Goal: Task Accomplishment & Management: Manage account settings

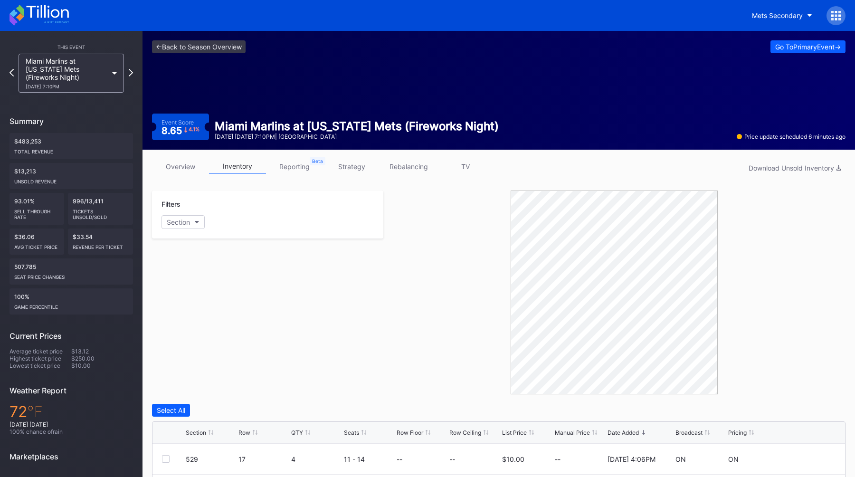
click at [325, 80] on div "<- Back to Season Overview Go To Primary Event -> Event Score 8.65 4.1 % Miami …" at bounding box center [498, 90] width 712 height 119
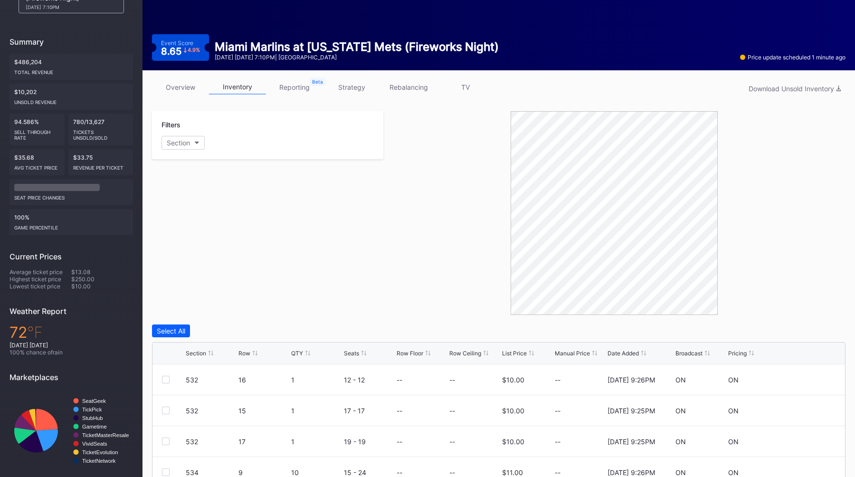
scroll to position [216, 0]
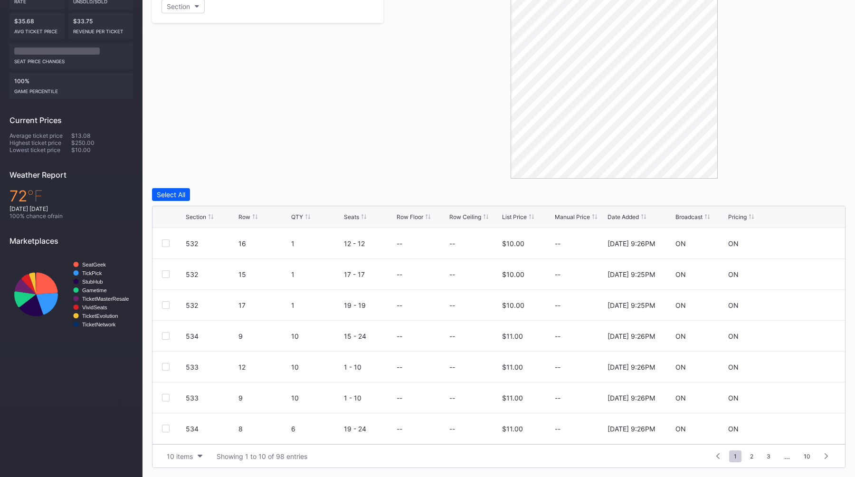
click at [696, 217] on div "Broadcast" at bounding box center [688, 216] width 27 height 7
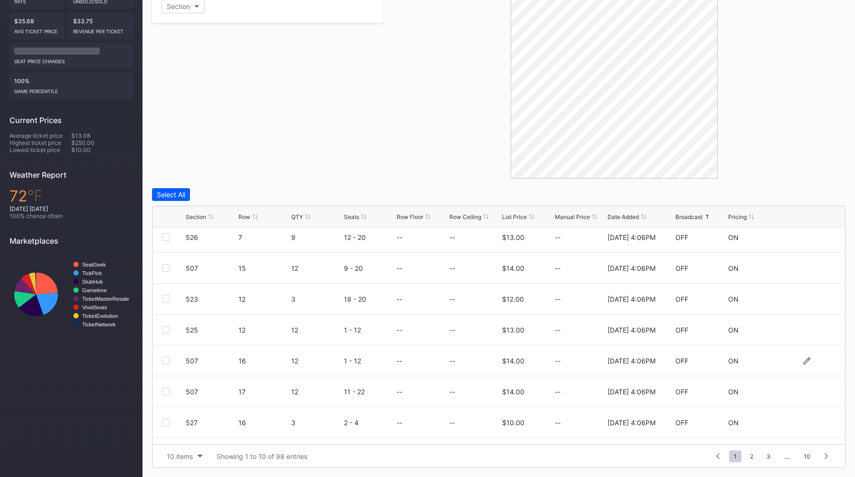
scroll to position [0, 0]
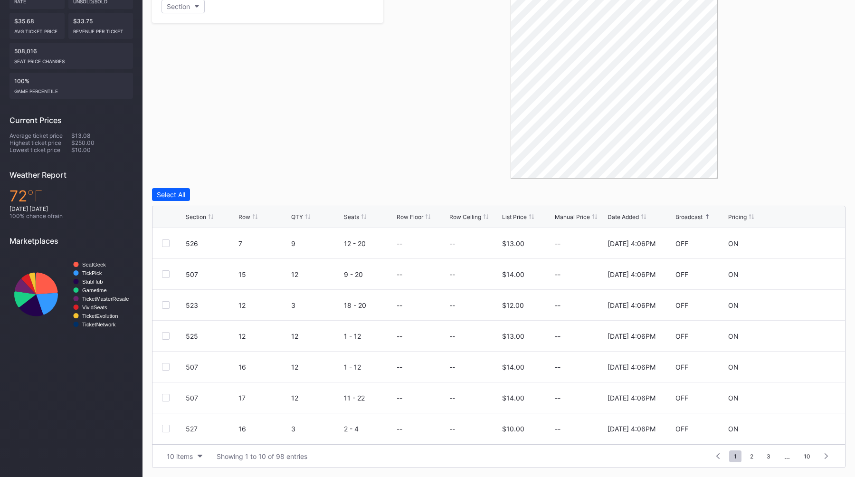
click at [691, 216] on div "Broadcast" at bounding box center [688, 216] width 27 height 7
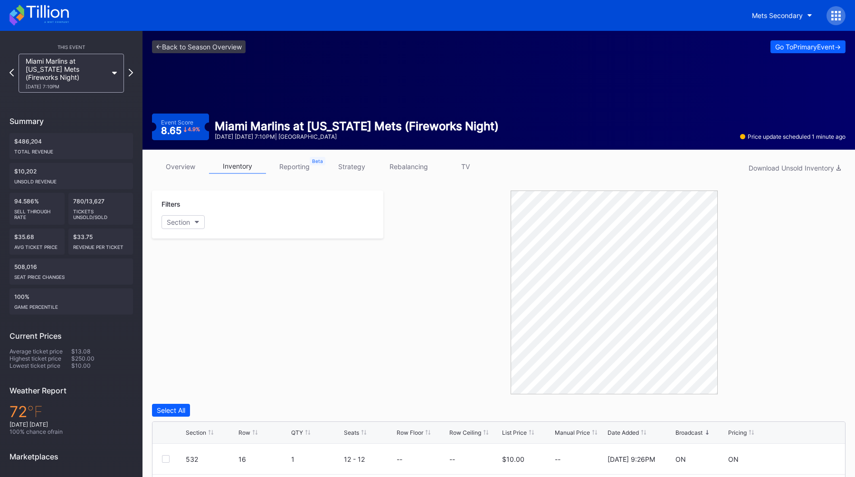
click at [171, 165] on link "overview" at bounding box center [180, 166] width 57 height 15
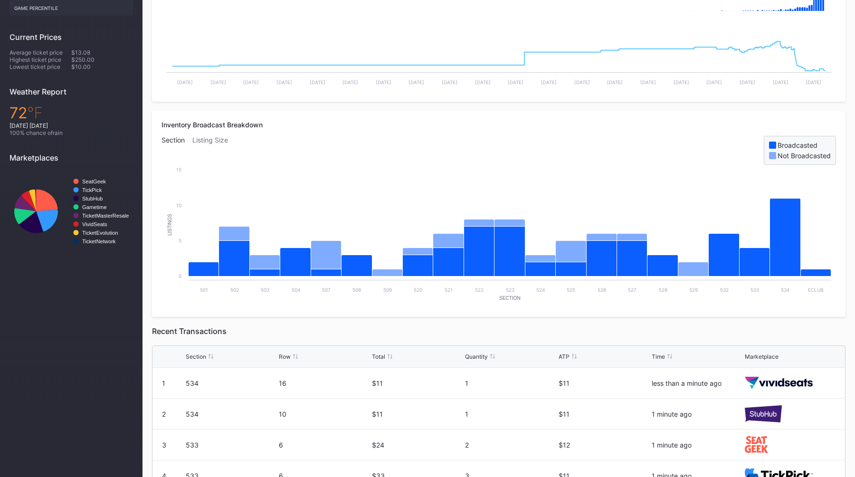
scroll to position [122, 0]
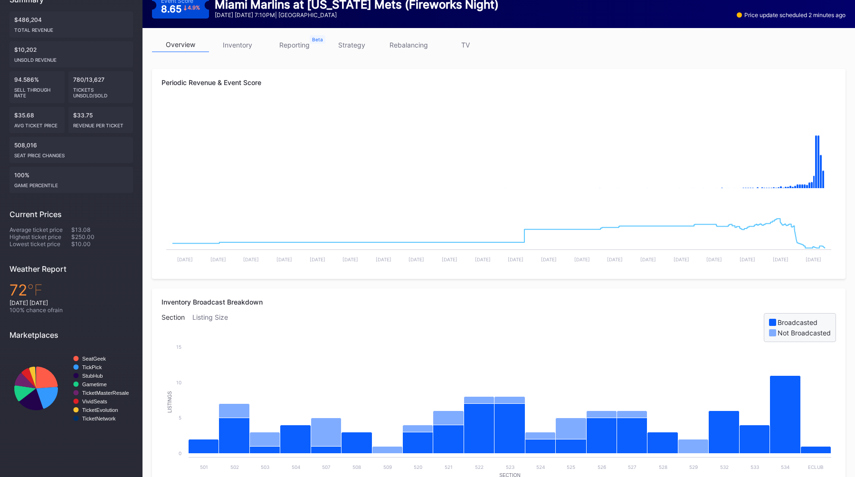
click at [252, 39] on link "inventory" at bounding box center [237, 45] width 57 height 15
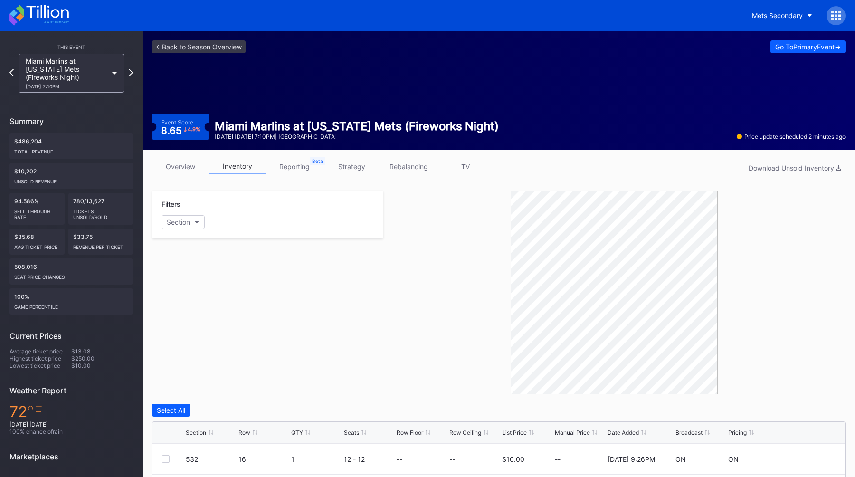
scroll to position [216, 0]
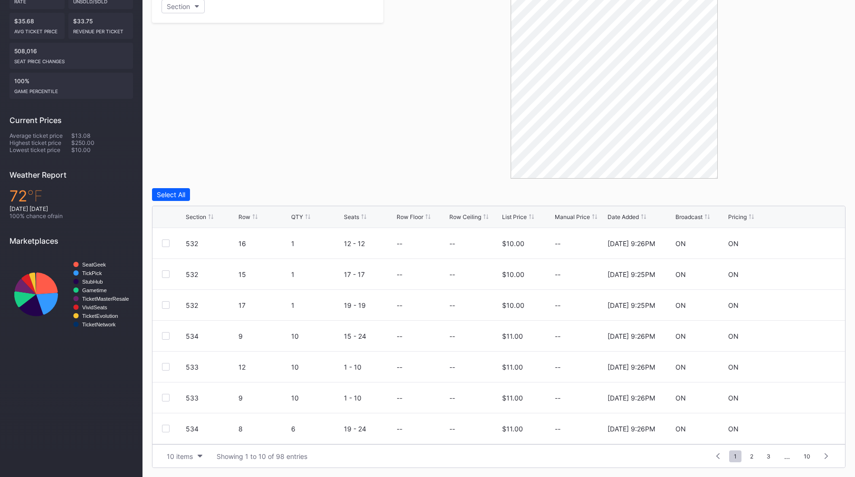
click at [686, 212] on div "Section Row QTY Seats Row Floor Row Ceiling List Price Manual Price Date Added …" at bounding box center [498, 217] width 692 height 22
click at [691, 216] on div "Broadcast" at bounding box center [688, 216] width 27 height 7
click at [291, 116] on div "Filters Section" at bounding box center [267, 77] width 231 height 204
click at [407, 155] on div at bounding box center [614, 77] width 462 height 204
click at [806, 242] on icon at bounding box center [806, 243] width 7 height 7
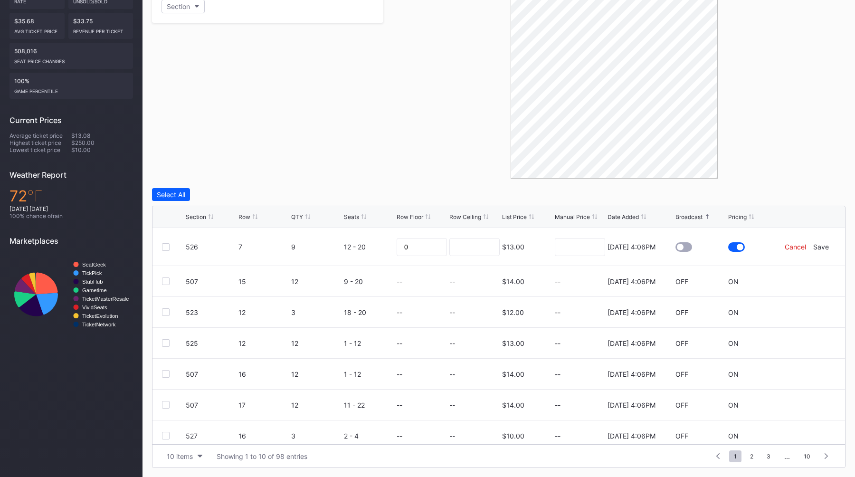
click at [792, 247] on div "Cancel" at bounding box center [794, 247] width 21 height 8
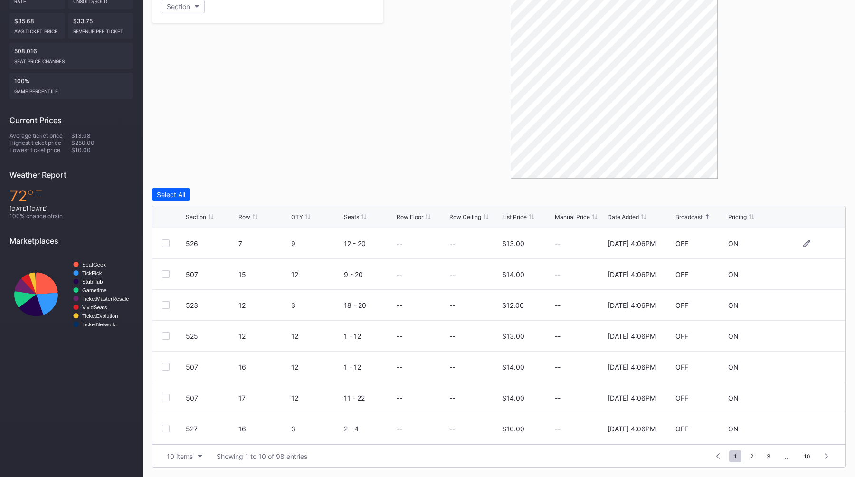
click at [408, 170] on div at bounding box center [614, 77] width 462 height 204
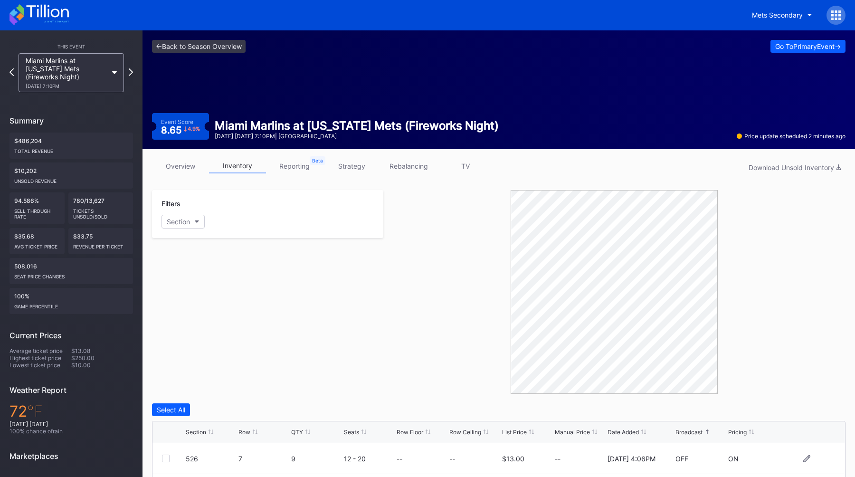
scroll to position [0, 0]
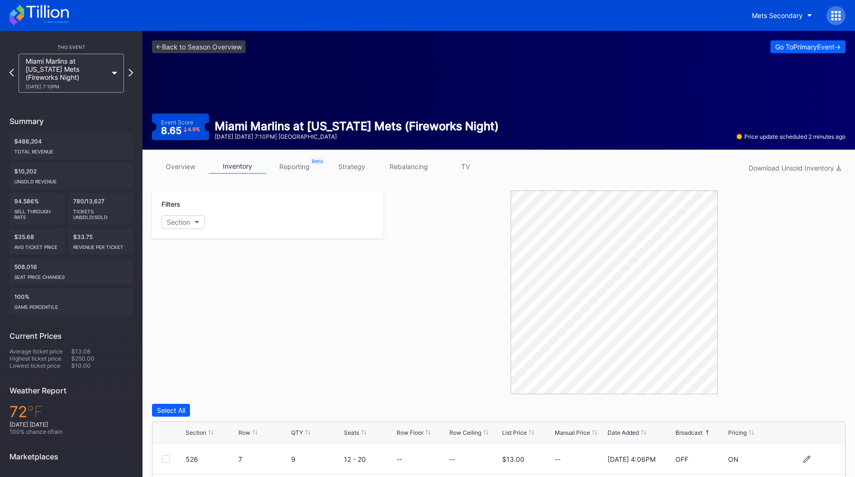
click at [466, 160] on link "TV" at bounding box center [465, 166] width 57 height 15
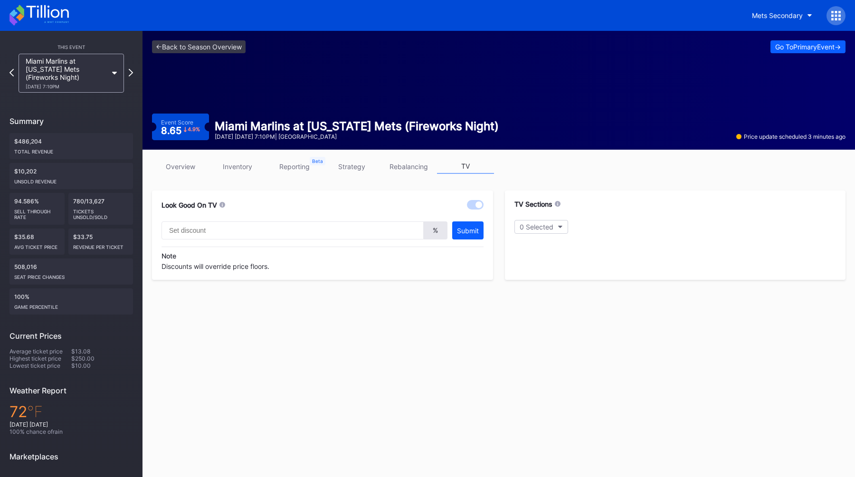
type input "20"
click at [249, 167] on link "inventory" at bounding box center [237, 166] width 57 height 15
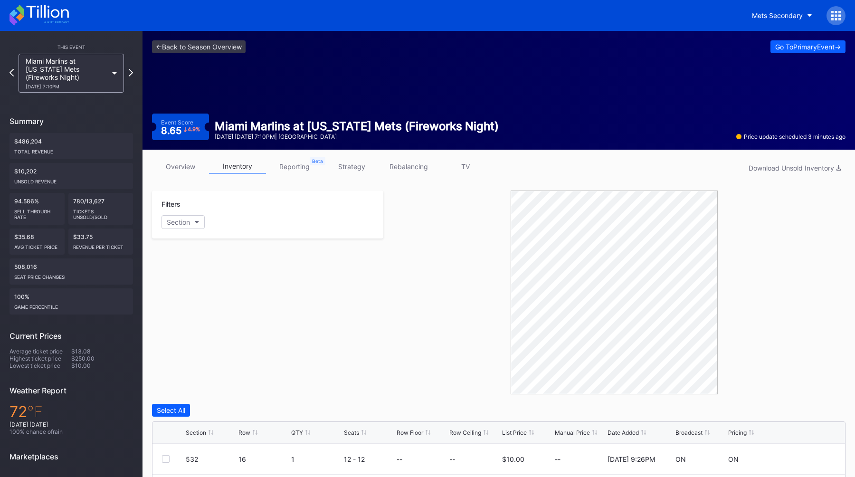
click at [173, 170] on link "overview" at bounding box center [180, 166] width 57 height 15
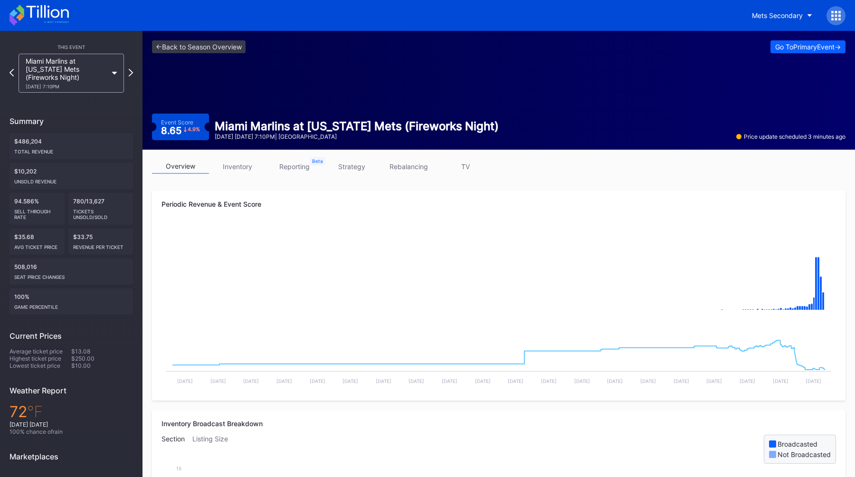
click at [246, 170] on link "inventory" at bounding box center [237, 166] width 57 height 15
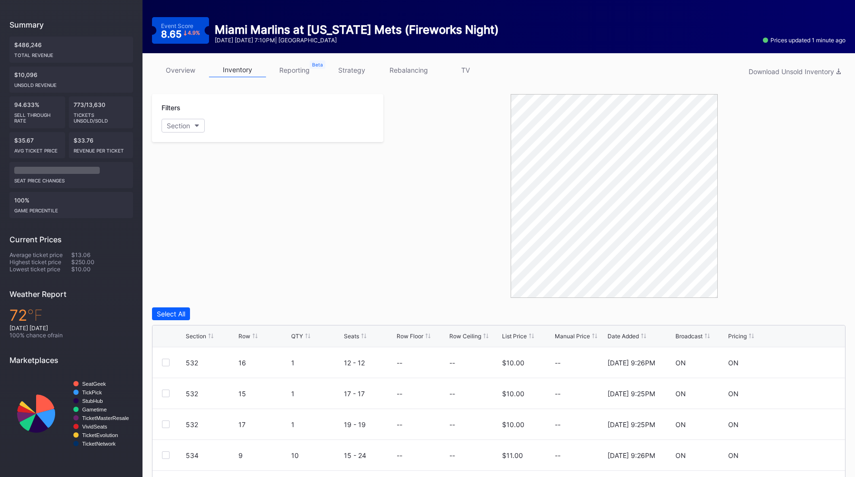
scroll to position [216, 0]
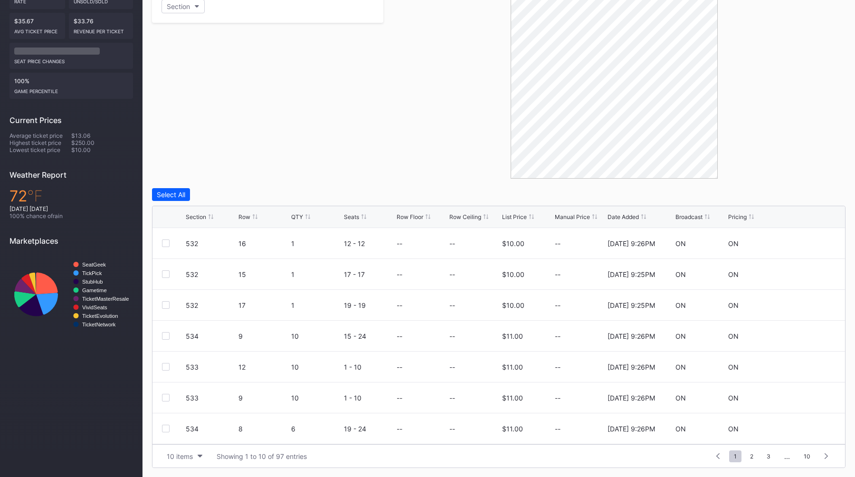
click at [637, 215] on div "Date Added" at bounding box center [622, 216] width 31 height 7
click at [440, 158] on div at bounding box center [614, 77] width 462 height 204
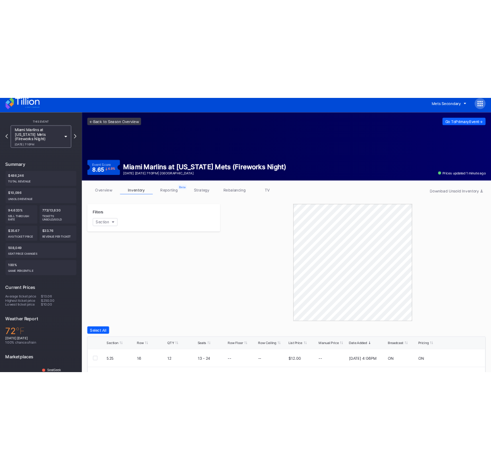
scroll to position [0, 0]
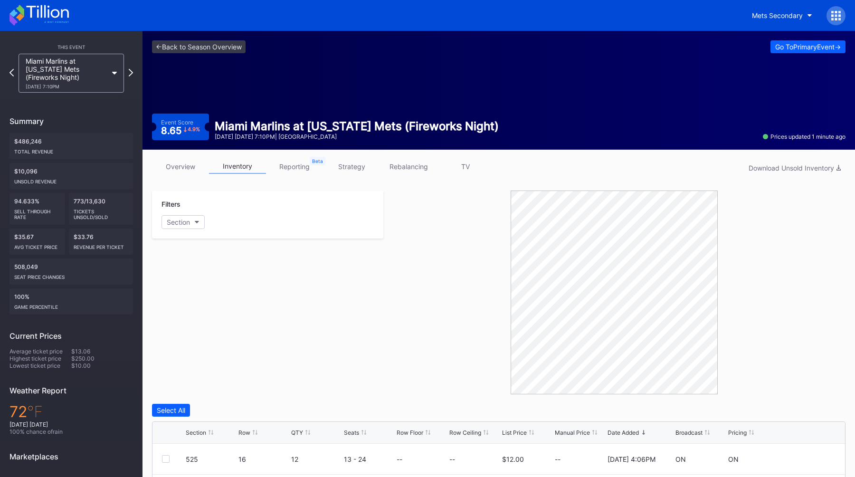
click at [368, 268] on div "Filters Section" at bounding box center [267, 292] width 231 height 204
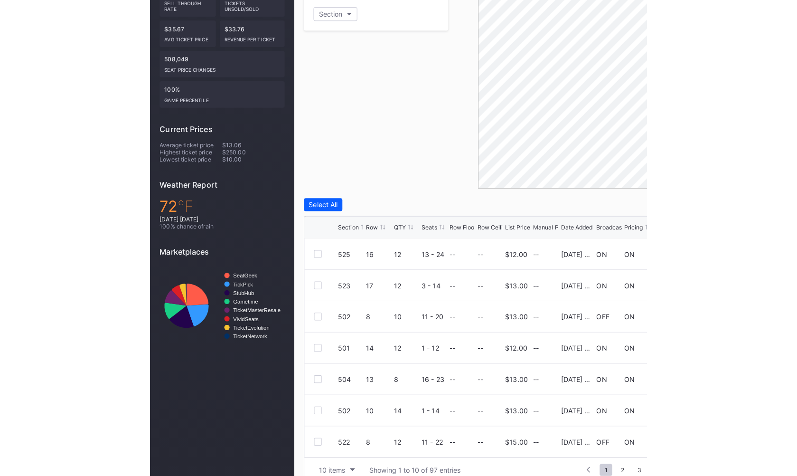
scroll to position [217, 0]
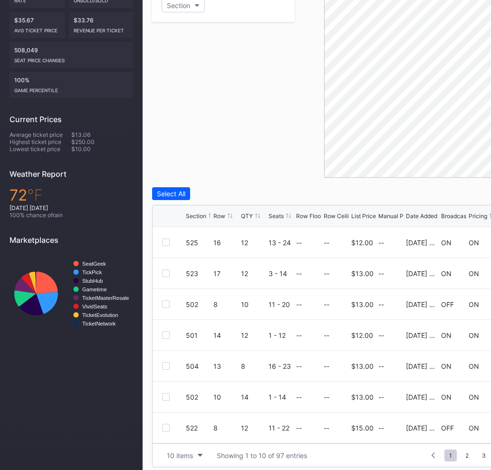
click at [311, 163] on div at bounding box center [427, 76] width 266 height 204
click at [297, 160] on div at bounding box center [427, 76] width 266 height 204
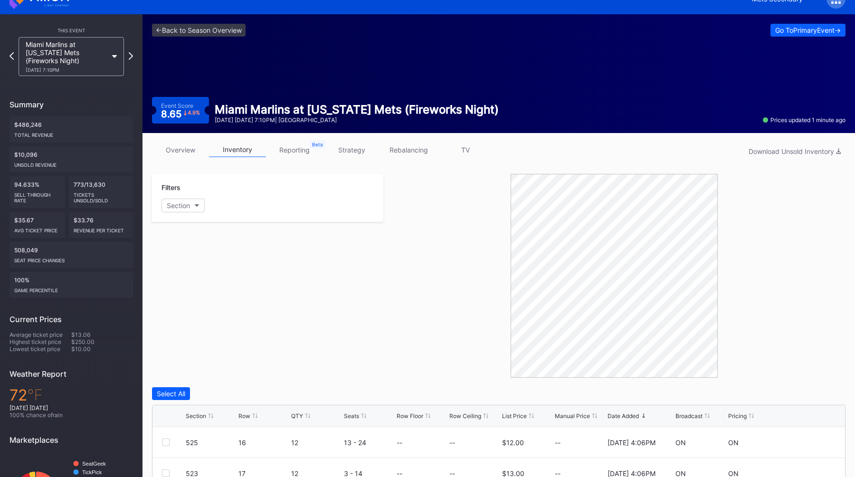
scroll to position [0, 0]
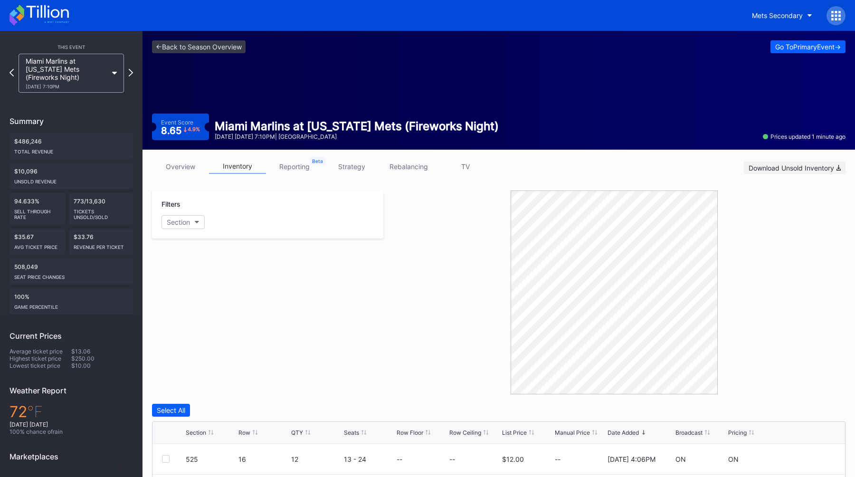
click at [769, 170] on div "Download Unsold Inventory" at bounding box center [794, 168] width 92 height 8
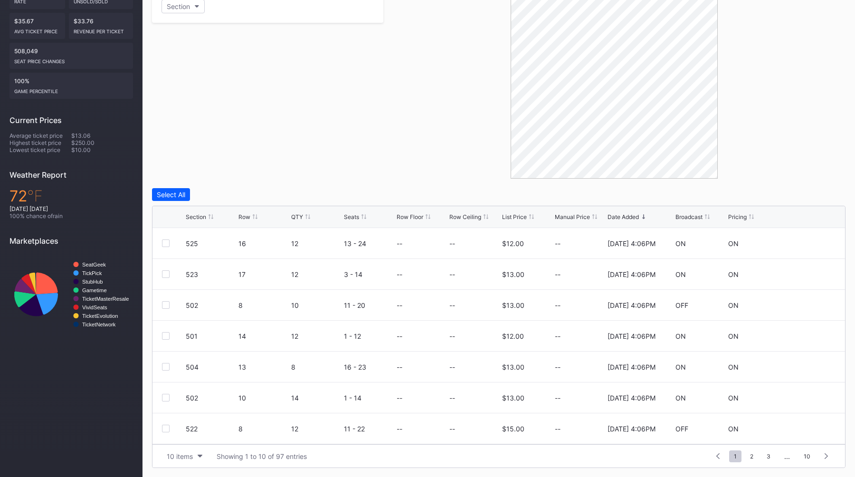
click at [685, 215] on div "Broadcast" at bounding box center [688, 216] width 27 height 7
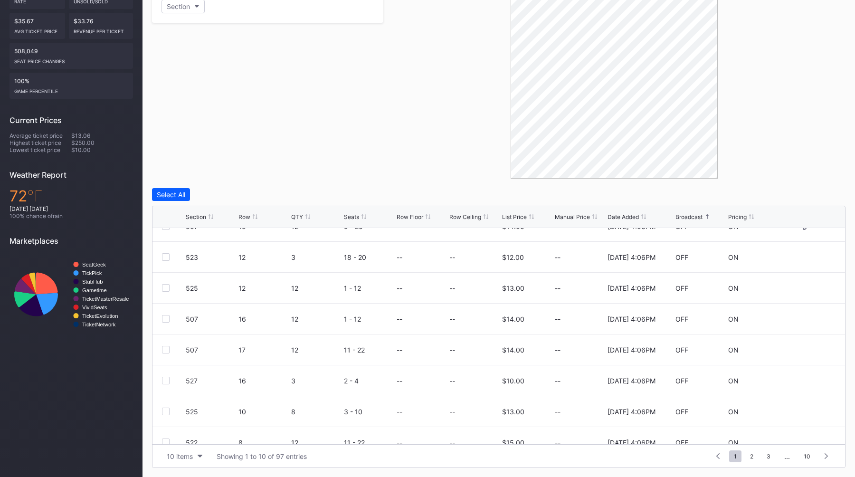
scroll to position [0, 0]
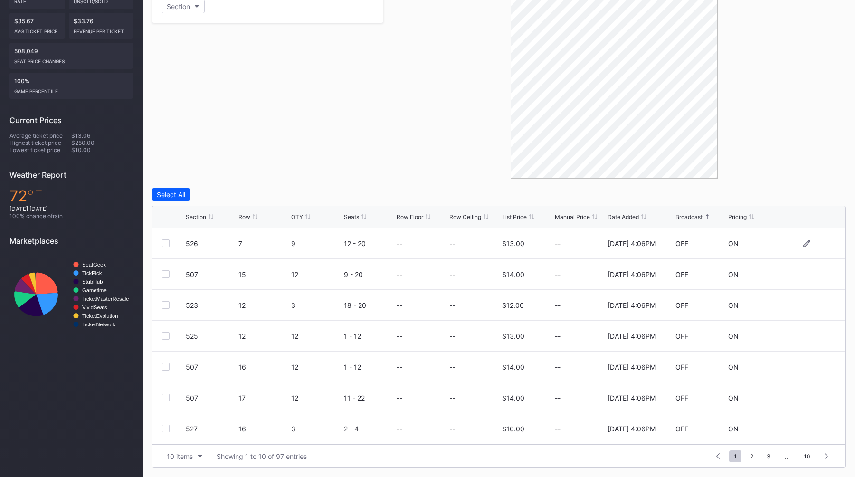
click at [161, 240] on div "526 7 9 12 - 20 -- -- $13.00 -- 8/29/2025 4:06PM OFF ON" at bounding box center [498, 243] width 692 height 31
click at [162, 242] on div at bounding box center [166, 243] width 8 height 8
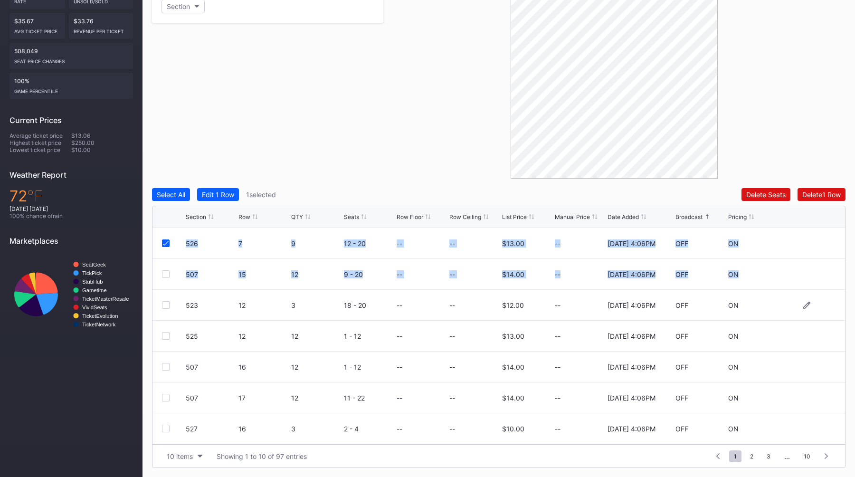
click at [165, 306] on div at bounding box center [166, 305] width 8 height 8
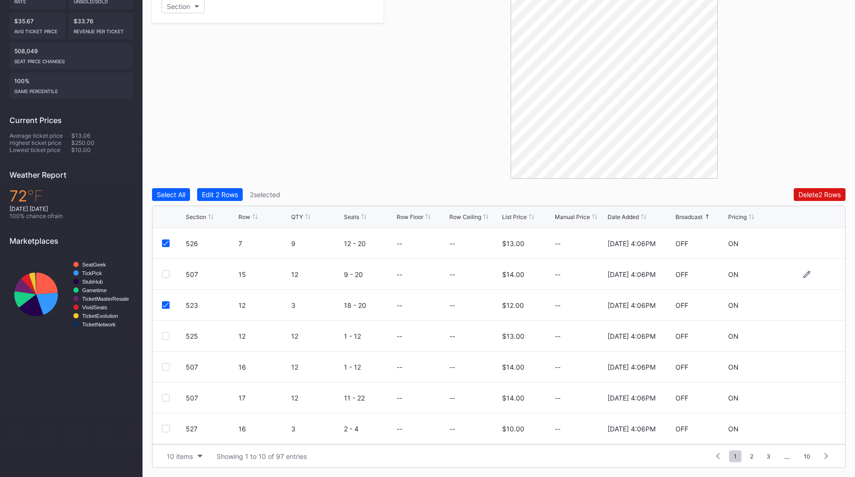
click at [173, 287] on div "507 15 12 9 - 20 -- -- $14.00 -- 8/29/2025 4:06PM OFF ON" at bounding box center [498, 274] width 692 height 31
click at [167, 271] on div at bounding box center [166, 274] width 8 height 8
click at [166, 335] on div at bounding box center [166, 336] width 8 height 8
click at [165, 373] on div "507 16 12 1 - 12 -- -- $14.00 -- 8/29/2025 4:06PM OFF ON" at bounding box center [498, 366] width 692 height 31
click at [165, 364] on div at bounding box center [166, 367] width 8 height 8
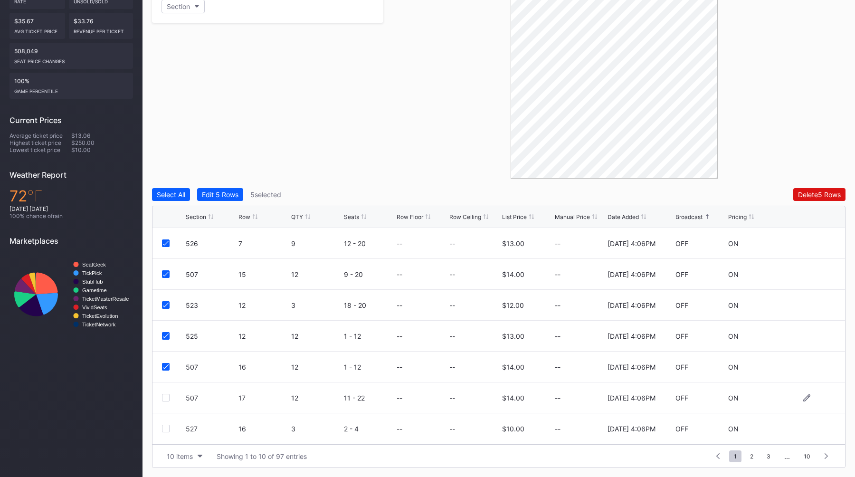
click at [165, 397] on div at bounding box center [166, 398] width 8 height 8
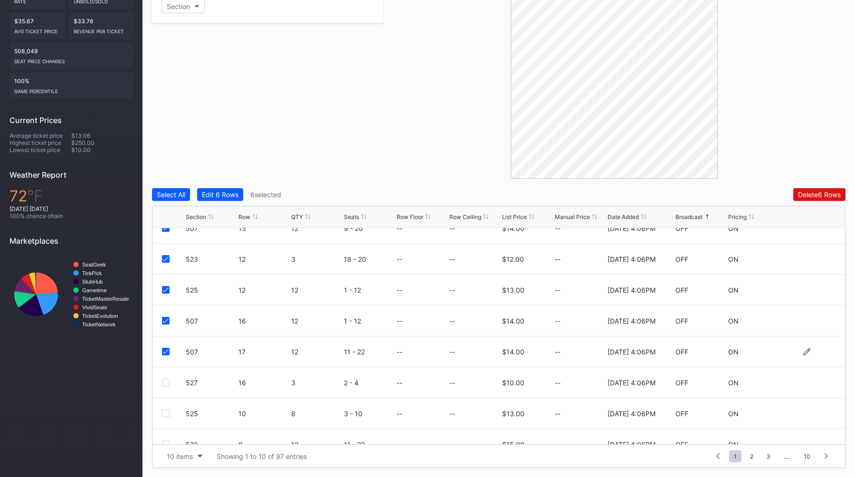
scroll to position [93, 0]
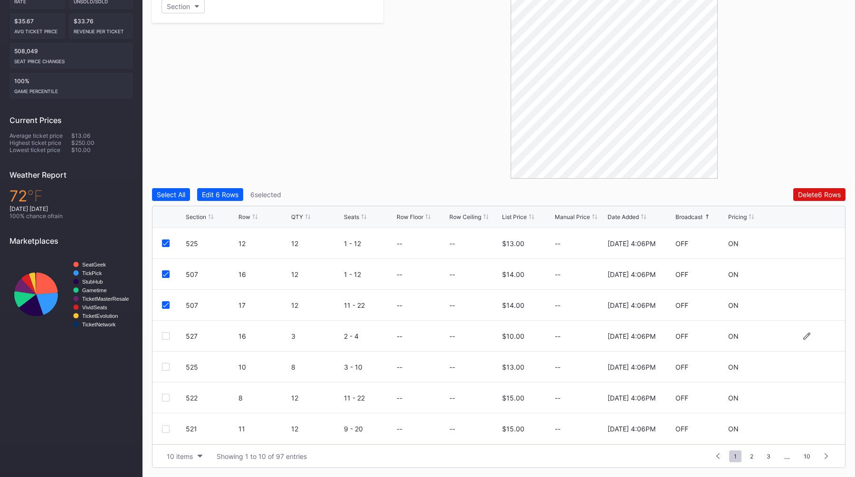
click at [167, 335] on div at bounding box center [166, 336] width 8 height 8
click at [167, 367] on div at bounding box center [166, 367] width 8 height 8
click at [167, 399] on div at bounding box center [166, 398] width 8 height 8
click at [165, 427] on div at bounding box center [166, 429] width 8 height 8
click at [167, 462] on div "10 items Showing 1 to 10 of 97 entries 1 ... -1 0 1 2 3 ... 10" at bounding box center [498, 455] width 692 height 23
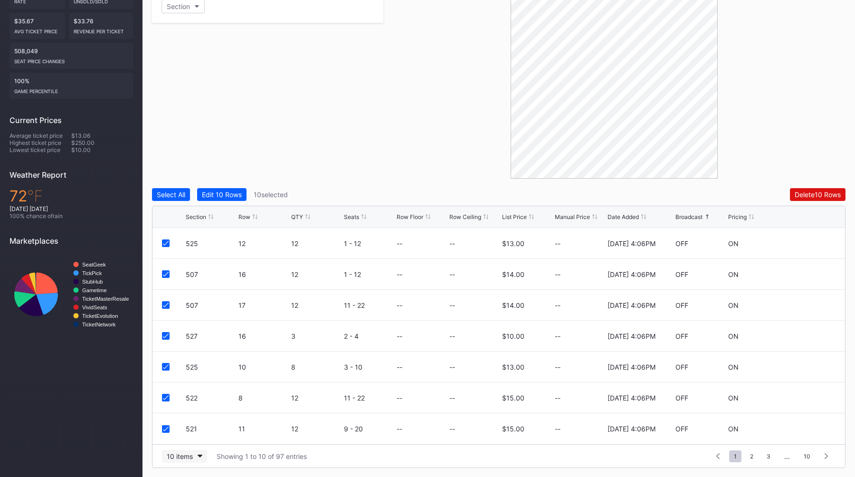
click at [191, 457] on div "10 items" at bounding box center [180, 456] width 26 height 8
click at [189, 432] on div "200 items" at bounding box center [184, 432] width 31 height 8
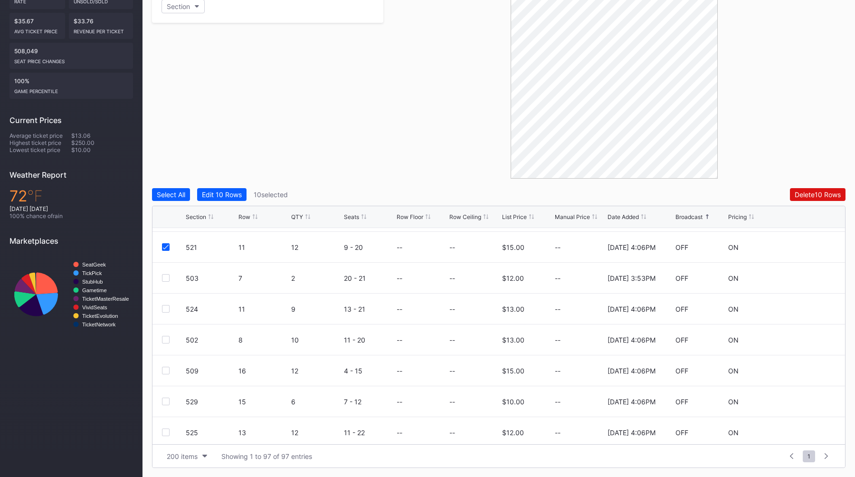
scroll to position [274, 0]
click at [167, 275] on div at bounding box center [166, 278] width 8 height 8
click at [167, 303] on div "524 11 9 13 - 21 -- -- $13.00 -- 8/29/2025 4:06PM OFF ON" at bounding box center [498, 308] width 692 height 31
click at [167, 305] on div at bounding box center [166, 308] width 8 height 8
click at [164, 335] on div at bounding box center [166, 339] width 8 height 8
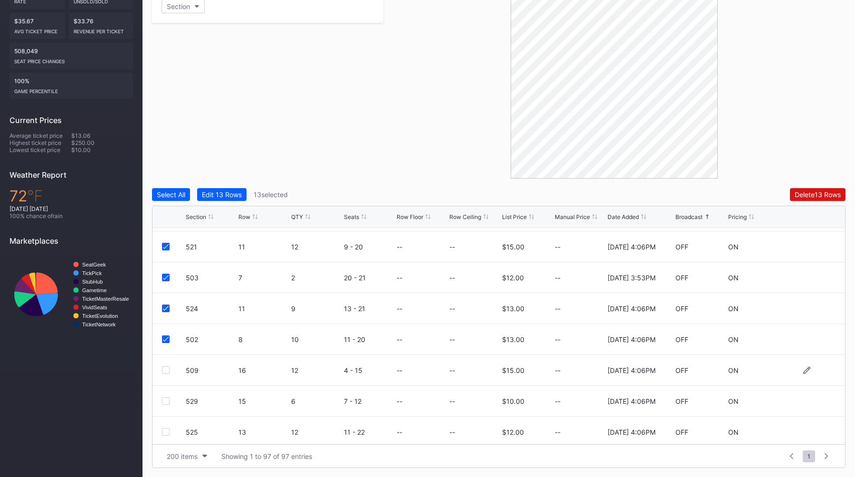
click at [166, 368] on div at bounding box center [166, 370] width 8 height 8
click at [166, 406] on div "529 15 6 7 - 12 -- -- $10.00 -- 8/29/2025 4:06PM OFF ON" at bounding box center [498, 401] width 692 height 31
click at [166, 405] on div "529 15 6 7 - 12 -- -- $10.00 -- 8/29/2025 4:06PM OFF ON" at bounding box center [498, 401] width 692 height 31
click at [166, 403] on div at bounding box center [166, 401] width 8 height 8
click at [167, 429] on div at bounding box center [166, 432] width 8 height 8
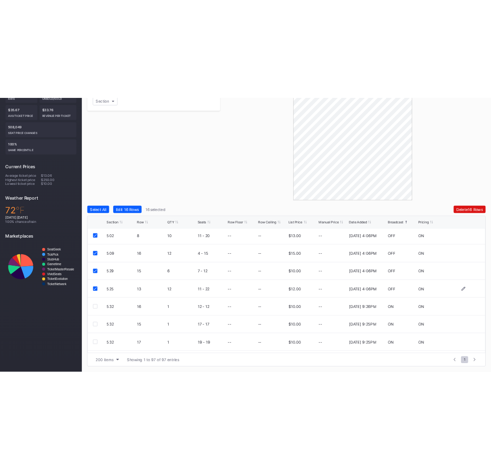
scroll to position [373, 0]
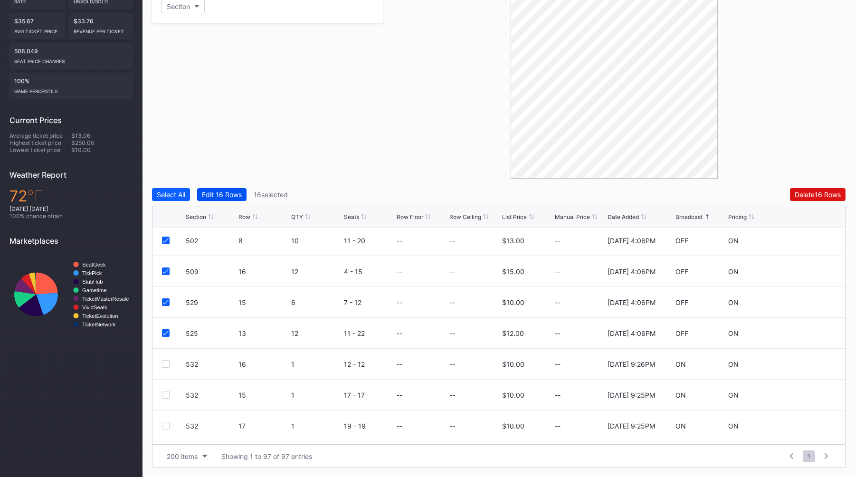
click at [225, 193] on div "Edit 16 Rows" at bounding box center [222, 194] width 40 height 8
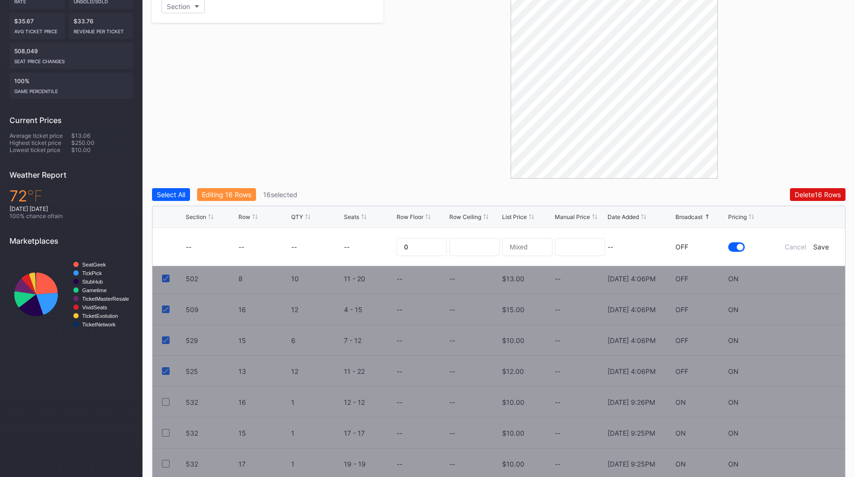
click at [679, 247] on div "OFF" at bounding box center [681, 247] width 13 height 8
click at [793, 247] on div "Cancel" at bounding box center [794, 247] width 21 height 8
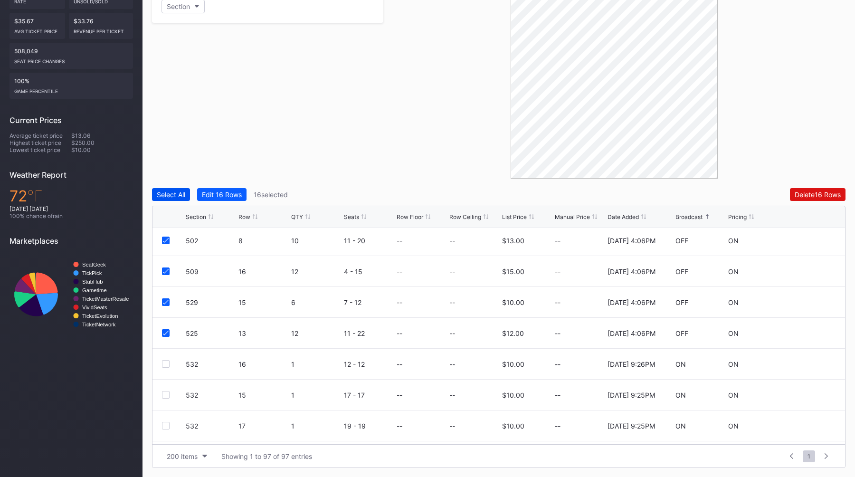
click at [175, 191] on div "Select All" at bounding box center [171, 194] width 28 height 8
click at [175, 191] on div "Deselect All" at bounding box center [175, 194] width 36 height 8
click at [163, 335] on div at bounding box center [166, 333] width 8 height 8
click at [225, 195] on div "Edit 1 Row" at bounding box center [218, 194] width 32 height 8
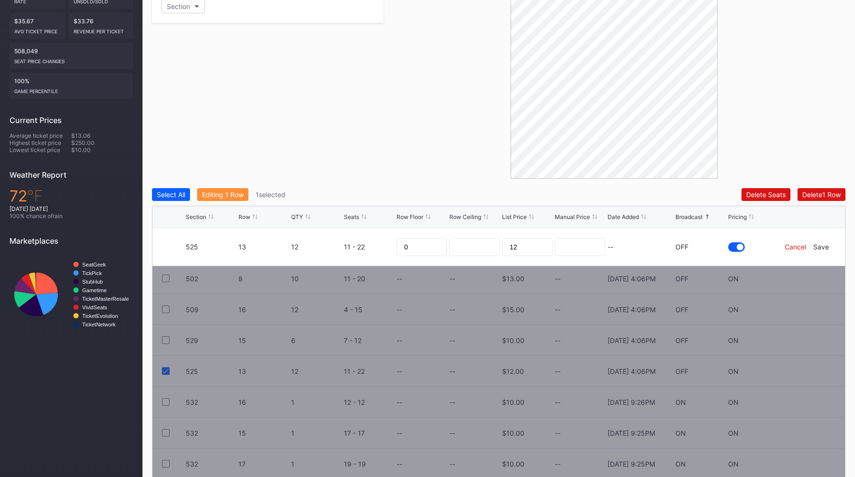
click at [787, 248] on div "Cancel" at bounding box center [794, 247] width 21 height 8
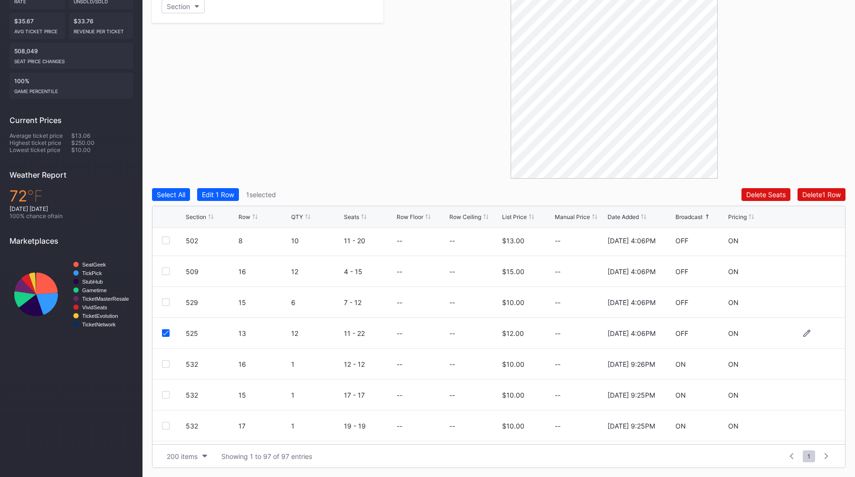
click at [169, 334] on div at bounding box center [166, 333] width 8 height 8
click at [803, 338] on div "525 13 12 11 - 22 -- -- $12.00 -- 8/29/2025 4:06PM OFF ON" at bounding box center [498, 333] width 692 height 31
click at [804, 337] on div "525 13 12 11 - 22 -- -- $12.00 -- 8/29/2025 4:06PM OFF ON" at bounding box center [498, 333] width 692 height 31
click at [804, 336] on div "525 13 12 11 - 22 -- -- $12.00 -- 8/29/2025 4:06PM OFF ON" at bounding box center [498, 333] width 692 height 31
click at [808, 331] on icon at bounding box center [806, 333] width 7 height 7
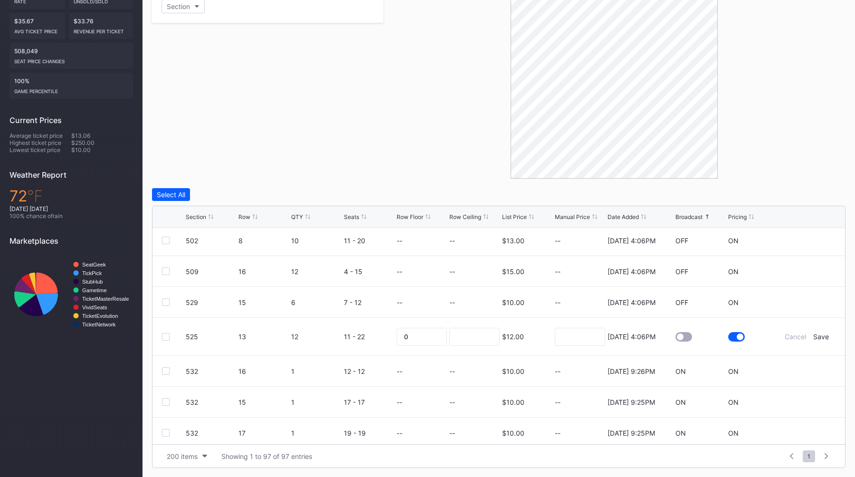
click at [683, 338] on div at bounding box center [683, 336] width 17 height 9
click at [480, 61] on div at bounding box center [614, 77] width 462 height 204
click at [488, 102] on div at bounding box center [614, 77] width 462 height 204
click at [759, 61] on div at bounding box center [614, 77] width 462 height 204
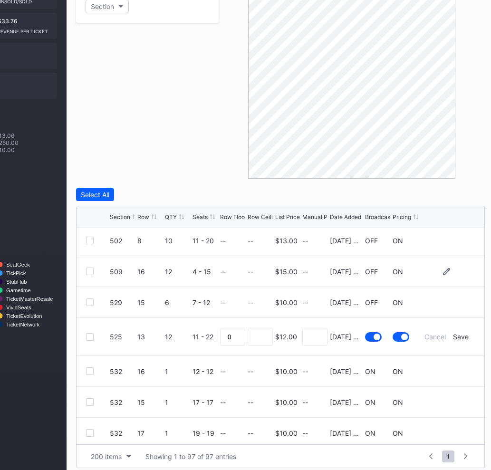
scroll to position [216, 79]
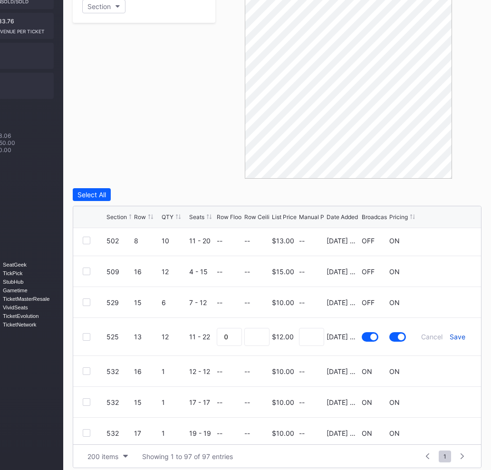
click at [461, 337] on div "Save" at bounding box center [457, 336] width 16 height 8
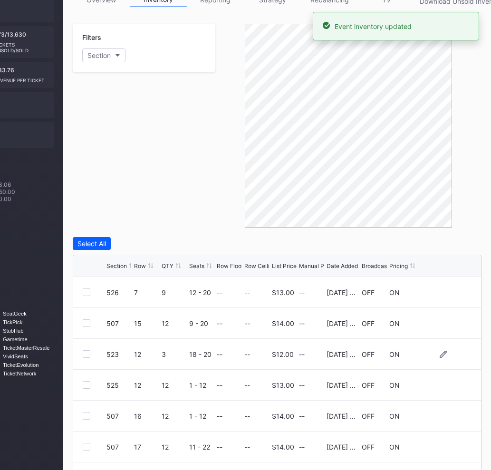
scroll to position [162, 79]
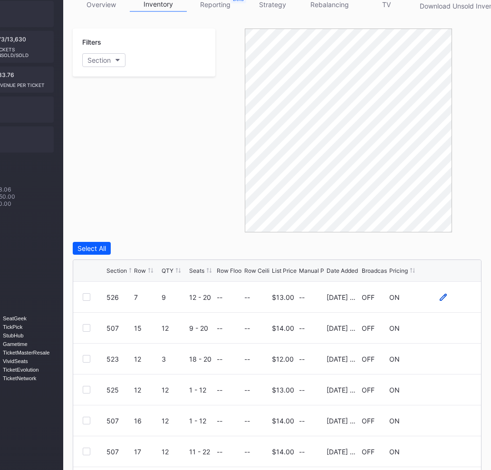
click at [446, 295] on icon at bounding box center [442, 296] width 7 height 7
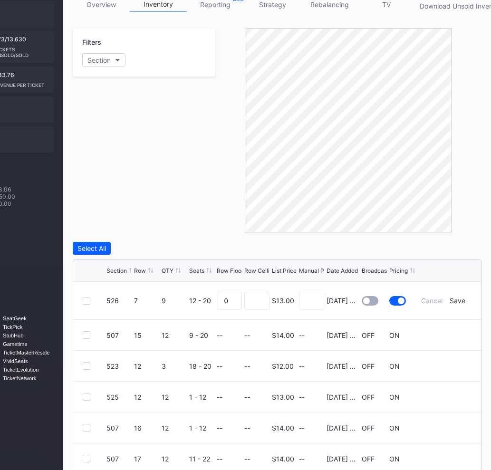
click at [363, 298] on div at bounding box center [366, 300] width 7 height 7
click at [462, 300] on div "Save" at bounding box center [457, 300] width 16 height 8
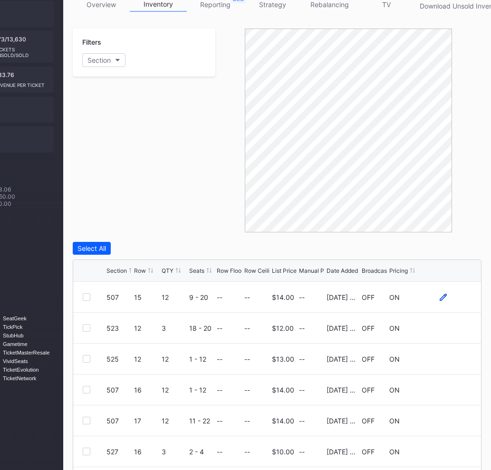
click at [441, 296] on icon at bounding box center [442, 296] width 7 height 7
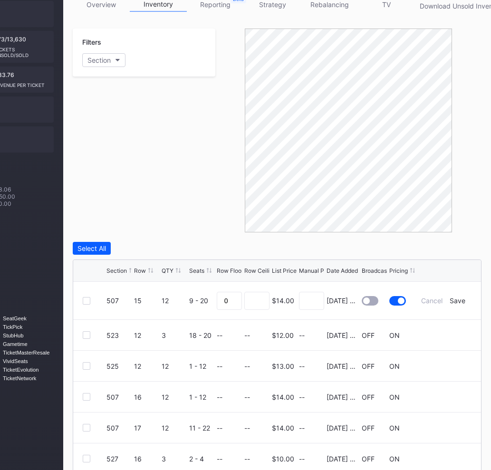
click at [365, 301] on div at bounding box center [366, 300] width 7 height 7
click at [462, 302] on div "Save" at bounding box center [457, 300] width 16 height 8
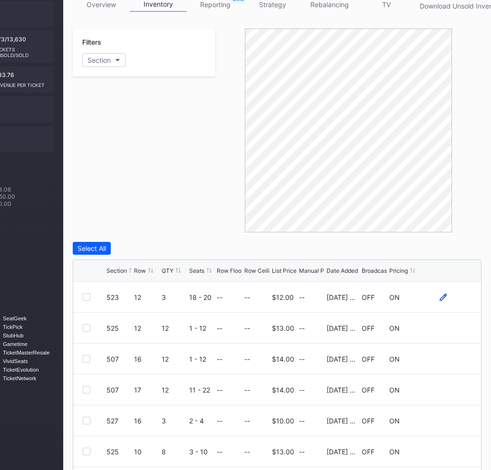
click at [443, 297] on icon at bounding box center [442, 296] width 7 height 7
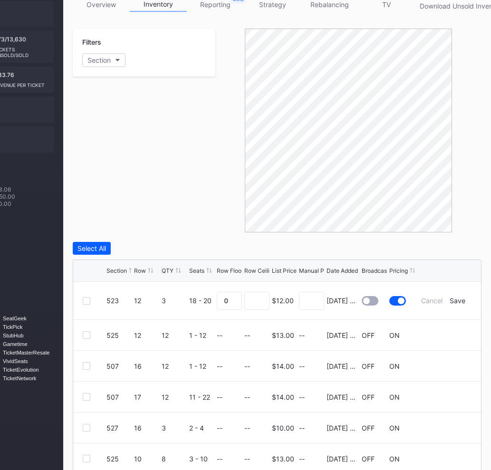
click at [368, 297] on div at bounding box center [369, 300] width 17 height 9
click at [454, 299] on div "Save" at bounding box center [457, 300] width 16 height 8
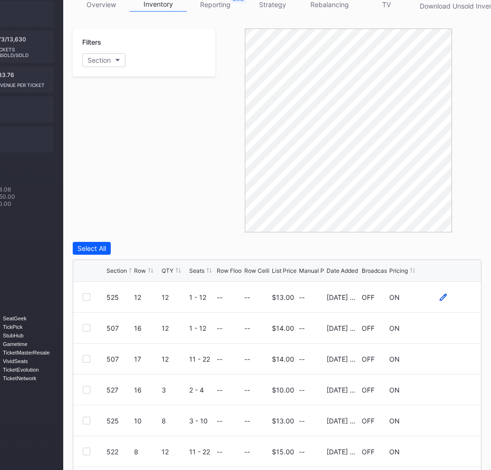
click at [443, 296] on icon at bounding box center [442, 296] width 7 height 7
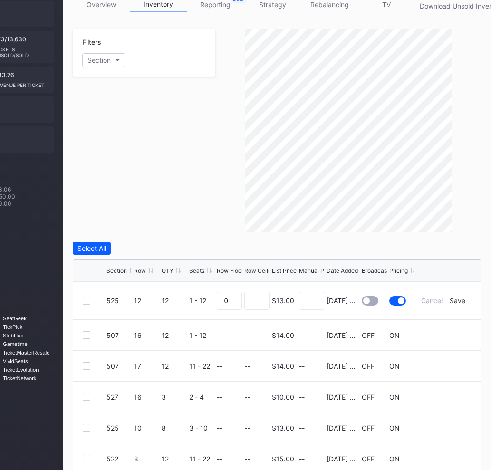
click at [367, 301] on div at bounding box center [366, 300] width 7 height 7
click at [458, 302] on div "Save" at bounding box center [457, 300] width 16 height 8
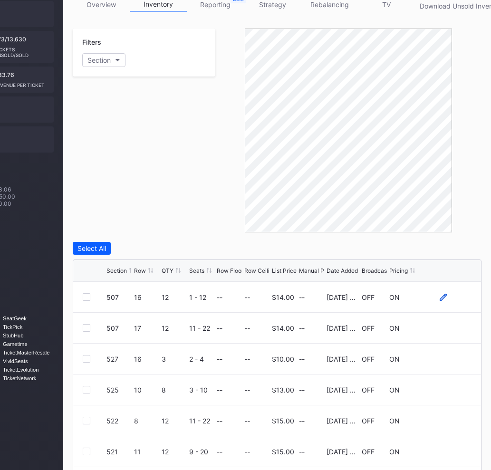
click at [440, 295] on icon at bounding box center [442, 296] width 7 height 7
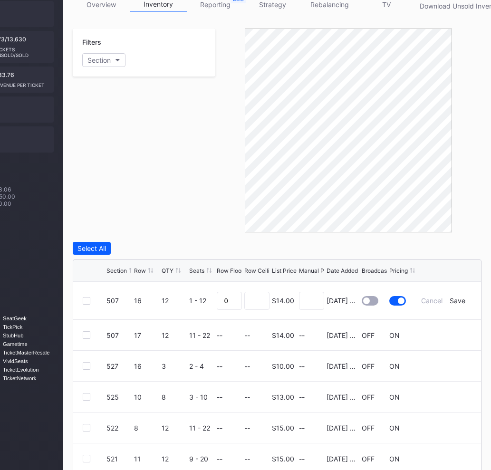
click at [371, 297] on div at bounding box center [369, 300] width 17 height 9
click at [459, 300] on div "Save" at bounding box center [457, 300] width 16 height 8
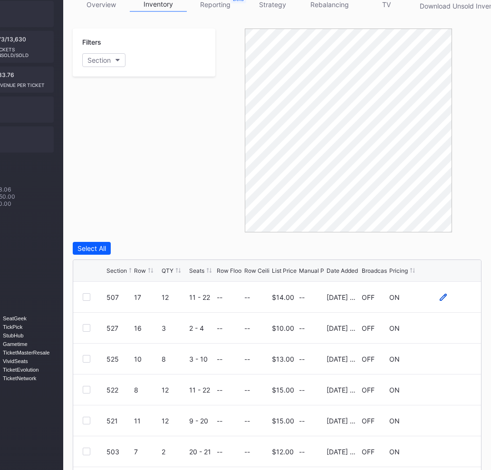
click at [444, 295] on icon at bounding box center [442, 296] width 7 height 7
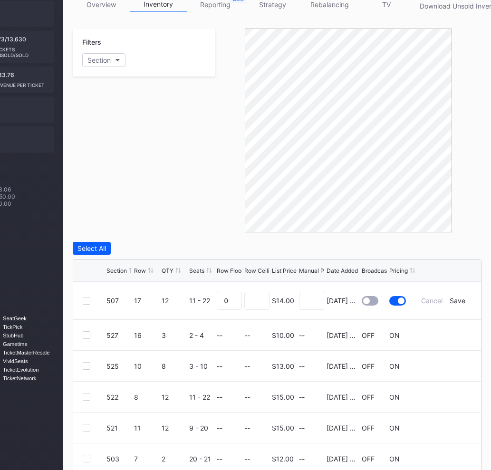
click at [369, 302] on div at bounding box center [369, 300] width 17 height 9
click at [457, 299] on div "Save" at bounding box center [457, 300] width 16 height 8
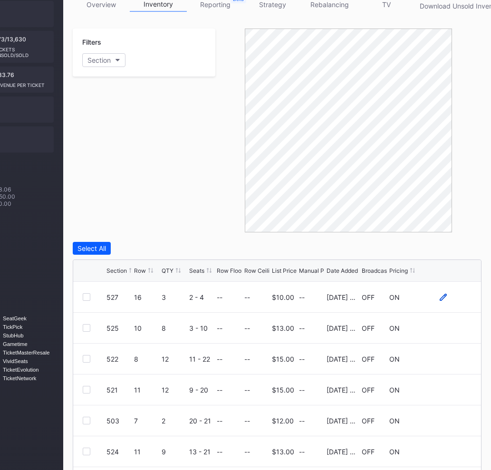
click at [443, 296] on icon at bounding box center [442, 296] width 7 height 7
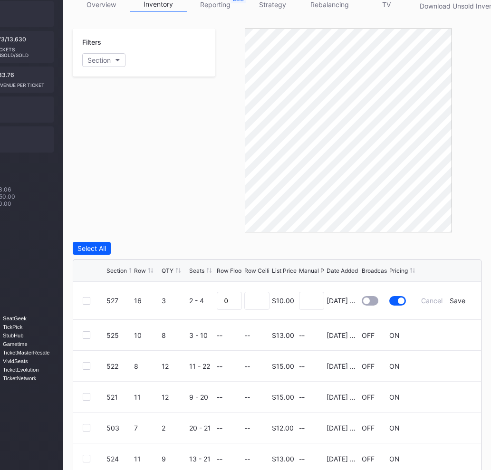
click at [364, 301] on div at bounding box center [366, 300] width 7 height 7
click at [454, 300] on div "Save" at bounding box center [457, 300] width 16 height 8
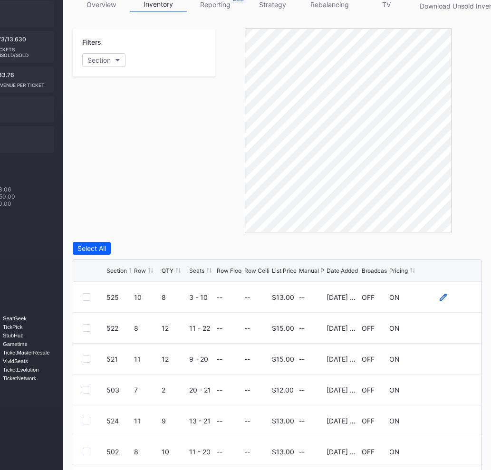
click at [443, 294] on icon at bounding box center [442, 296] width 7 height 7
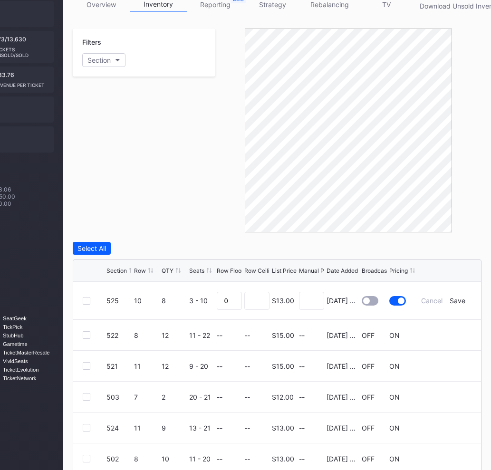
click at [371, 299] on div at bounding box center [369, 300] width 17 height 9
click at [454, 300] on div "Save" at bounding box center [457, 300] width 16 height 8
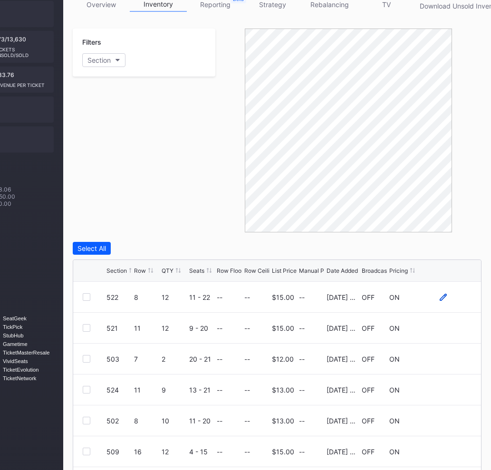
click at [440, 294] on icon at bounding box center [442, 296] width 7 height 7
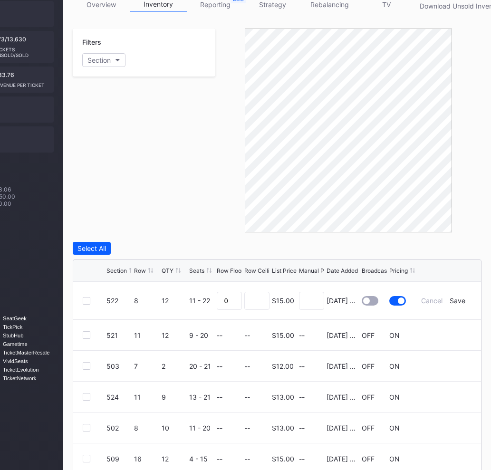
click at [372, 298] on div at bounding box center [369, 300] width 17 height 9
click at [461, 301] on div "Save" at bounding box center [457, 300] width 16 height 8
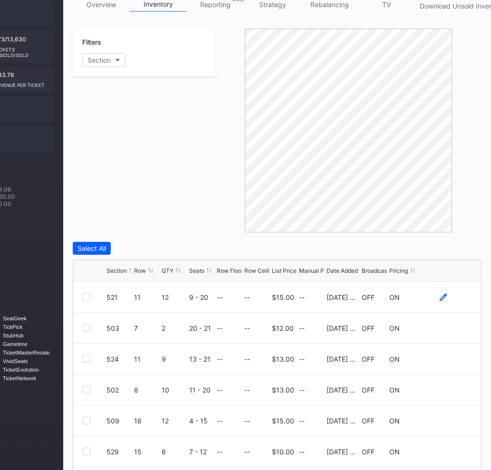
click at [441, 297] on icon at bounding box center [442, 296] width 7 height 7
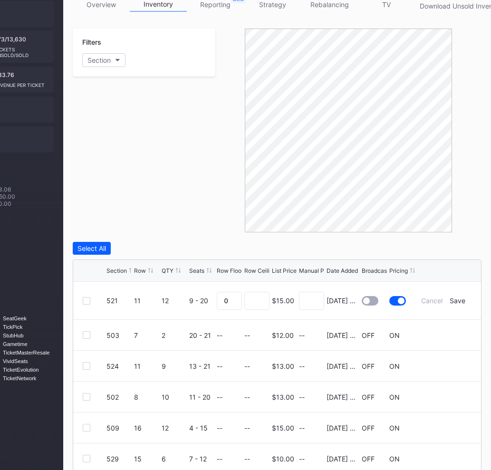
click at [368, 302] on div at bounding box center [366, 300] width 7 height 7
click at [462, 300] on div "Save" at bounding box center [457, 300] width 16 height 8
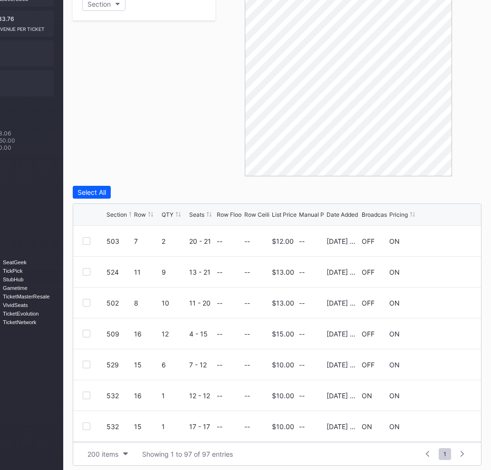
scroll to position [201, 79]
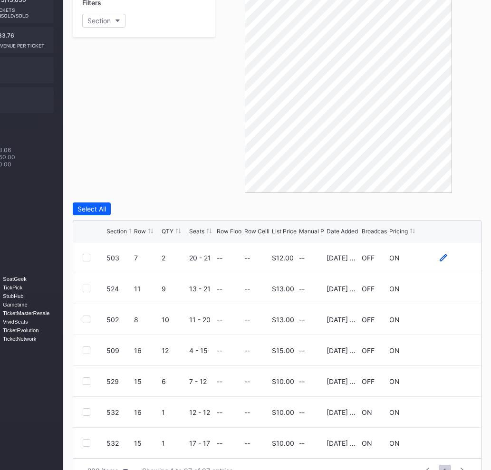
click at [443, 256] on icon at bounding box center [442, 257] width 7 height 7
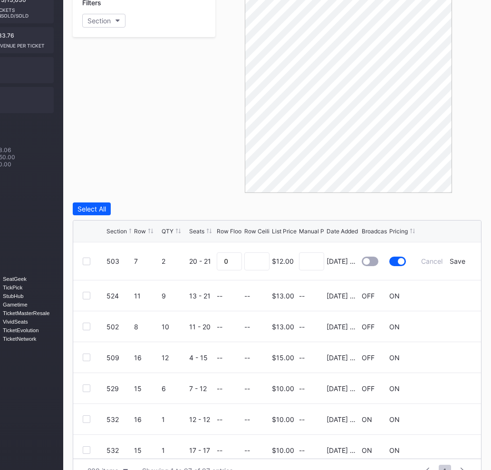
click at [367, 262] on div at bounding box center [366, 261] width 7 height 7
click at [460, 260] on div "Save" at bounding box center [457, 261] width 16 height 8
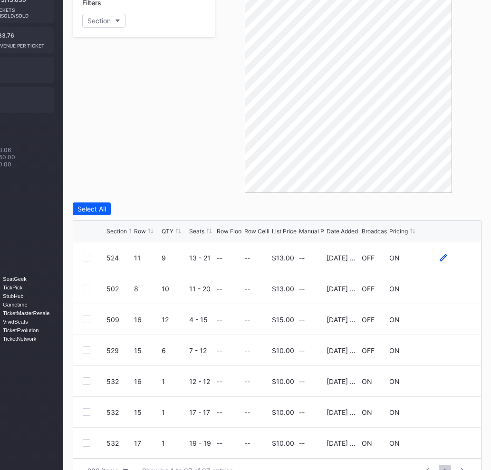
click at [444, 257] on icon at bounding box center [442, 257] width 7 height 7
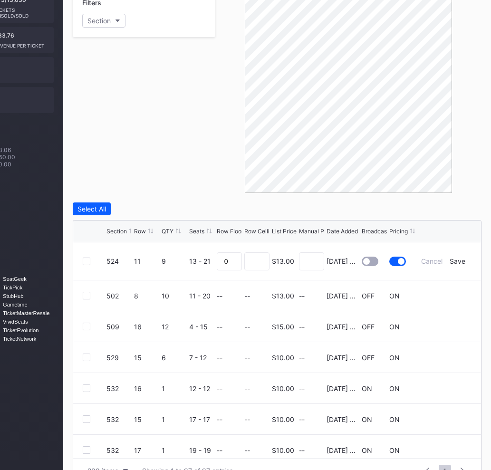
click at [377, 257] on div at bounding box center [369, 260] width 17 height 9
click at [459, 259] on div "Save" at bounding box center [457, 261] width 16 height 8
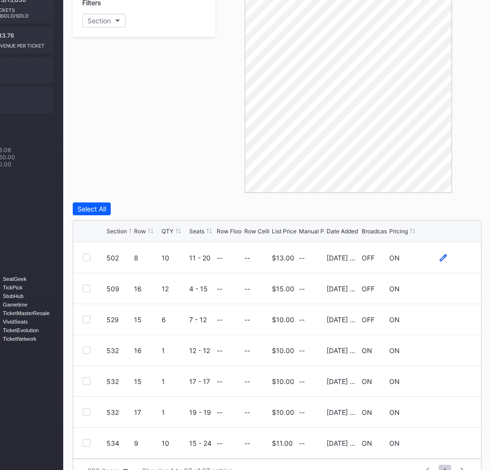
click at [441, 256] on icon at bounding box center [442, 257] width 7 height 7
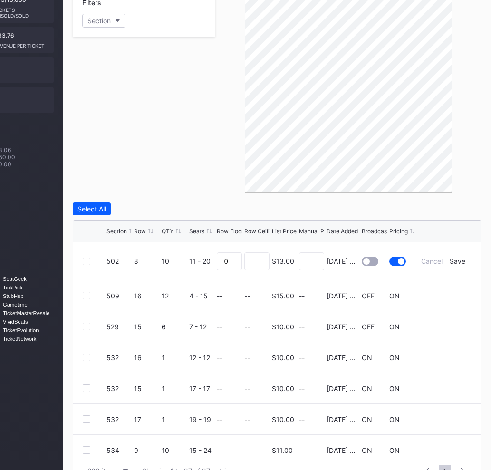
click at [372, 256] on div at bounding box center [369, 260] width 17 height 9
click at [456, 261] on div "Save" at bounding box center [457, 261] width 16 height 8
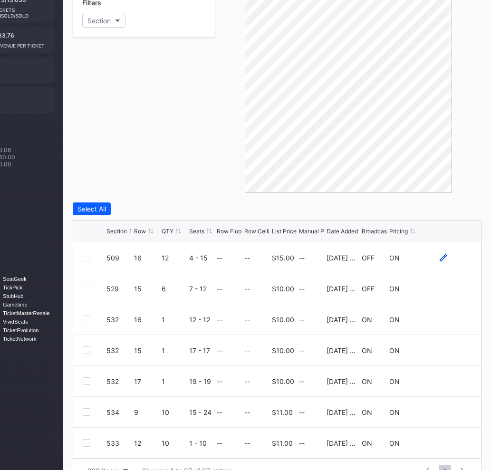
click at [441, 257] on icon at bounding box center [442, 257] width 7 height 7
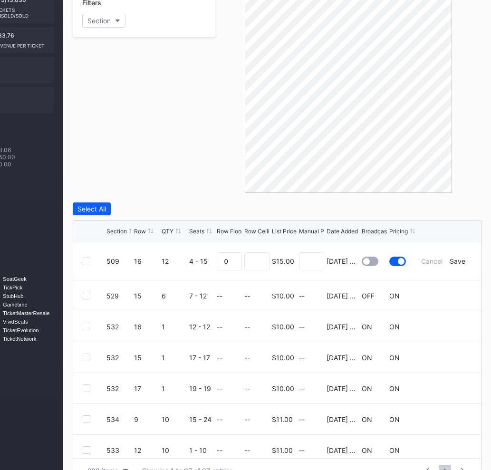
click at [366, 258] on div at bounding box center [366, 261] width 7 height 7
click at [455, 259] on div "Save" at bounding box center [457, 261] width 16 height 8
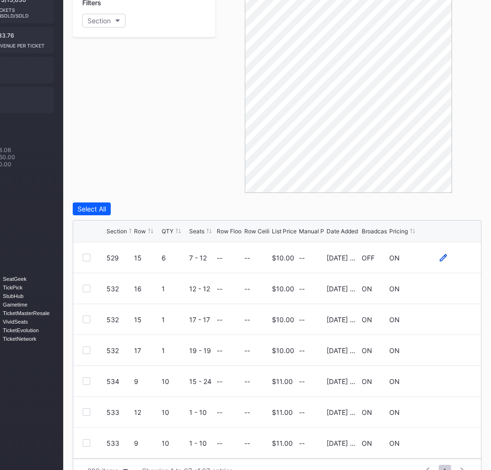
click at [443, 257] on icon at bounding box center [442, 257] width 7 height 7
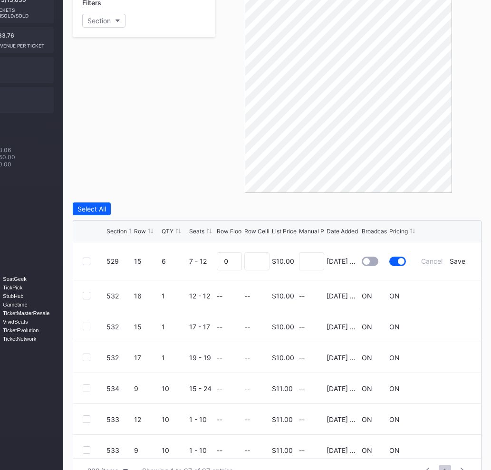
click at [371, 258] on div at bounding box center [369, 260] width 17 height 9
click at [458, 258] on div "Save" at bounding box center [457, 261] width 16 height 8
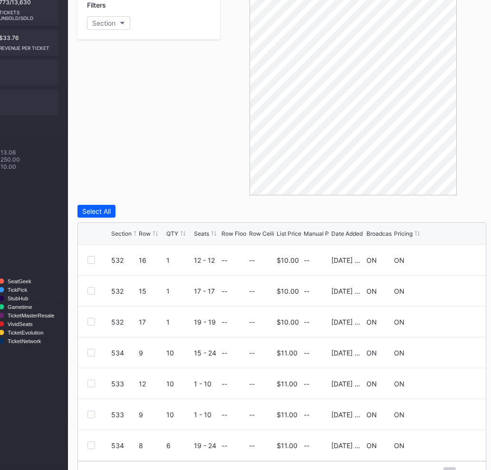
click at [179, 155] on div "Filters Section" at bounding box center [148, 93] width 142 height 204
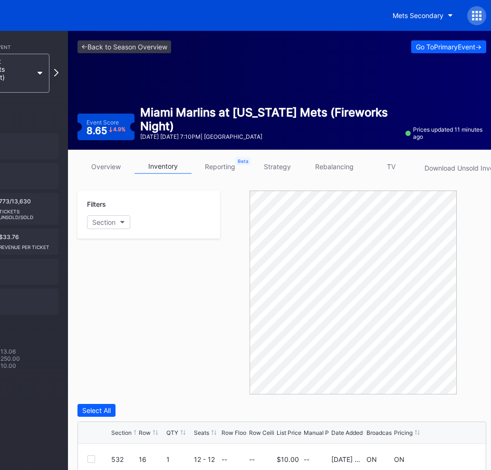
scroll to position [0, 0]
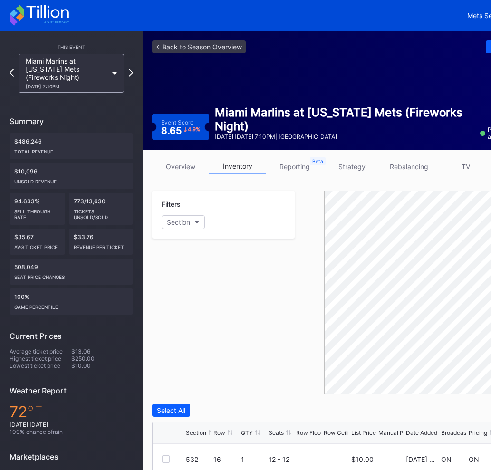
click at [182, 169] on link "overview" at bounding box center [180, 166] width 57 height 15
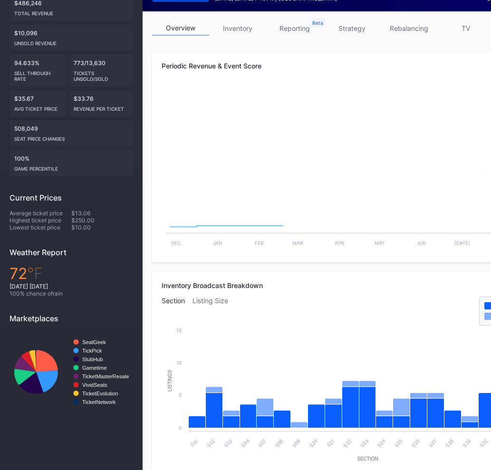
scroll to position [144, 0]
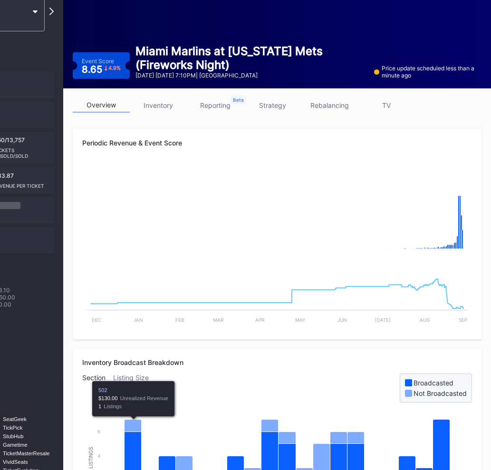
scroll to position [0, 79]
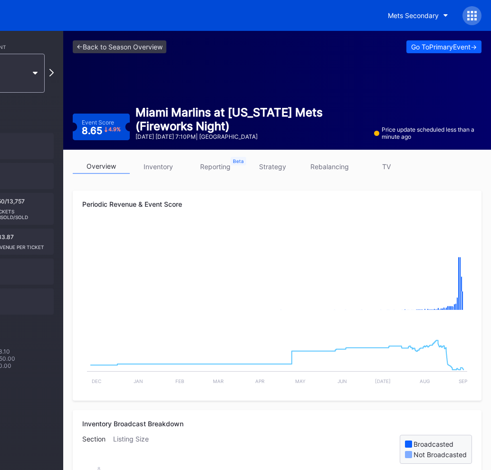
click at [155, 169] on link "inventory" at bounding box center [158, 166] width 57 height 15
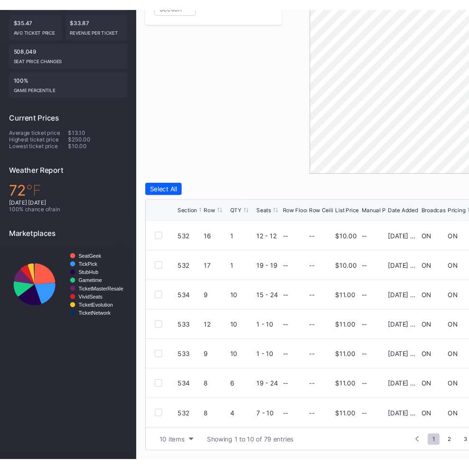
scroll to position [223, 79]
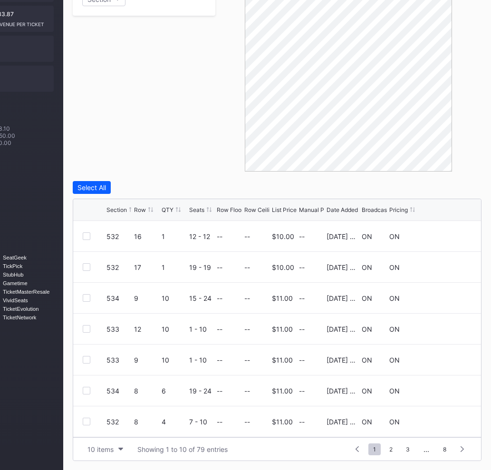
click at [373, 211] on div "Broadcast" at bounding box center [374, 209] width 27 height 7
click at [377, 209] on div "Broadcast" at bounding box center [374, 209] width 27 height 7
click at [374, 209] on div "Broadcast" at bounding box center [374, 209] width 27 height 7
click at [372, 209] on div "Broadcast" at bounding box center [374, 209] width 27 height 7
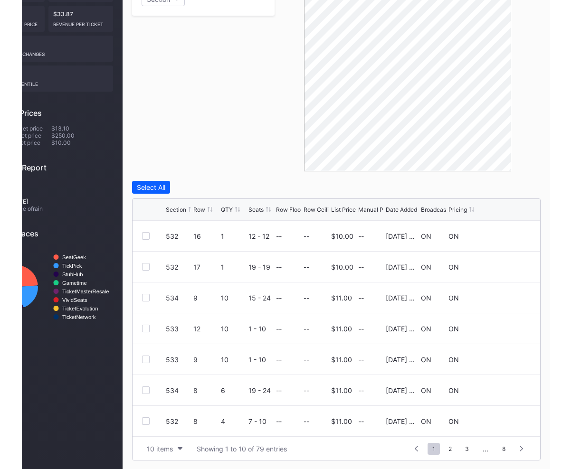
scroll to position [223, 0]
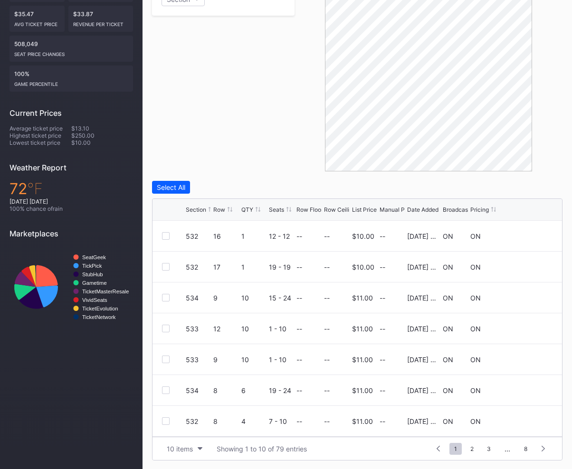
click at [453, 208] on div "Broadcast" at bounding box center [456, 209] width 27 height 7
click at [295, 151] on div at bounding box center [428, 70] width 268 height 204
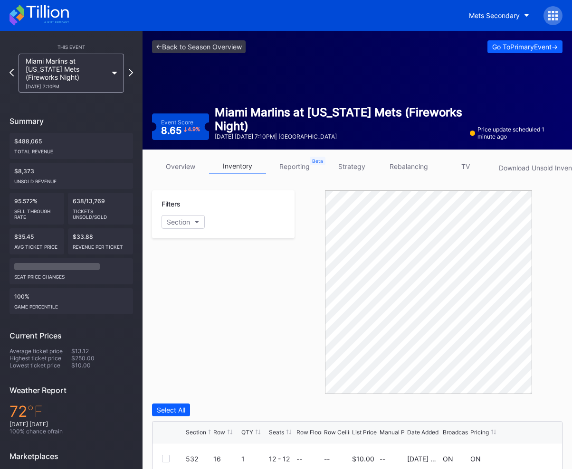
click at [231, 320] on div "Filters Section" at bounding box center [223, 292] width 142 height 204
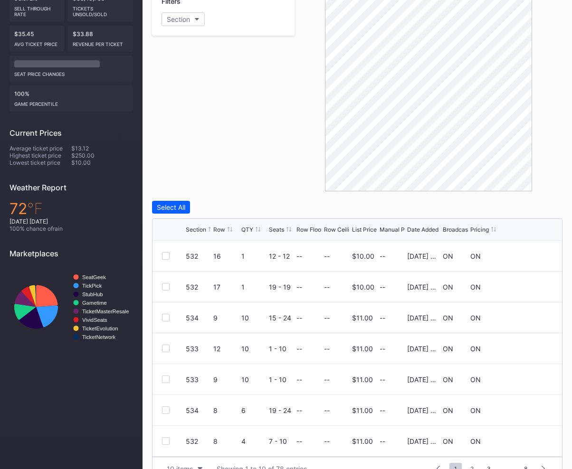
scroll to position [223, 0]
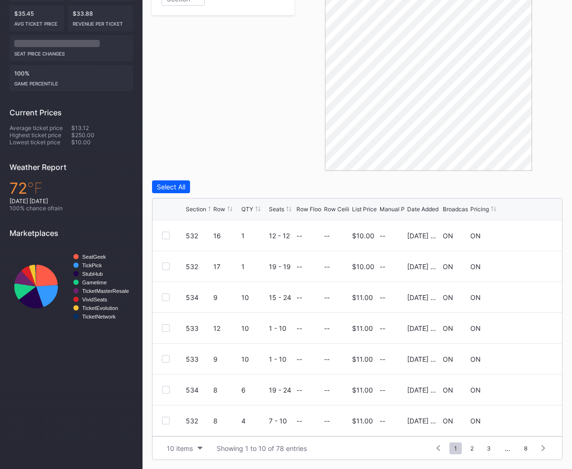
click at [424, 212] on div "Section Row QTY Seats Row Floor Row Ceiling List Price Manual Price Date Added …" at bounding box center [356, 209] width 409 height 22
click at [426, 209] on div "Date Added" at bounding box center [422, 209] width 31 height 7
click at [255, 145] on div "Filters Section" at bounding box center [223, 69] width 142 height 204
click at [265, 147] on div "Filters Section" at bounding box center [223, 69] width 142 height 204
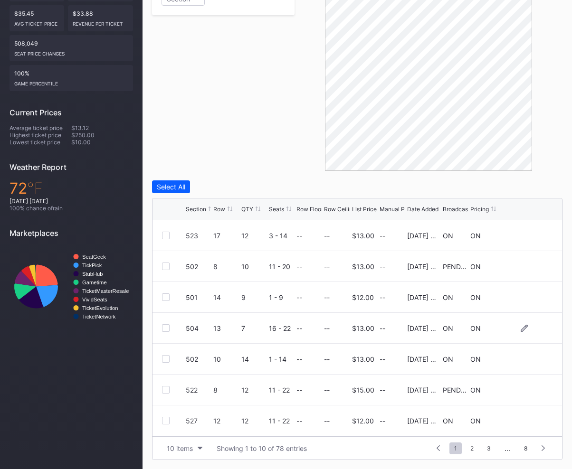
scroll to position [93, 0]
click at [174, 450] on div "10 items" at bounding box center [180, 448] width 26 height 8
click at [192, 427] on div "200 items" at bounding box center [184, 424] width 31 height 8
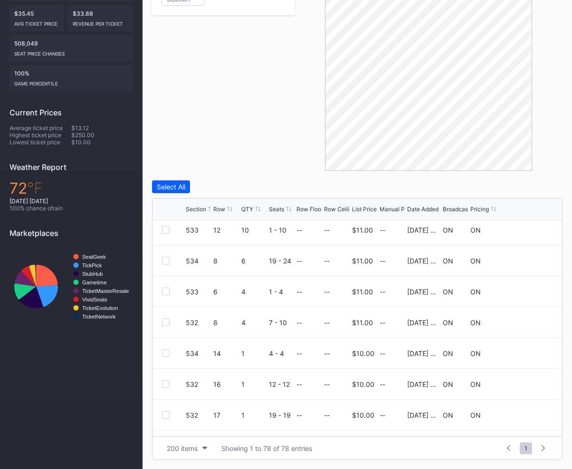
scroll to position [2191, 0]
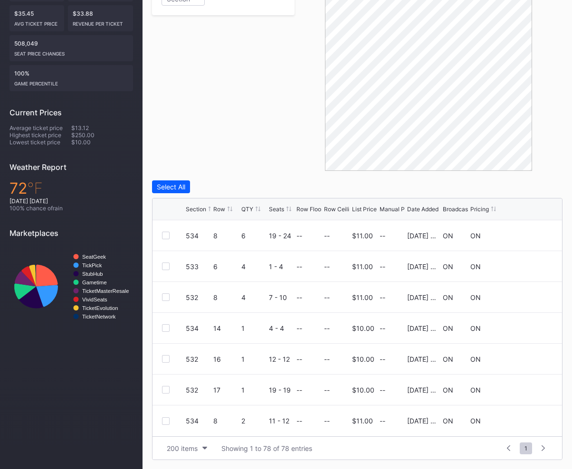
click at [285, 141] on div "Filters Section" at bounding box center [223, 69] width 142 height 204
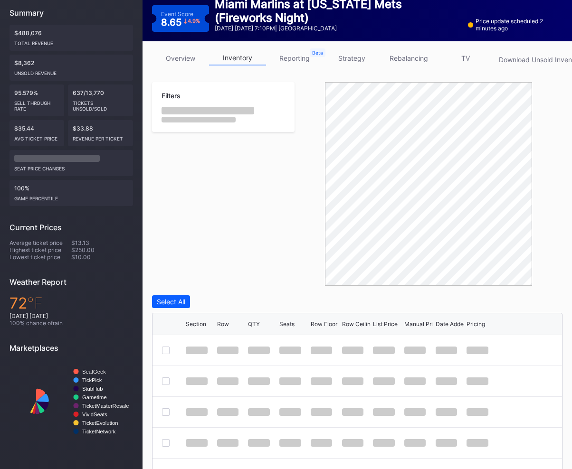
scroll to position [223, 0]
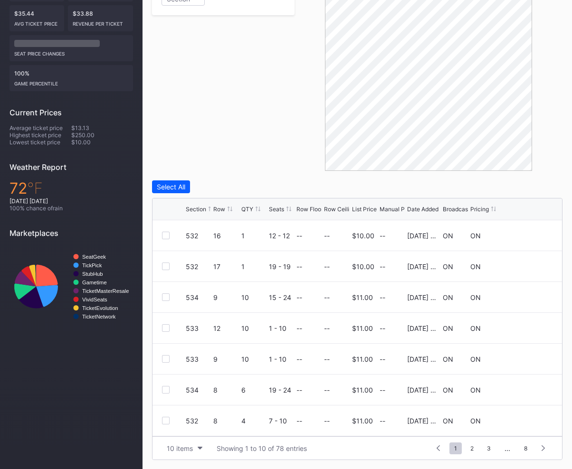
click at [453, 208] on div "Broadcast" at bounding box center [456, 209] width 27 height 7
click at [415, 209] on div "Date Added" at bounding box center [422, 209] width 31 height 7
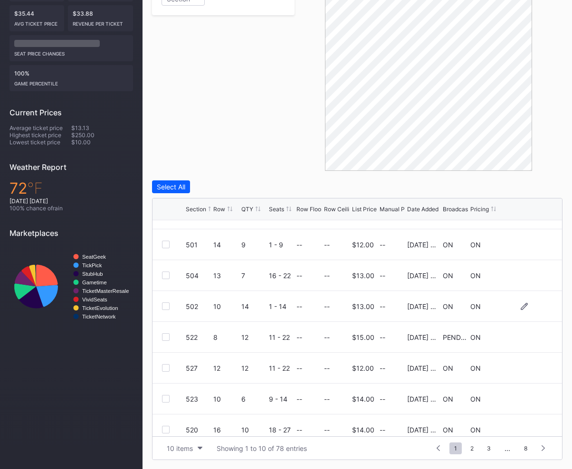
scroll to position [93, 0]
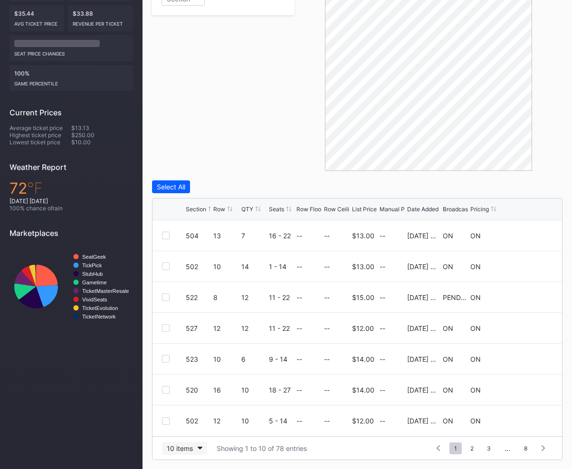
click at [181, 451] on div "10 items" at bounding box center [180, 448] width 26 height 8
click at [188, 430] on div "200 items" at bounding box center [184, 424] width 45 height 18
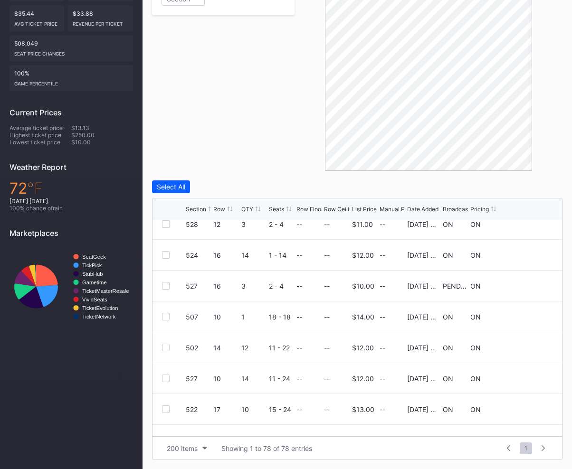
scroll to position [1352, 0]
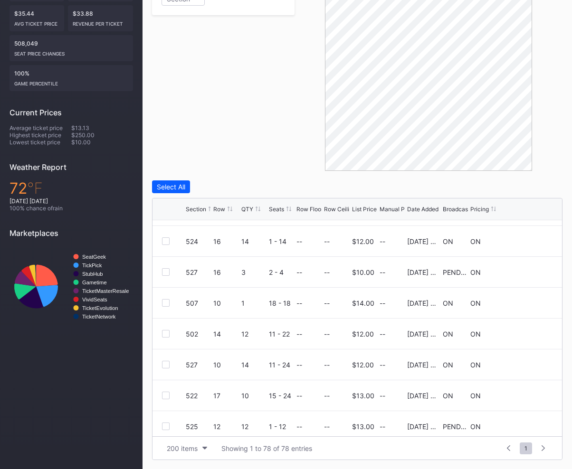
click at [241, 138] on div "Filters Section" at bounding box center [223, 69] width 142 height 204
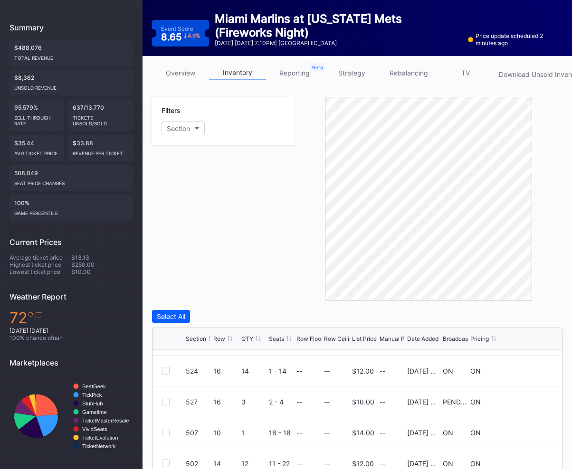
scroll to position [0, 0]
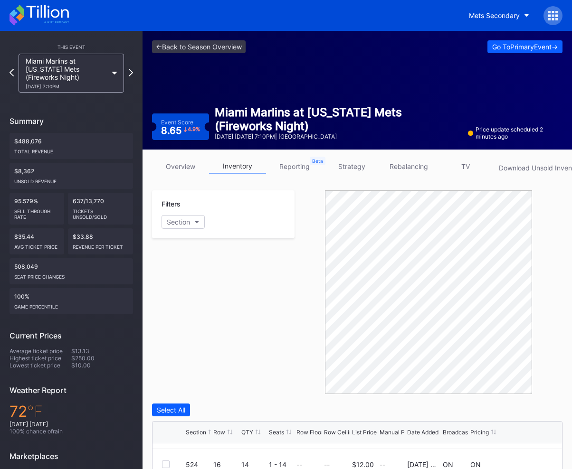
click at [183, 166] on link "overview" at bounding box center [180, 166] width 57 height 15
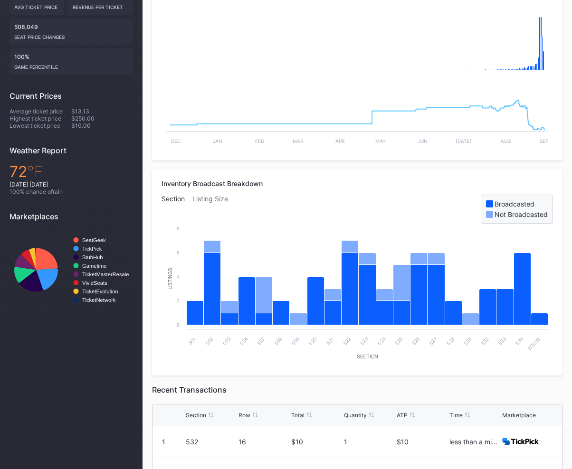
scroll to position [247, 0]
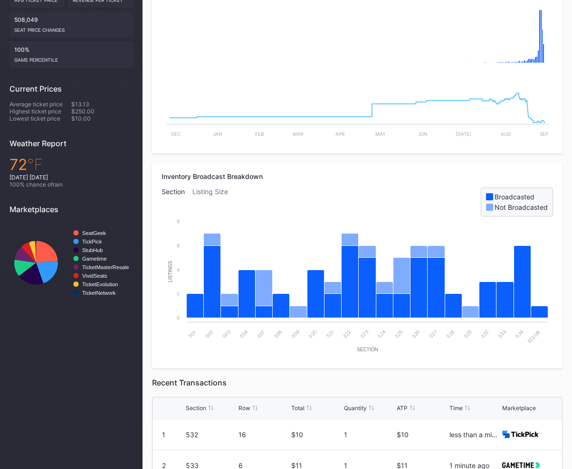
click at [257, 166] on div "Inventory Broadcast Breakdown Section Listing Size Broadcasted Not Broadcasted …" at bounding box center [357, 266] width 410 height 206
click at [280, 173] on div "Inventory Broadcast Breakdown" at bounding box center [356, 176] width 391 height 8
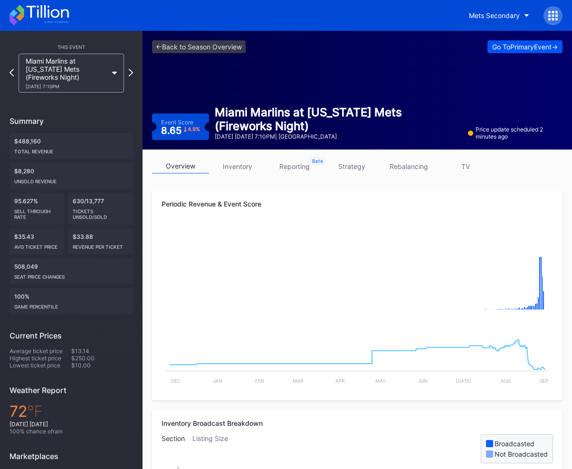
click at [513, 48] on div "Go To Primary Event ->" at bounding box center [525, 47] width 66 height 8
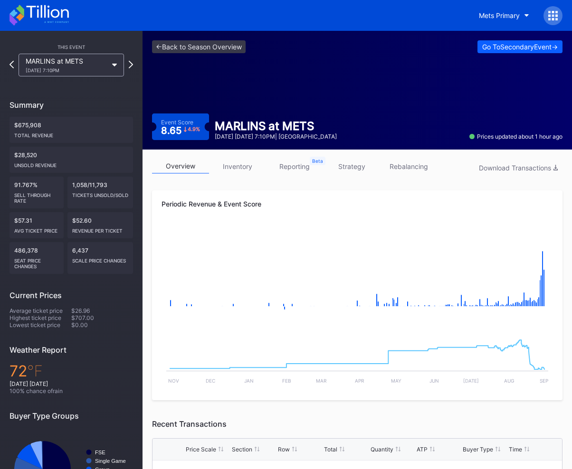
click at [391, 80] on div "<- Back to Season Overview Go To Secondary Event -> Event Score 8.65 4.9 % MARL…" at bounding box center [356, 90] width 429 height 119
click at [507, 46] on div "Go To Secondary Event ->" at bounding box center [519, 47] width 75 height 8
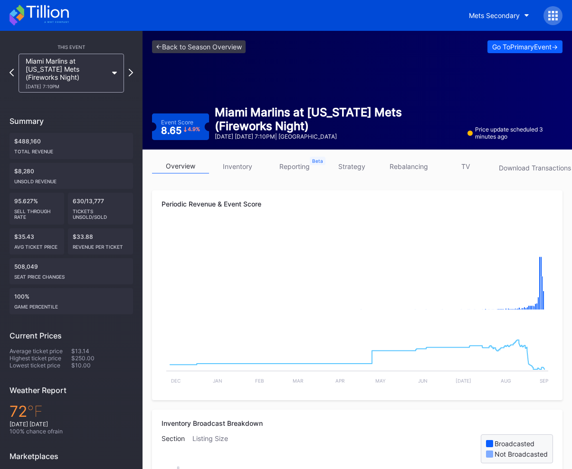
click at [297, 168] on link "reporting" at bounding box center [294, 166] width 57 height 15
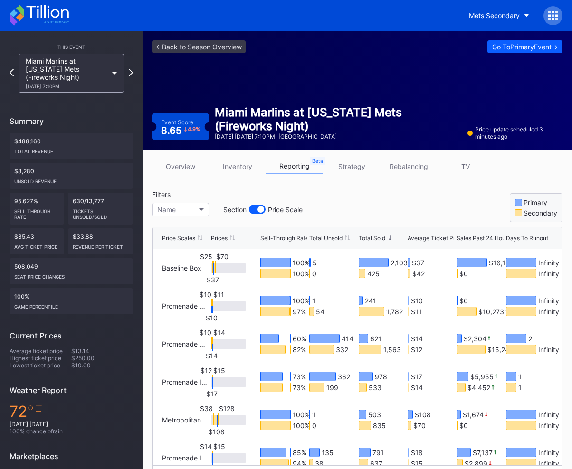
click at [340, 238] on div "Total Unsold" at bounding box center [325, 238] width 33 height 7
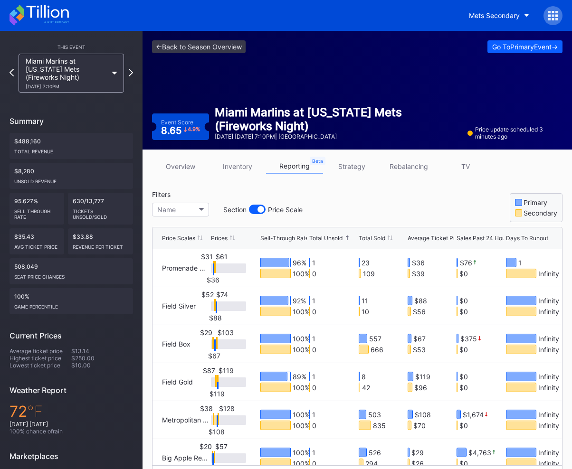
click at [340, 238] on div "Total Unsold" at bounding box center [325, 238] width 33 height 7
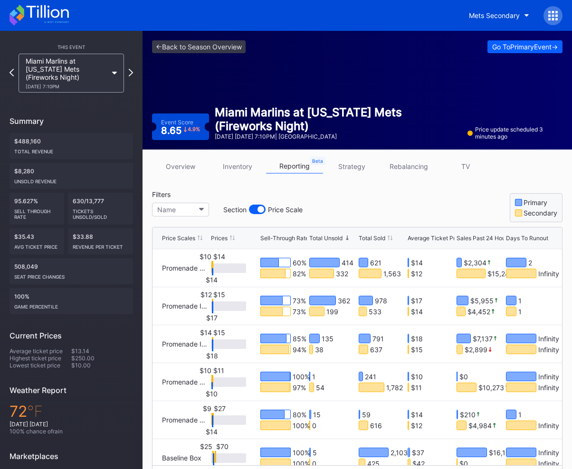
click at [367, 209] on div "Filters Name Section Price Scale Primary Secondary" at bounding box center [357, 206] width 410 height 32
click at [238, 166] on link "inventory" at bounding box center [237, 166] width 57 height 15
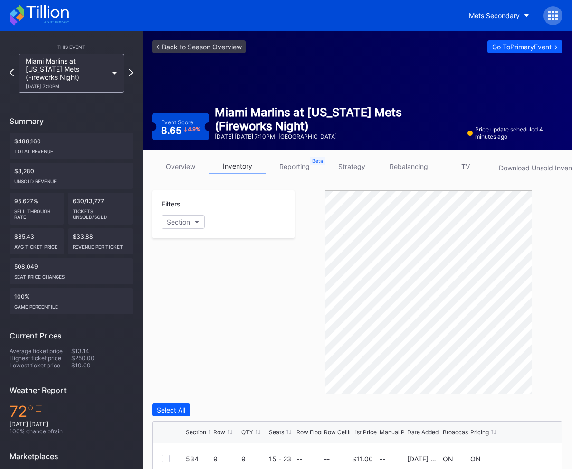
click at [256, 244] on div "Filters Section" at bounding box center [223, 292] width 142 height 204
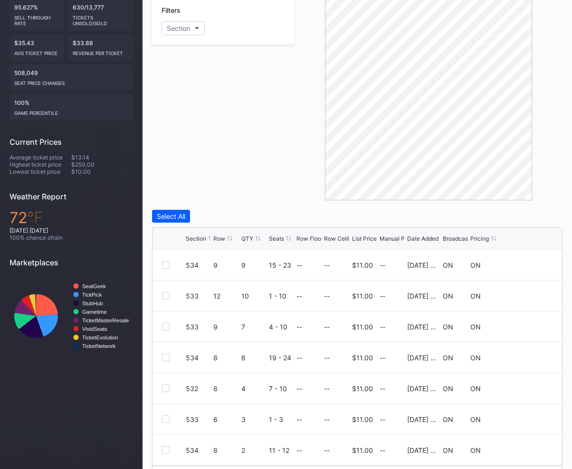
scroll to position [197, 0]
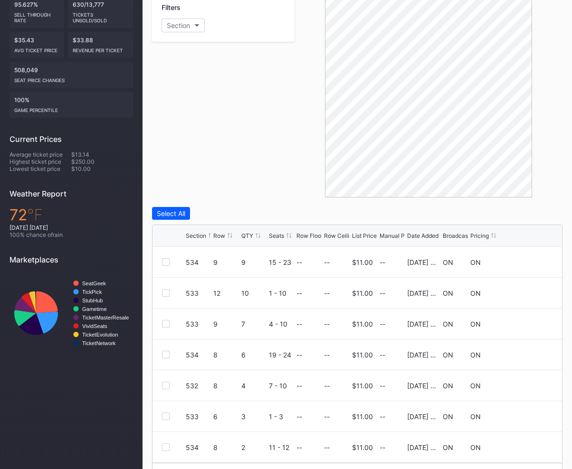
click at [276, 141] on div "Filters Section" at bounding box center [223, 96] width 142 height 204
click at [279, 135] on div "Filters Section" at bounding box center [223, 96] width 142 height 204
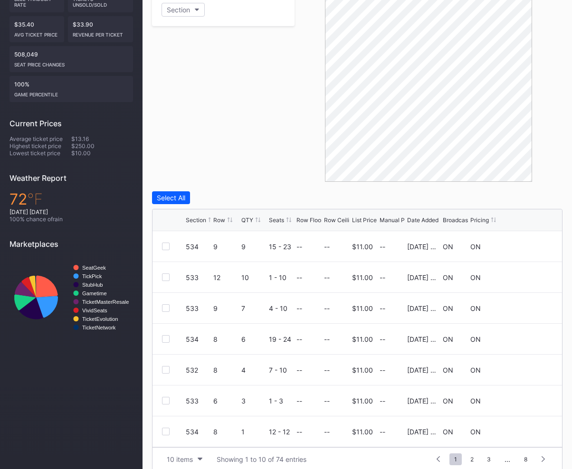
scroll to position [223, 0]
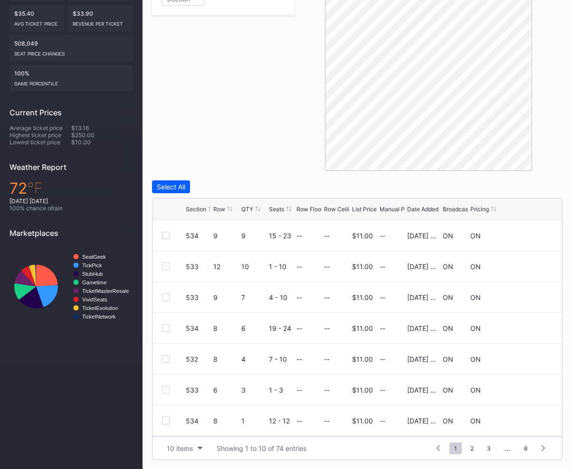
click at [419, 211] on div "Date Added" at bounding box center [422, 209] width 31 height 7
click at [183, 446] on div "10 items" at bounding box center [180, 448] width 26 height 8
click at [193, 423] on div "200 items" at bounding box center [184, 424] width 31 height 8
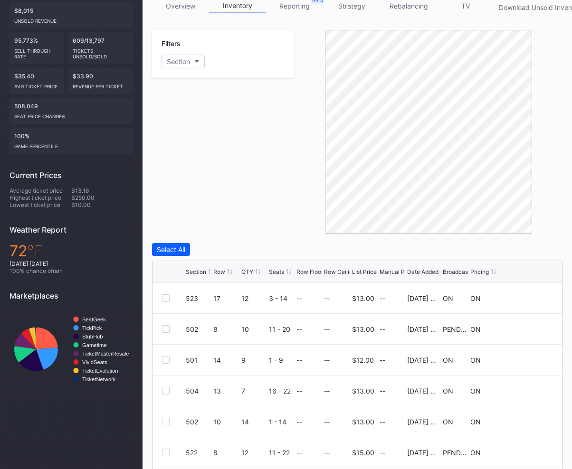
scroll to position [220, 0]
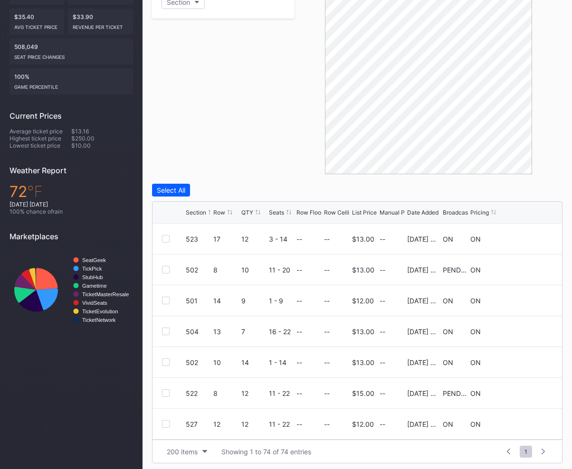
click at [448, 213] on div "Broadcast" at bounding box center [456, 212] width 27 height 7
click at [526, 238] on icon at bounding box center [523, 239] width 7 height 7
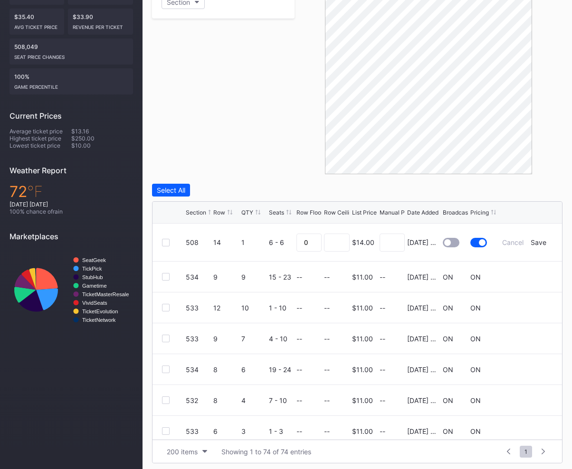
click at [446, 245] on div at bounding box center [447, 242] width 7 height 7
click at [538, 244] on div "Save" at bounding box center [538, 242] width 16 height 8
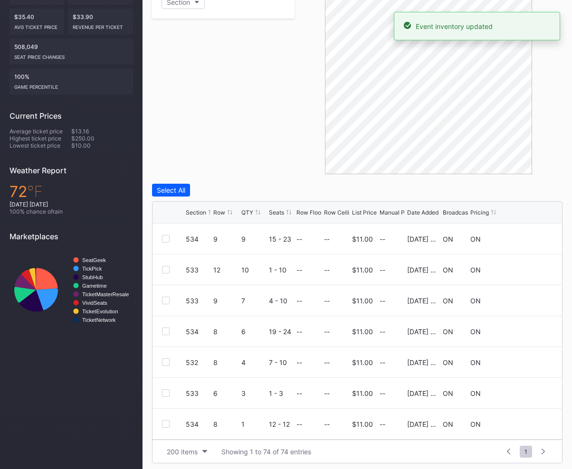
click at [185, 125] on div "Filters Section" at bounding box center [223, 73] width 142 height 204
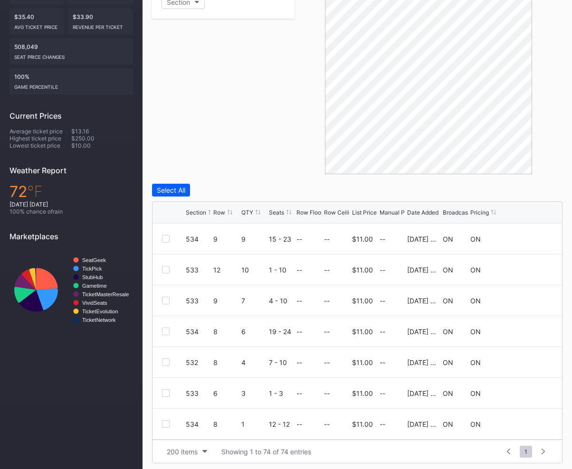
click at [197, 119] on div "Filters Section" at bounding box center [223, 73] width 142 height 204
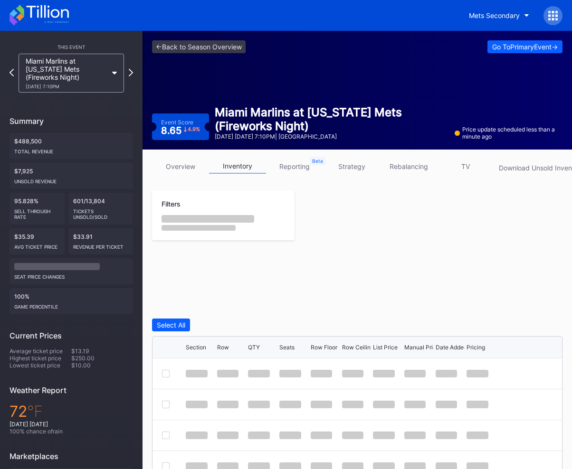
scroll to position [200, 0]
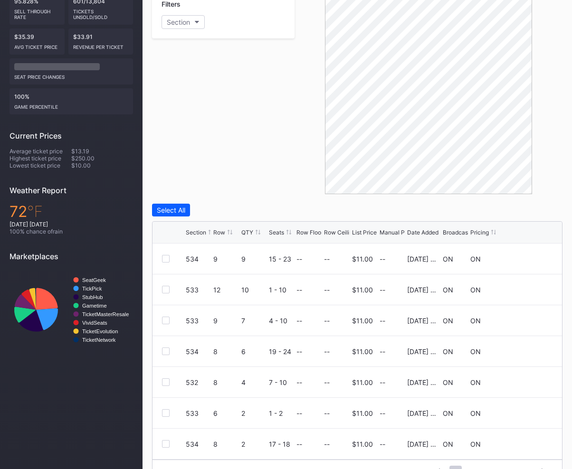
click at [245, 139] on div "Filters Section" at bounding box center [223, 93] width 142 height 204
click at [453, 230] on div "Broadcast" at bounding box center [456, 232] width 27 height 7
click at [456, 236] on div "Section Row QTY Seats Row Floor Row Ceiling List Price Manual Price Date Added …" at bounding box center [356, 233] width 409 height 22
click at [458, 233] on div "Broadcast" at bounding box center [456, 232] width 27 height 7
click at [480, 232] on div "Pricing" at bounding box center [479, 232] width 19 height 7
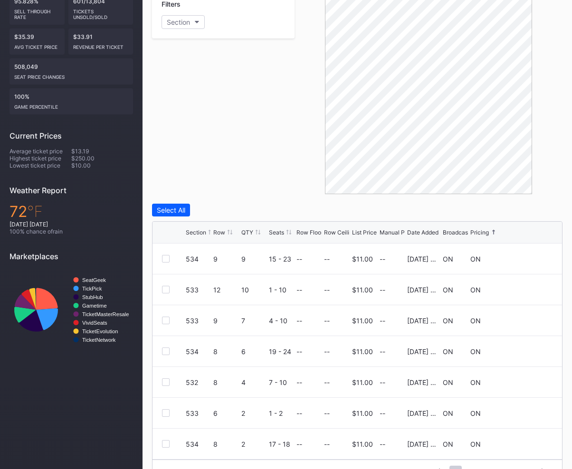
click at [480, 232] on div "Pricing" at bounding box center [479, 232] width 19 height 7
click at [416, 233] on div "Date Added" at bounding box center [422, 232] width 31 height 7
click at [290, 193] on div "Filters Section" at bounding box center [223, 93] width 142 height 204
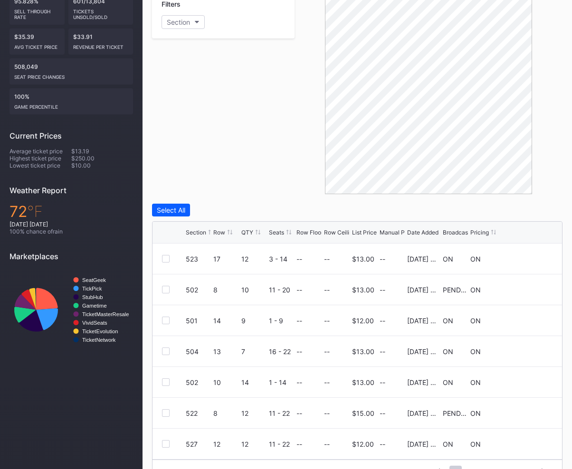
click at [198, 77] on div "Filters Section" at bounding box center [223, 93] width 142 height 204
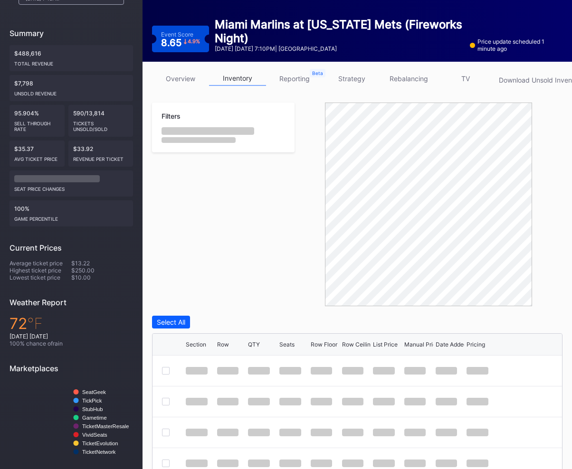
scroll to position [178, 0]
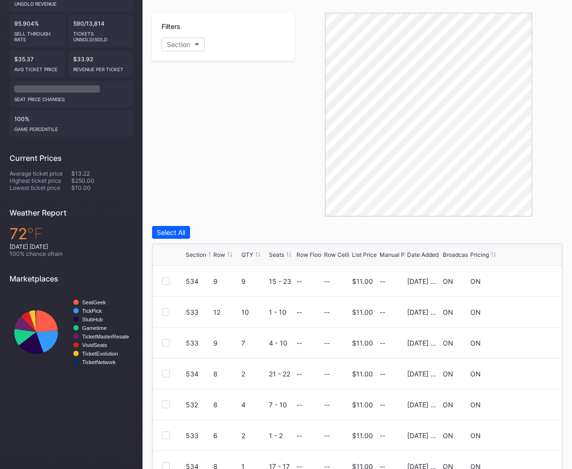
click at [453, 252] on div "Broadcast" at bounding box center [456, 254] width 27 height 7
click at [416, 253] on div "Date Added" at bounding box center [422, 254] width 31 height 7
click at [289, 197] on div "Filters Section" at bounding box center [223, 115] width 142 height 204
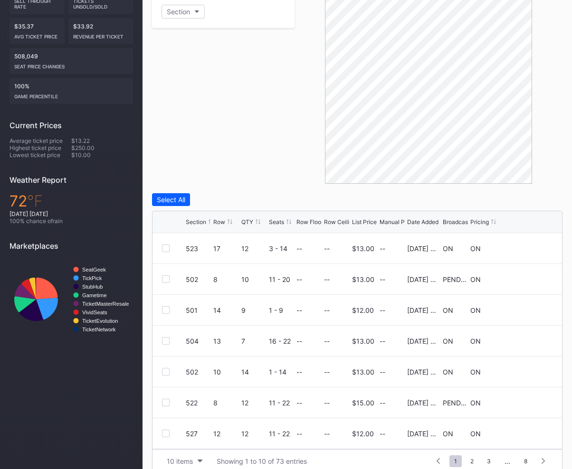
scroll to position [223, 0]
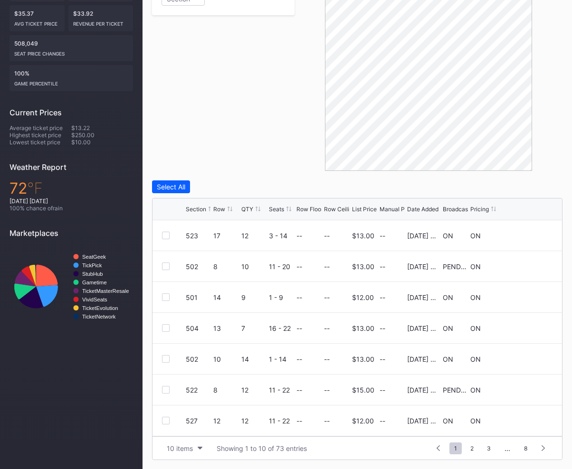
click at [303, 180] on div "Select All" at bounding box center [357, 186] width 410 height 13
click at [241, 112] on div "Filters Section" at bounding box center [223, 69] width 142 height 204
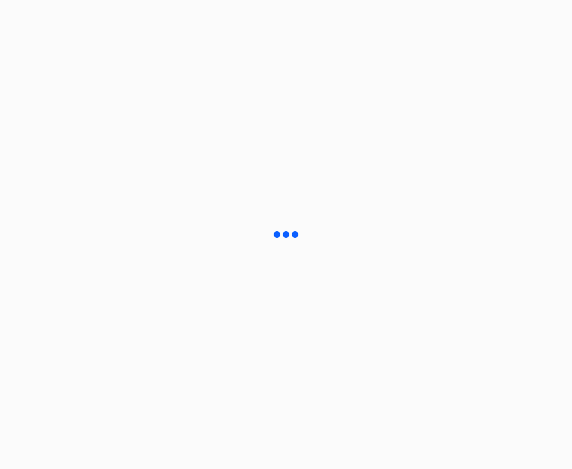
scroll to position [46, 0]
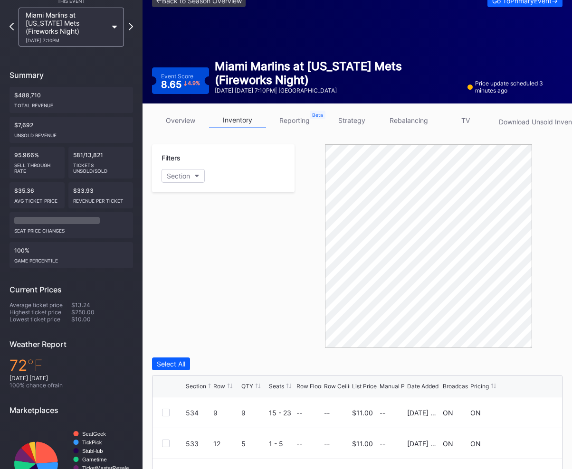
click at [258, 255] on div "Filters Section" at bounding box center [223, 246] width 142 height 204
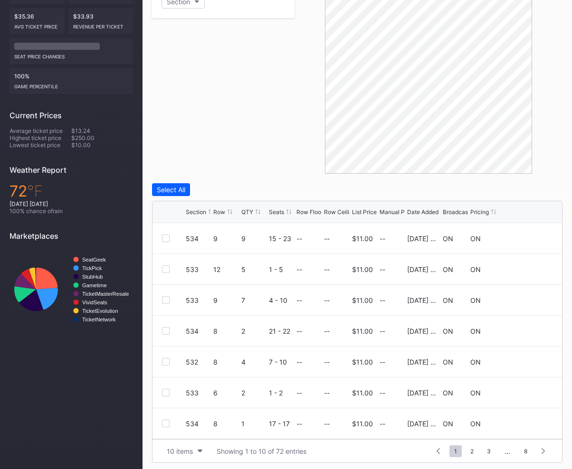
scroll to position [223, 0]
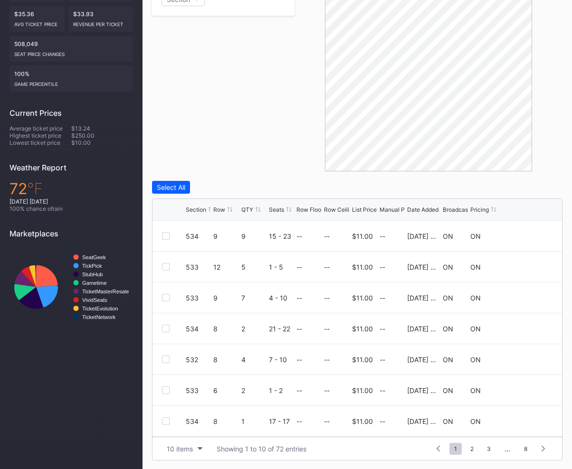
click at [450, 209] on div "Broadcast" at bounding box center [456, 209] width 27 height 7
click at [417, 208] on div "Date Added" at bounding box center [422, 209] width 31 height 7
click at [233, 163] on div "Filters Section" at bounding box center [223, 70] width 142 height 204
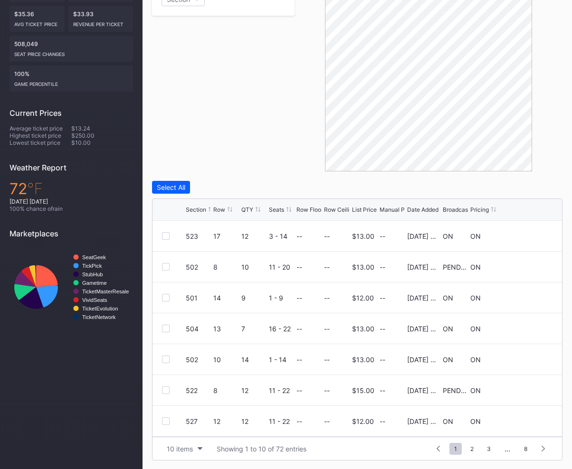
click at [236, 159] on div "Filters Section" at bounding box center [223, 70] width 142 height 204
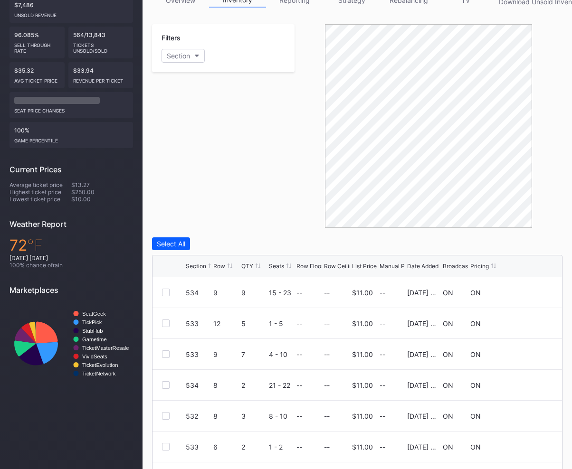
scroll to position [194, 0]
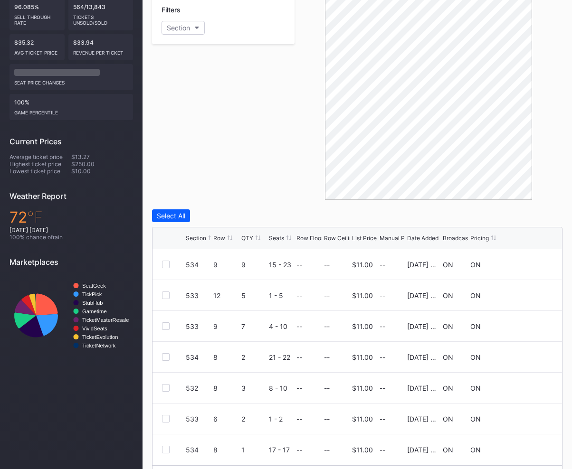
click at [453, 238] on div "Broadcast" at bounding box center [456, 238] width 27 height 7
click at [419, 238] on div "Date Added" at bounding box center [422, 238] width 31 height 7
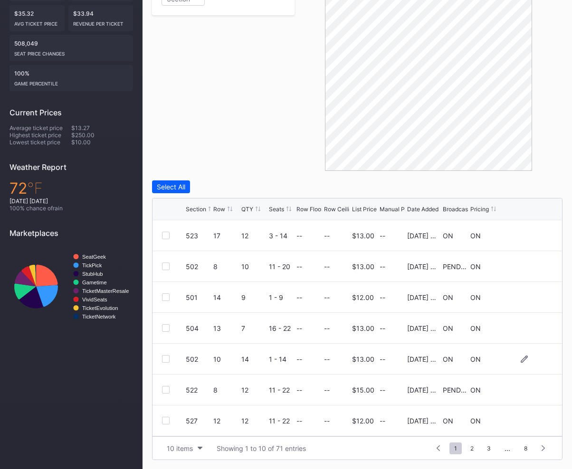
scroll to position [93, 0]
click at [161, 450] on div "10 items Showing 1 to 10 of 71 entries 1 ... -1 0 1 2 3 ... 8" at bounding box center [356, 447] width 409 height 23
click at [165, 450] on button "10 items" at bounding box center [184, 448] width 45 height 13
click at [198, 424] on div "200 items" at bounding box center [184, 424] width 31 height 8
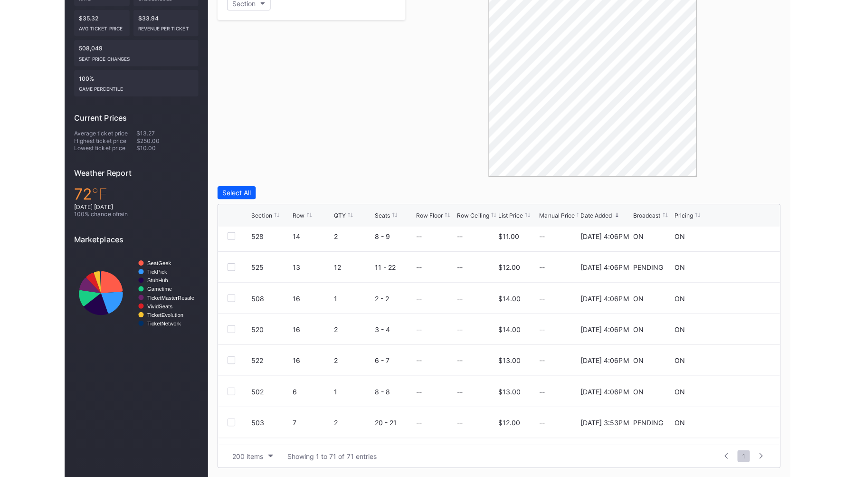
scroll to position [216, 0]
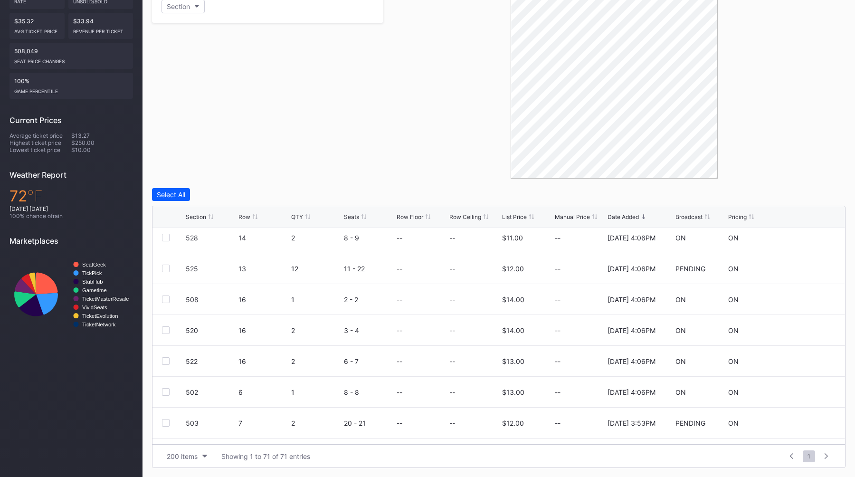
click at [431, 174] on div at bounding box center [614, 77] width 462 height 204
click at [436, 163] on div at bounding box center [614, 77] width 462 height 204
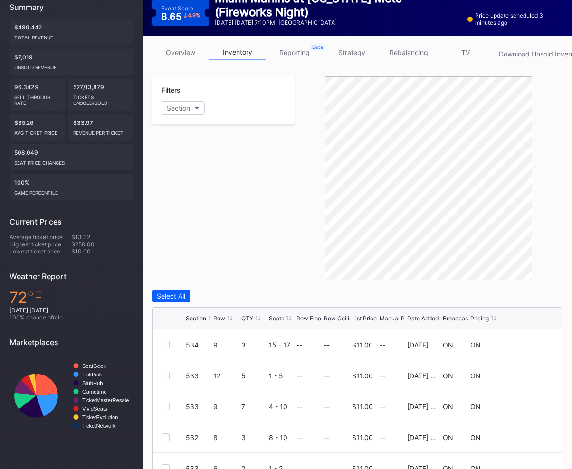
scroll to position [142, 0]
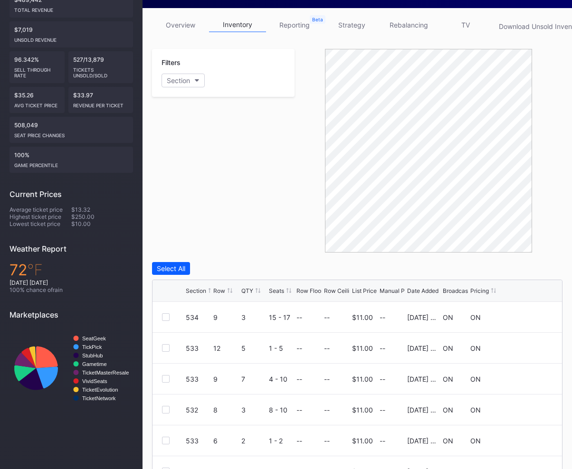
click at [420, 287] on div "Section Row QTY Seats Row Floor Row Ceiling List Price Manual Price Date Added …" at bounding box center [356, 291] width 409 height 22
click at [420, 287] on div "Date Added" at bounding box center [422, 290] width 31 height 7
click at [264, 202] on div "Filters Section" at bounding box center [223, 151] width 142 height 204
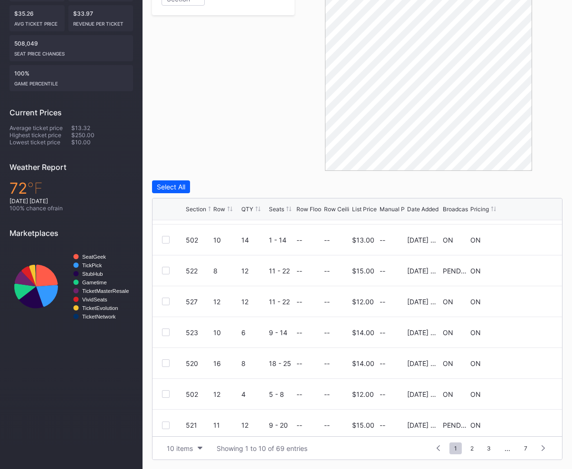
scroll to position [93, 0]
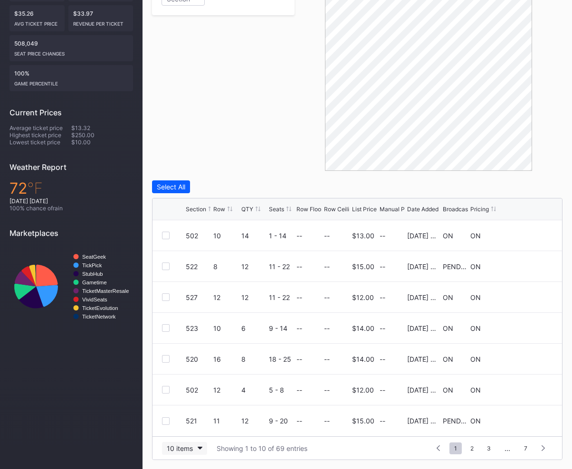
click at [178, 450] on div "10 items" at bounding box center [180, 448] width 26 height 8
click at [195, 426] on div "200 items" at bounding box center [184, 424] width 31 height 8
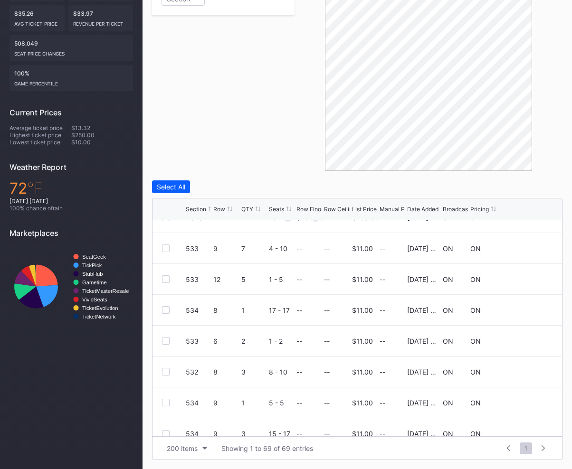
scroll to position [1914, 0]
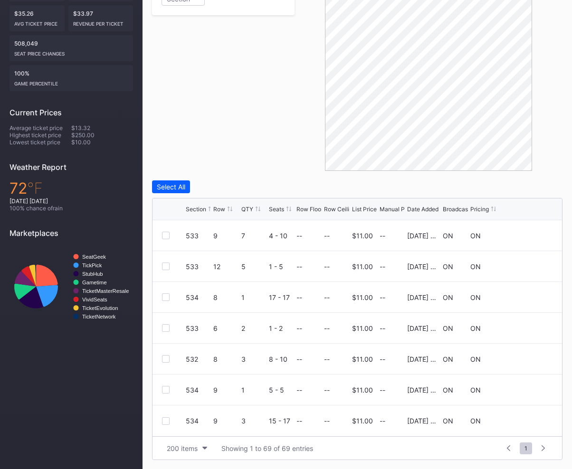
click at [291, 183] on div "Select All" at bounding box center [357, 186] width 410 height 13
click at [248, 76] on div "Filters Section" at bounding box center [223, 69] width 142 height 204
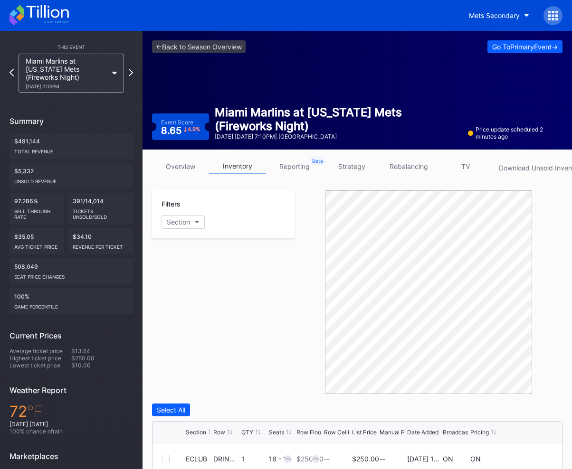
click at [176, 167] on link "overview" at bounding box center [180, 166] width 57 height 15
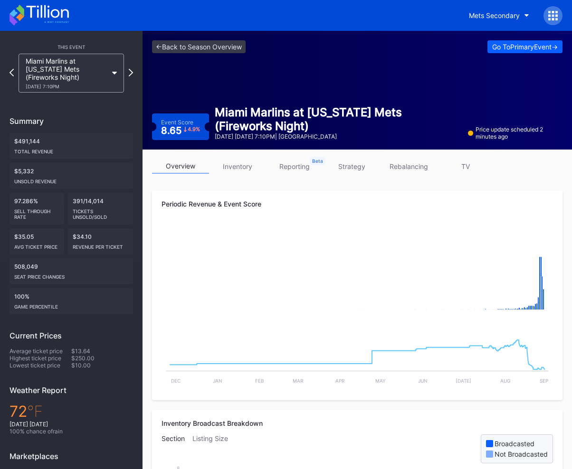
click at [243, 167] on link "inventory" at bounding box center [237, 166] width 57 height 15
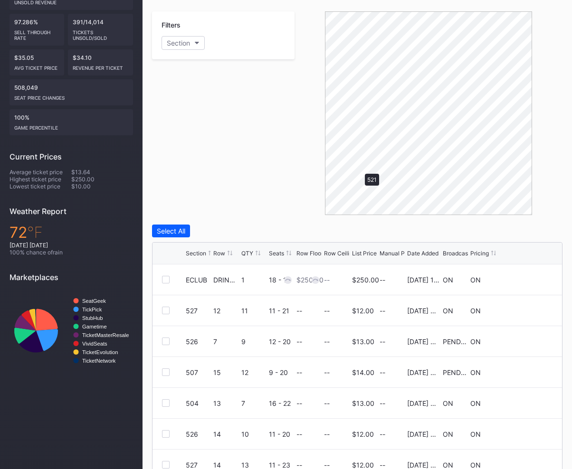
scroll to position [100, 0]
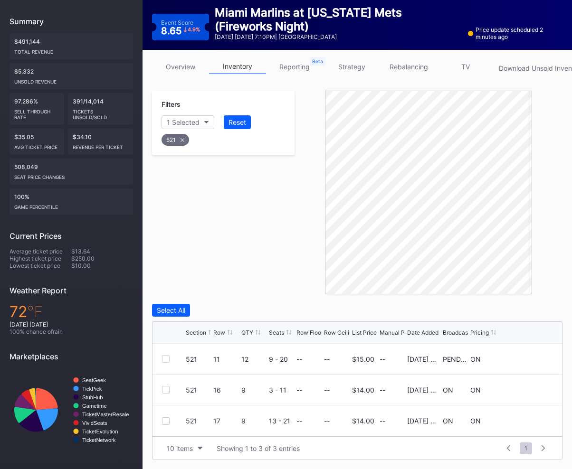
click at [309, 224] on div at bounding box center [428, 193] width 268 height 204
click at [183, 140] on icon at bounding box center [182, 140] width 4 height 4
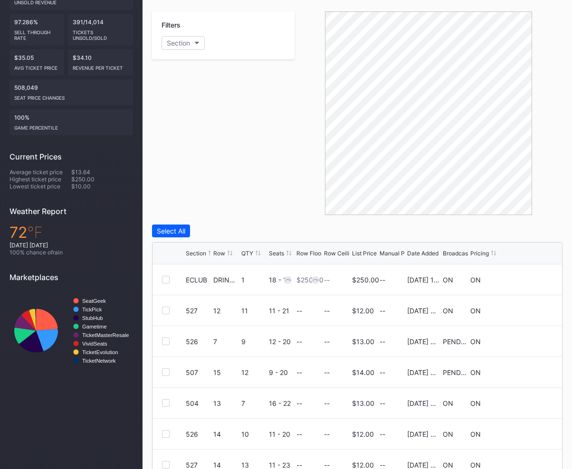
scroll to position [223, 0]
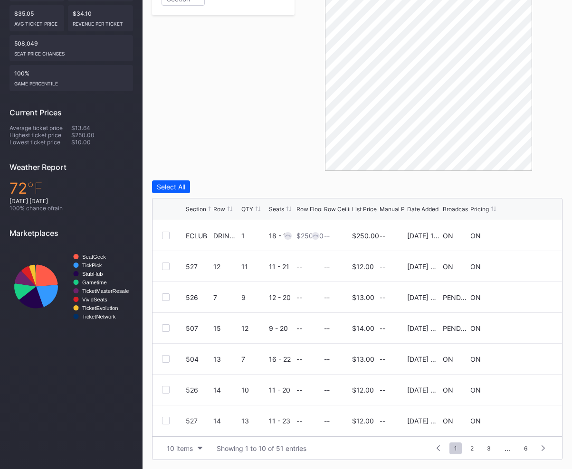
click at [446, 207] on div "Broadcast" at bounding box center [456, 209] width 27 height 7
click at [447, 206] on div "Broadcast" at bounding box center [456, 209] width 27 height 7
click at [424, 204] on div "Section Row QTY Seats Row Floor Row Ceiling List Price Manual Price Date Added …" at bounding box center [356, 209] width 409 height 22
click at [424, 207] on div "Date Added" at bounding box center [422, 209] width 31 height 7
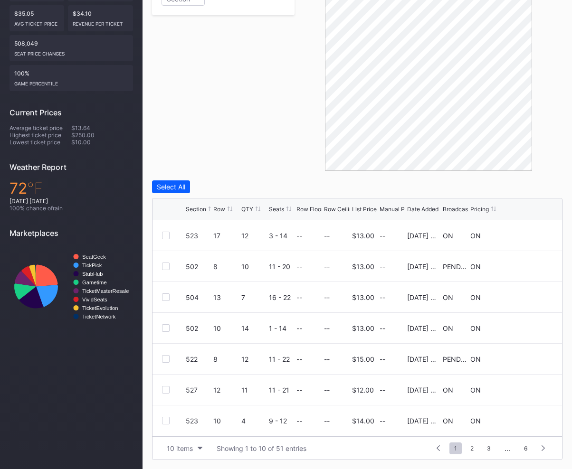
click at [278, 147] on div "Filters Section" at bounding box center [223, 69] width 142 height 204
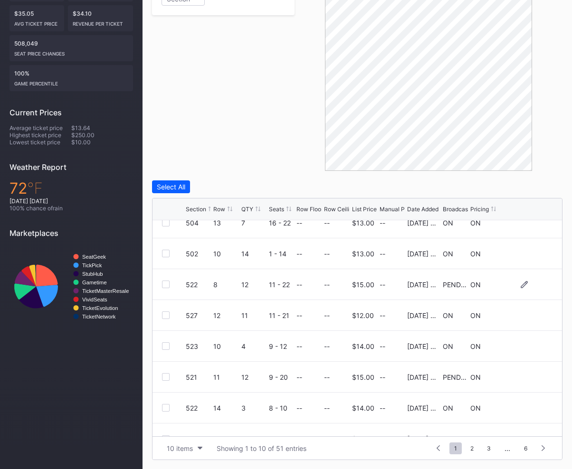
scroll to position [93, 0]
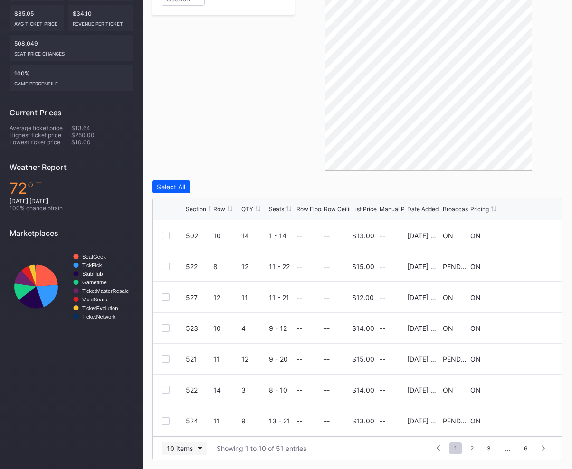
click at [186, 451] on div "10 items" at bounding box center [180, 448] width 26 height 8
click at [199, 431] on div "200 items" at bounding box center [184, 424] width 45 height 18
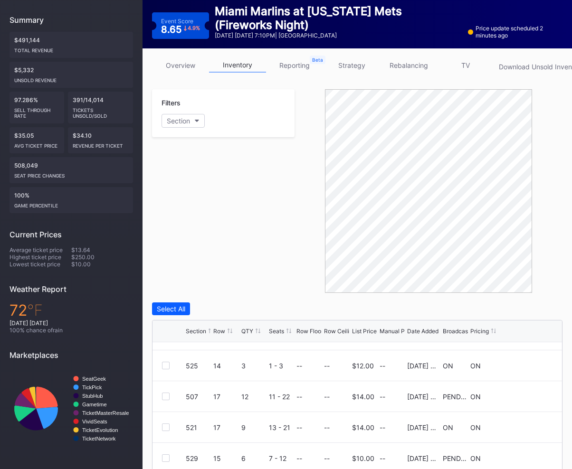
scroll to position [0, 0]
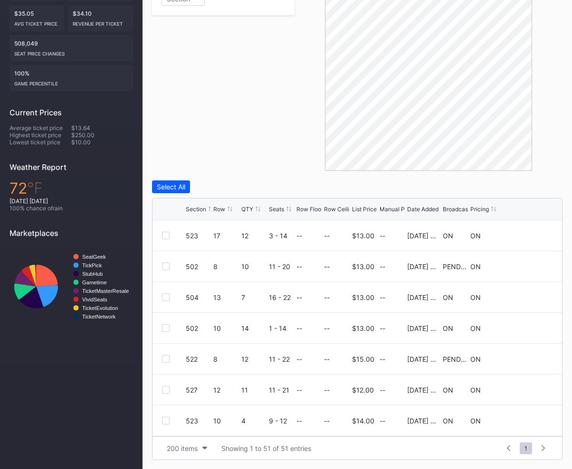
click at [317, 135] on div at bounding box center [428, 69] width 268 height 204
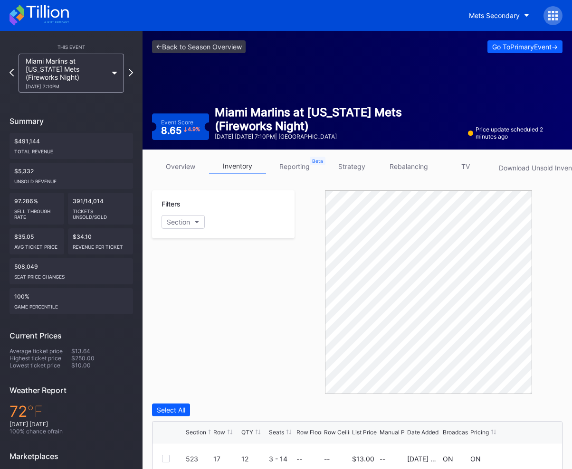
click at [198, 329] on div "Filters Section" at bounding box center [223, 292] width 142 height 204
click at [216, 321] on div "Filters Section" at bounding box center [223, 292] width 142 height 204
click at [237, 321] on div "Filters Section" at bounding box center [223, 292] width 142 height 204
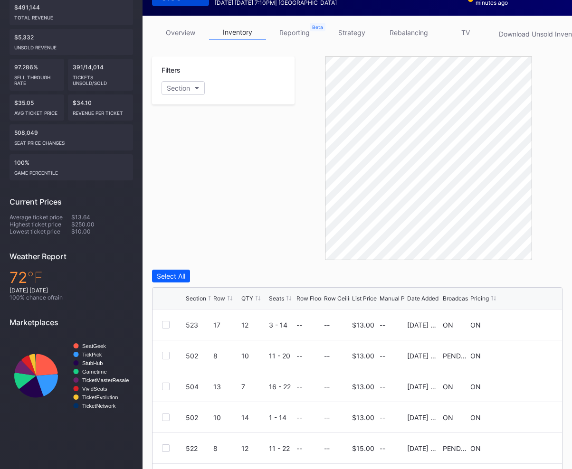
scroll to position [141, 0]
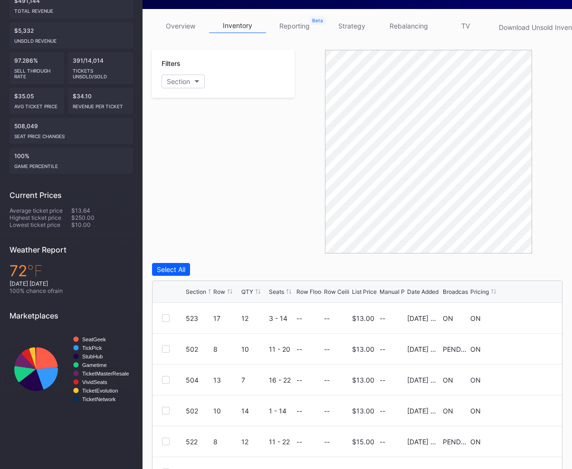
click at [276, 215] on div "Filters Section" at bounding box center [223, 152] width 142 height 204
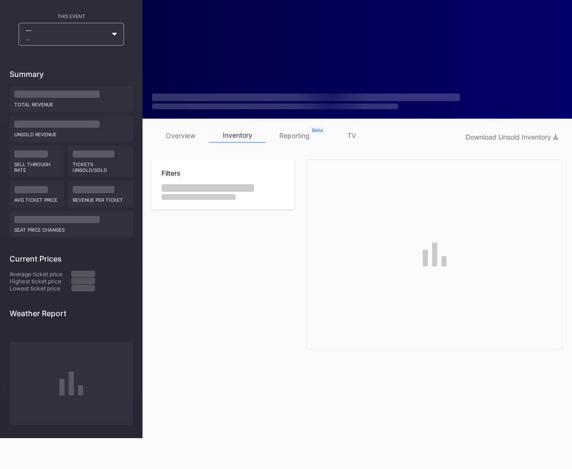
scroll to position [88, 0]
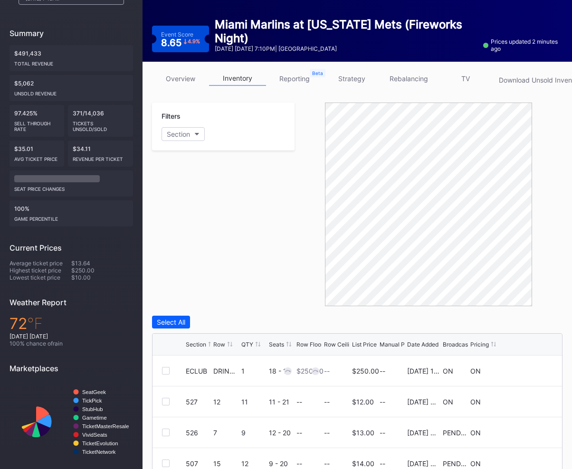
click at [300, 225] on div at bounding box center [428, 205] width 268 height 204
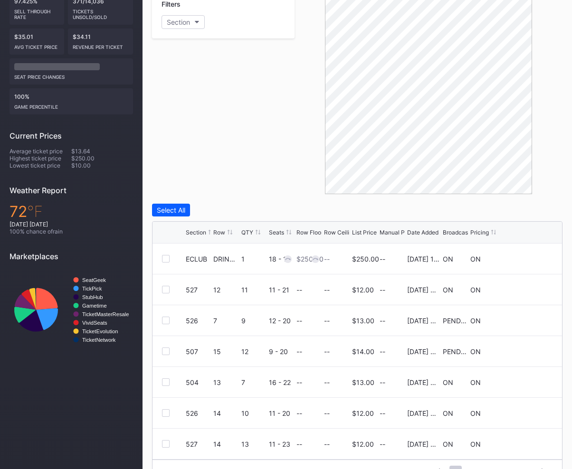
scroll to position [223, 0]
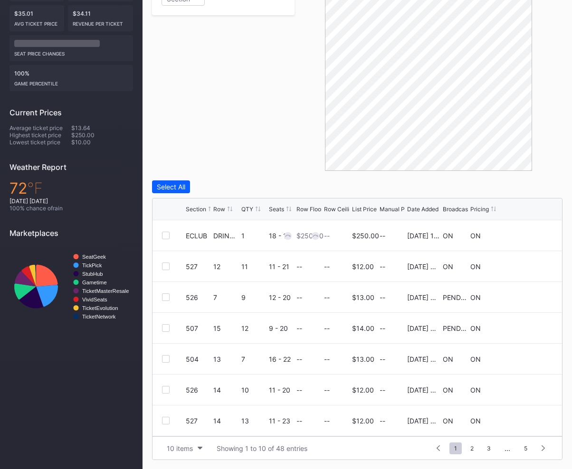
click at [271, 164] on div "Filters Section" at bounding box center [223, 69] width 142 height 204
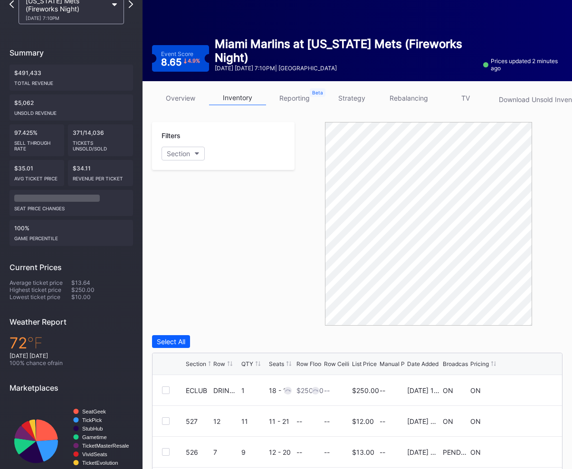
scroll to position [68, 0]
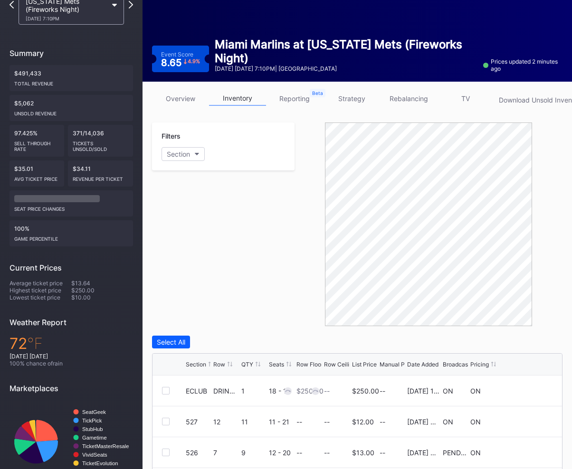
click at [179, 96] on link "overview" at bounding box center [180, 98] width 57 height 15
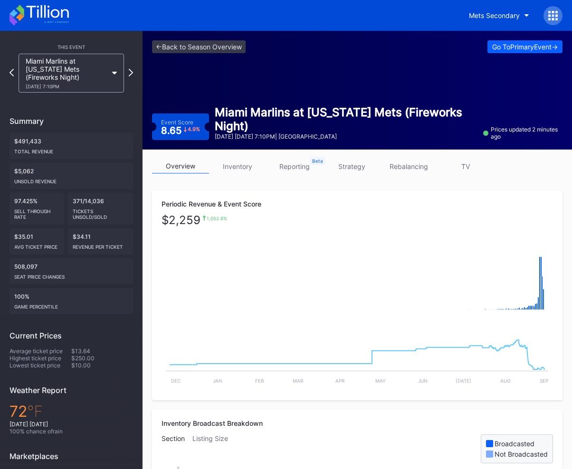
click at [318, 200] on div "Periodic Revenue & Event Score" at bounding box center [356, 204] width 391 height 8
click at [511, 47] on div "Go To Primary Event ->" at bounding box center [525, 47] width 66 height 8
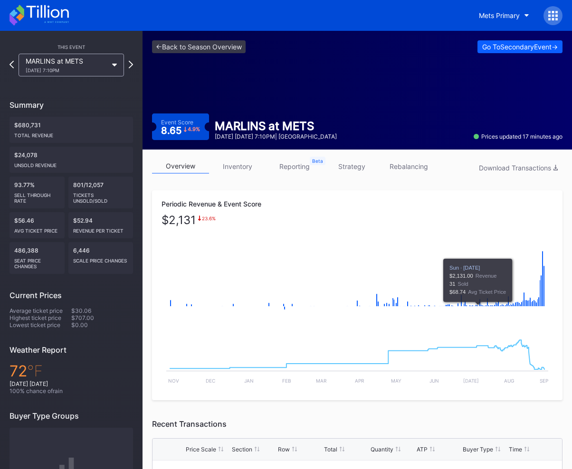
click at [409, 198] on div "Periodic Revenue & Event Score $ 2,131 23.6 % Created with Highcharts 11.2.0 Ch…" at bounding box center [357, 295] width 410 height 210
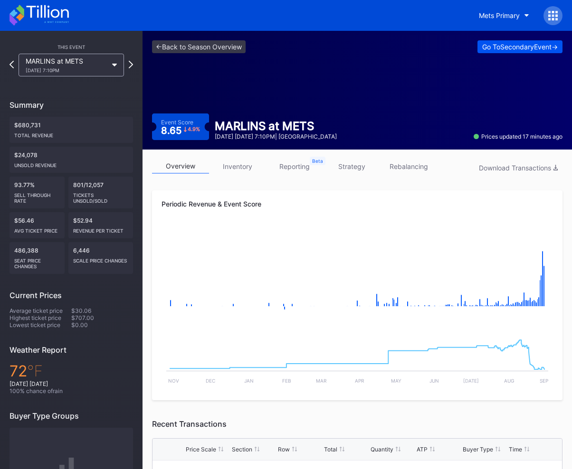
click at [518, 48] on div "Go To Secondary Event ->" at bounding box center [519, 47] width 75 height 8
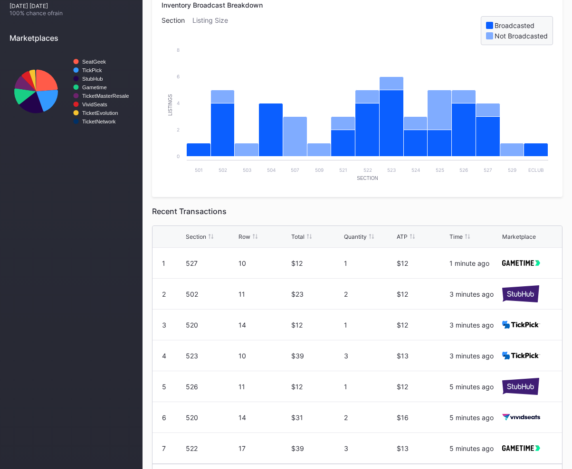
scroll to position [415, 0]
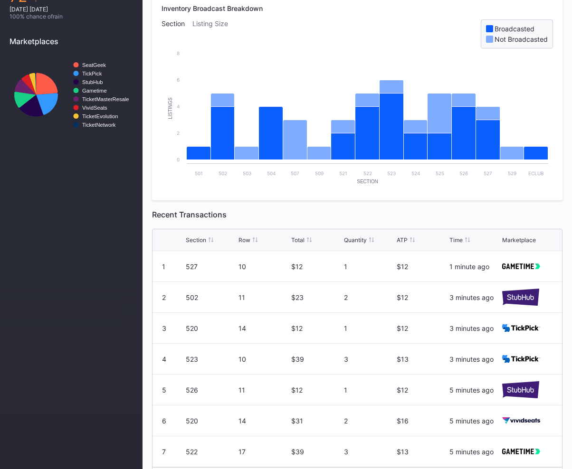
click at [322, 210] on div "Recent Transactions" at bounding box center [357, 214] width 410 height 9
click at [315, 211] on div "Recent Transactions" at bounding box center [357, 214] width 410 height 9
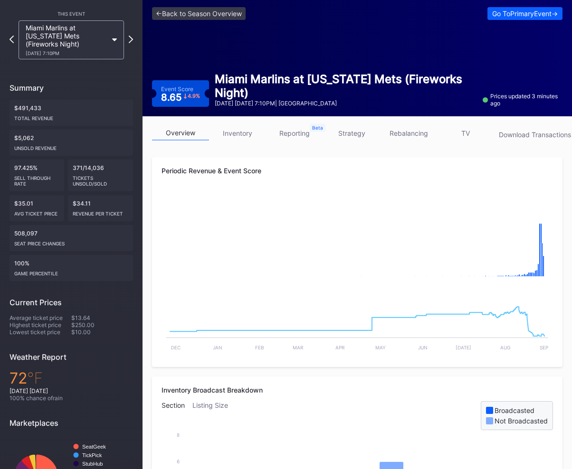
scroll to position [0, 0]
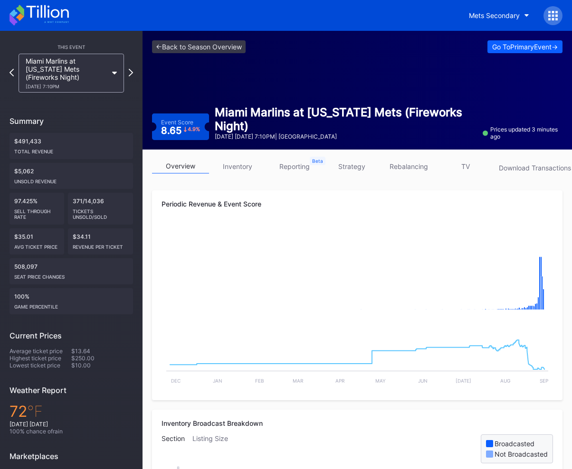
click at [299, 164] on link "reporting" at bounding box center [294, 166] width 57 height 15
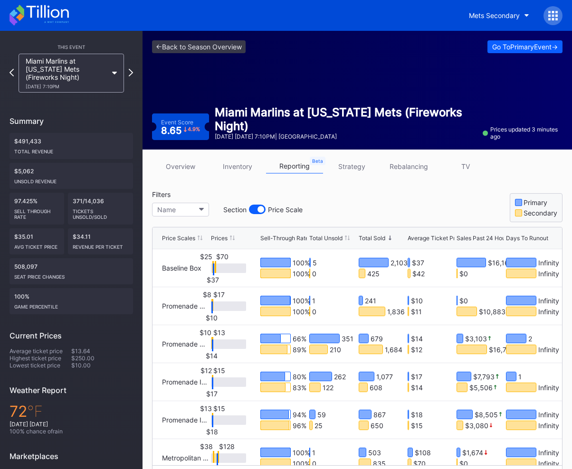
click at [330, 240] on div "Total Unsold" at bounding box center [325, 238] width 33 height 7
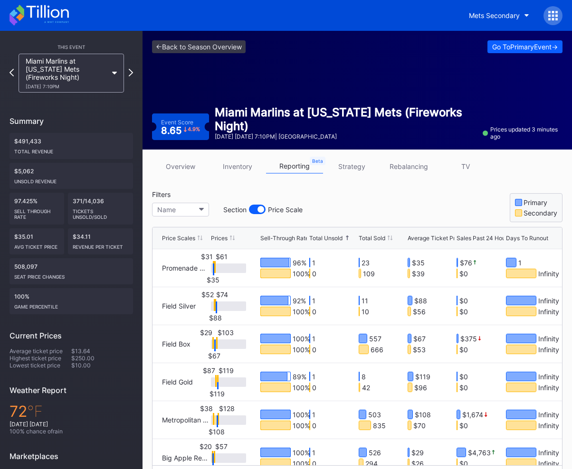
click at [330, 240] on div "Total Unsold" at bounding box center [325, 238] width 33 height 7
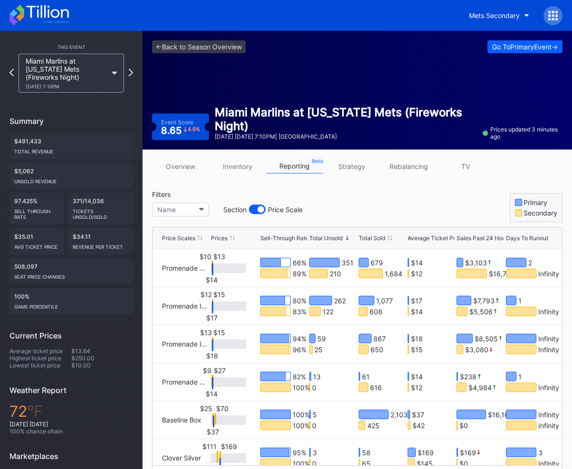
click at [315, 95] on div "<- Back to Season Overview Go To Primary Event -> Event Score 8.65 4.9 % Miami …" at bounding box center [356, 90] width 429 height 119
click at [247, 157] on div "overview inventory reporting strategy rebalancing TV Filters Name Section Price…" at bounding box center [356, 324] width 429 height 349
click at [242, 169] on link "inventory" at bounding box center [237, 166] width 57 height 15
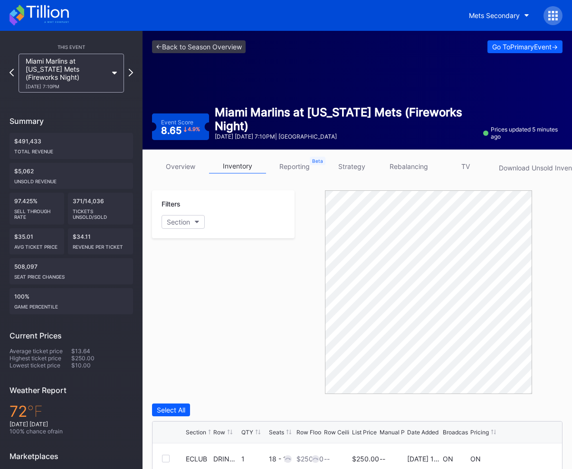
click at [230, 279] on div "Filters Section" at bounding box center [223, 292] width 142 height 204
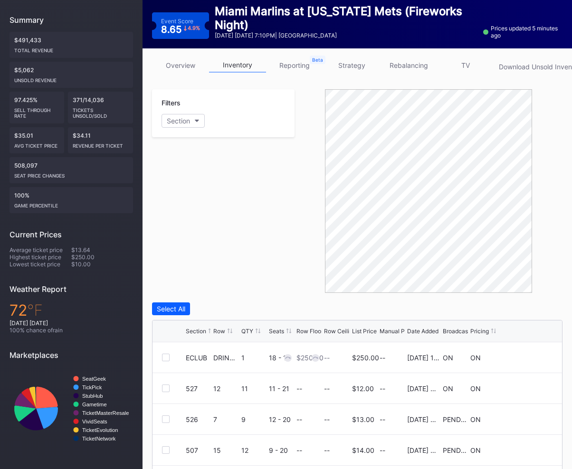
scroll to position [110, 0]
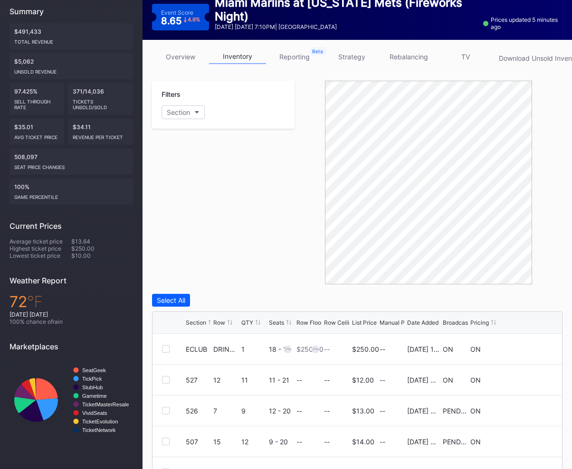
click at [264, 241] on div "Filters Section" at bounding box center [223, 183] width 142 height 204
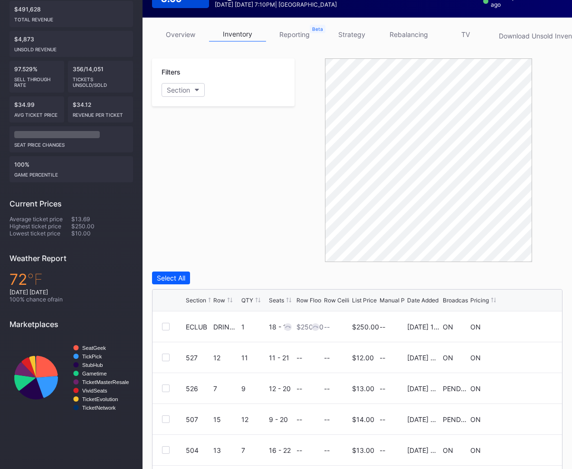
scroll to position [223, 0]
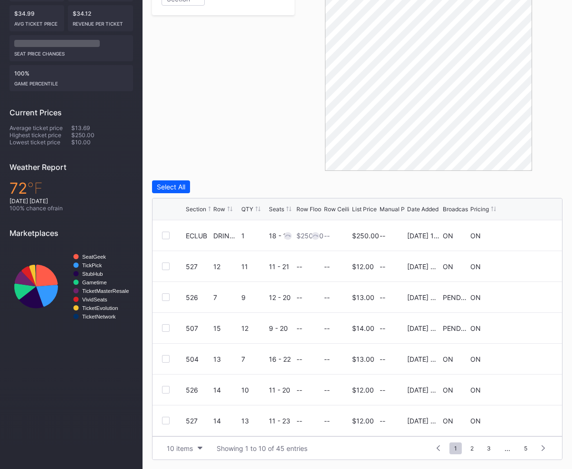
click at [454, 207] on div "Broadcast" at bounding box center [456, 209] width 27 height 7
click at [415, 209] on div "Date Added" at bounding box center [422, 209] width 31 height 7
click at [421, 210] on div "Date Added" at bounding box center [422, 209] width 31 height 7
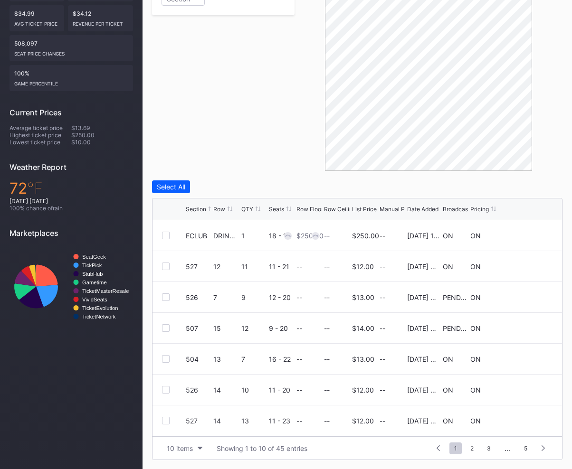
click at [423, 208] on div "Date Added" at bounding box center [422, 209] width 31 height 7
click at [197, 103] on div "Filters Section" at bounding box center [223, 69] width 142 height 204
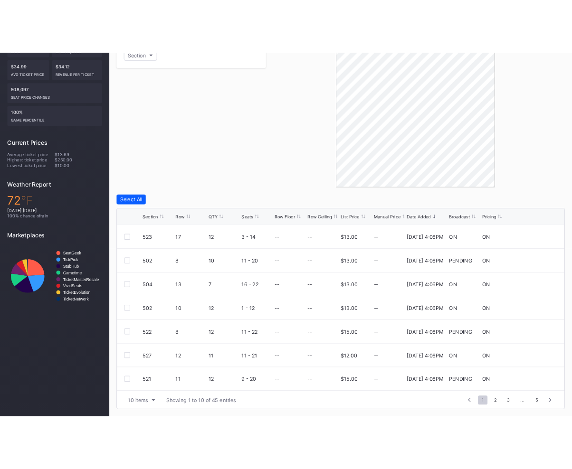
scroll to position [216, 0]
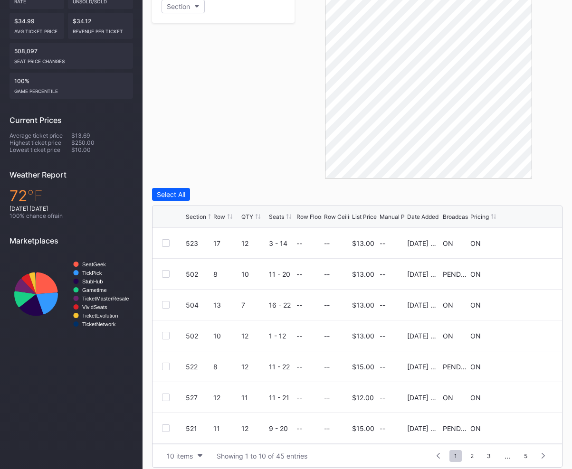
click at [241, 139] on div "Filters Section" at bounding box center [223, 77] width 142 height 204
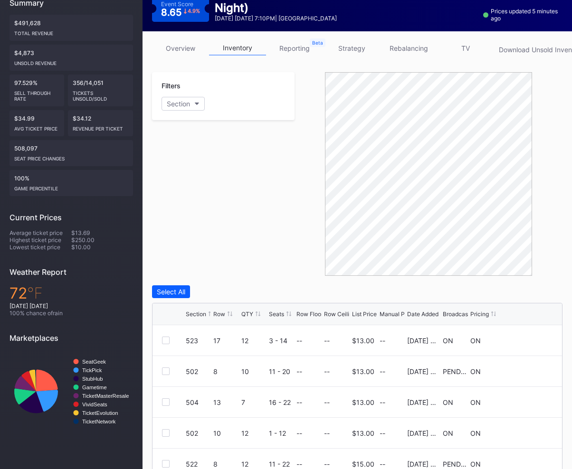
scroll to position [84, 0]
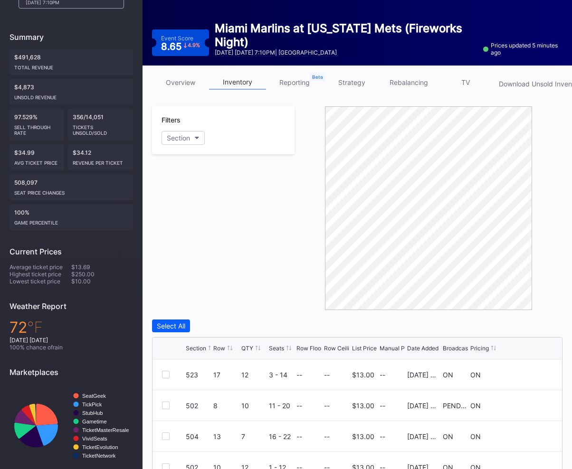
click at [221, 238] on div "Filters Section" at bounding box center [223, 208] width 142 height 204
click at [221, 228] on div "Filters Section" at bounding box center [223, 208] width 142 height 204
click at [190, 213] on div "Filters Section" at bounding box center [223, 208] width 142 height 204
click at [211, 247] on div "Filters Section" at bounding box center [223, 208] width 142 height 204
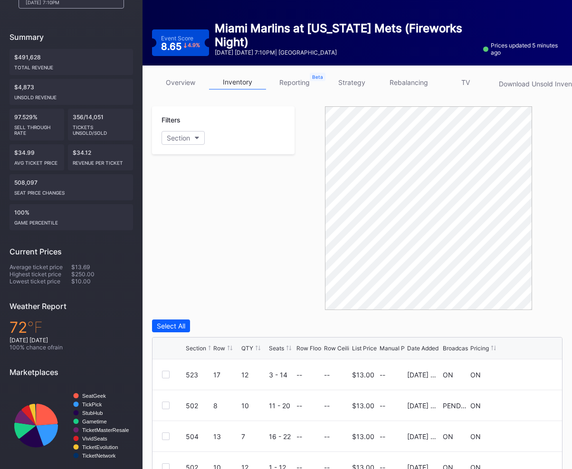
click at [241, 215] on div "Filters Section" at bounding box center [223, 208] width 142 height 204
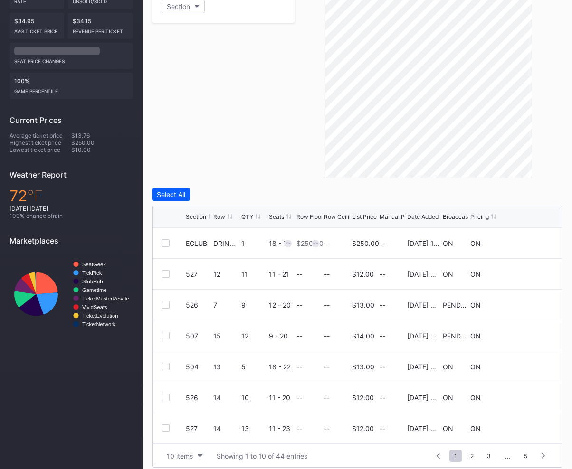
scroll to position [223, 0]
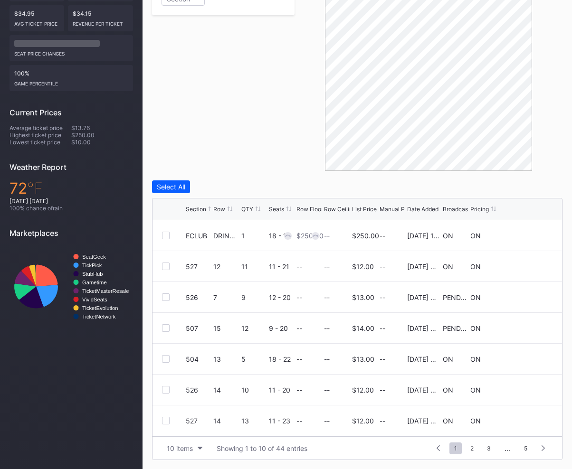
click at [267, 72] on div "Filters Section" at bounding box center [223, 69] width 142 height 204
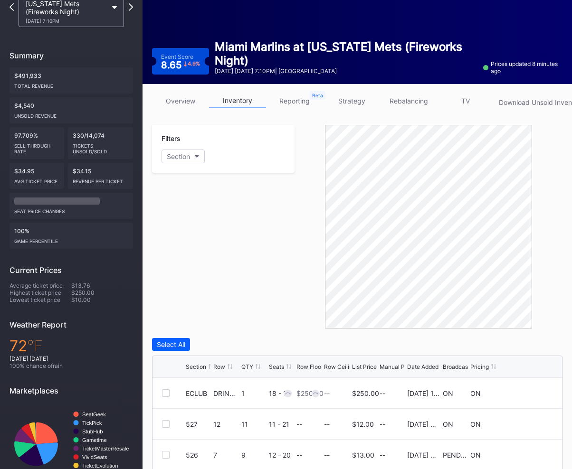
scroll to position [0, 0]
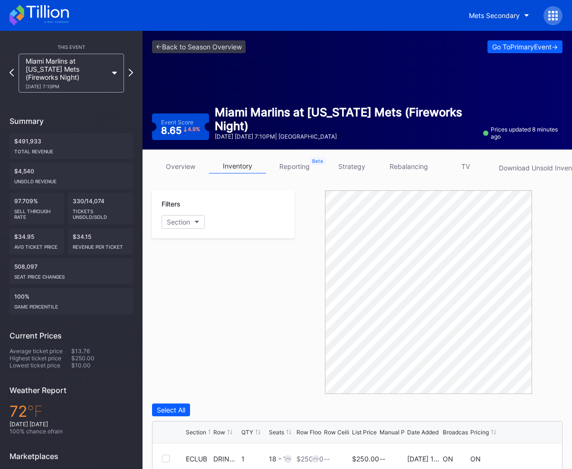
click at [349, 165] on link "strategy" at bounding box center [351, 166] width 57 height 15
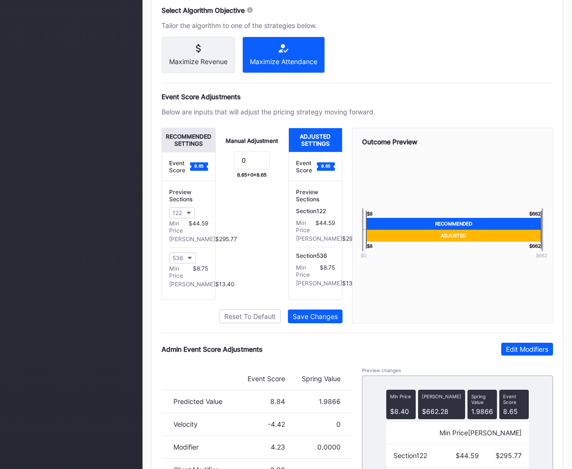
scroll to position [631, 0]
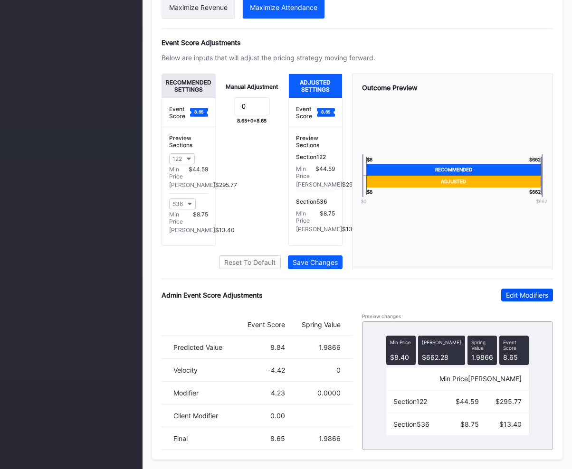
click at [511, 295] on div "Edit Modifiers" at bounding box center [527, 295] width 42 height 8
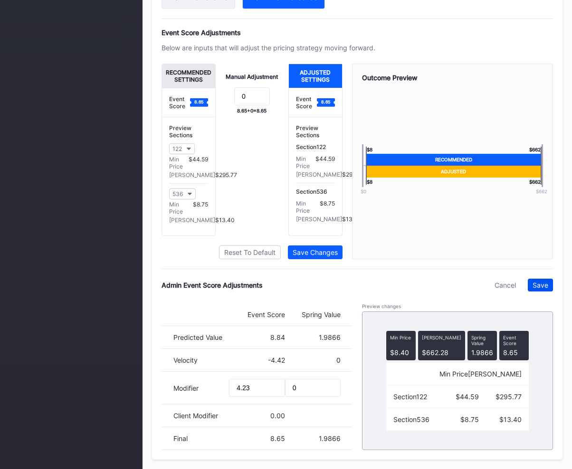
click at [536, 289] on div "Save" at bounding box center [540, 285] width 16 height 8
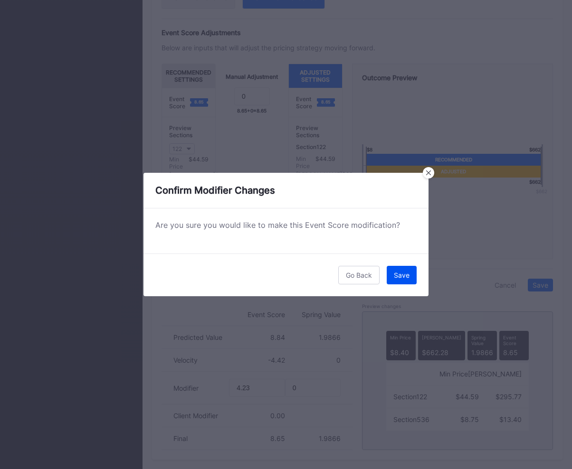
click at [405, 267] on button "Save" at bounding box center [402, 275] width 30 height 19
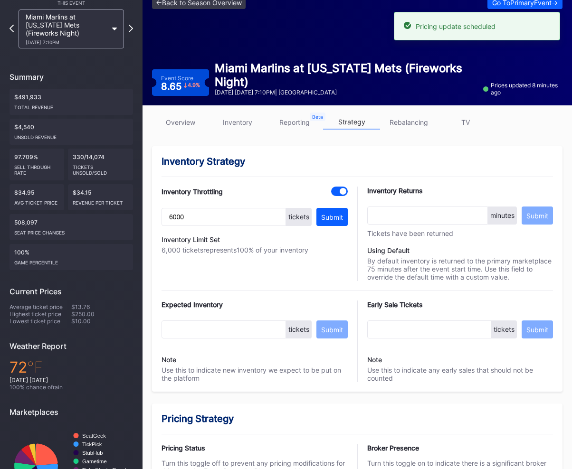
scroll to position [0, 0]
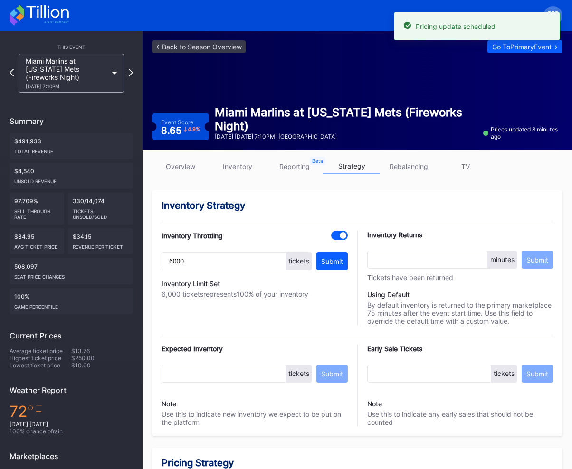
click at [226, 162] on link "inventory" at bounding box center [237, 166] width 57 height 15
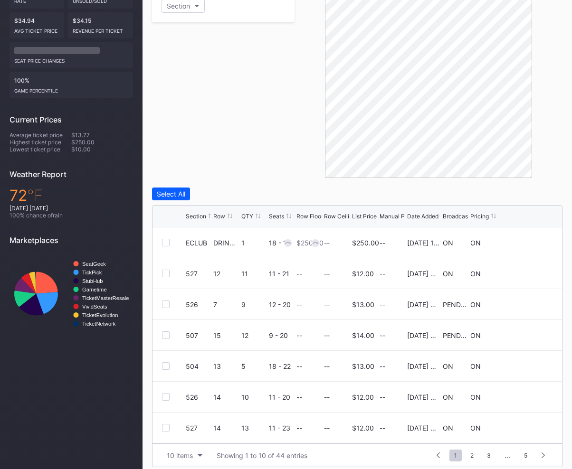
scroll to position [223, 0]
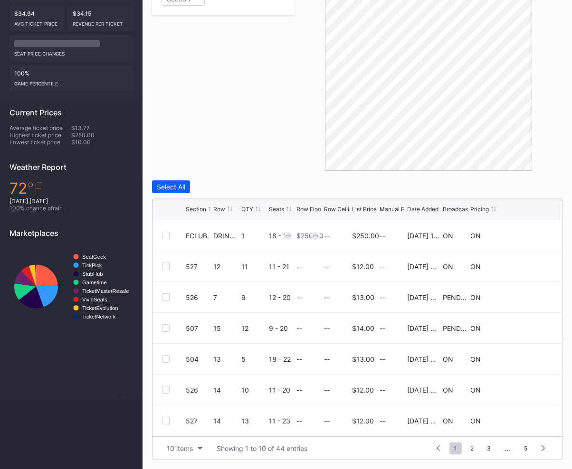
click at [252, 144] on div "Filters Section" at bounding box center [223, 69] width 142 height 204
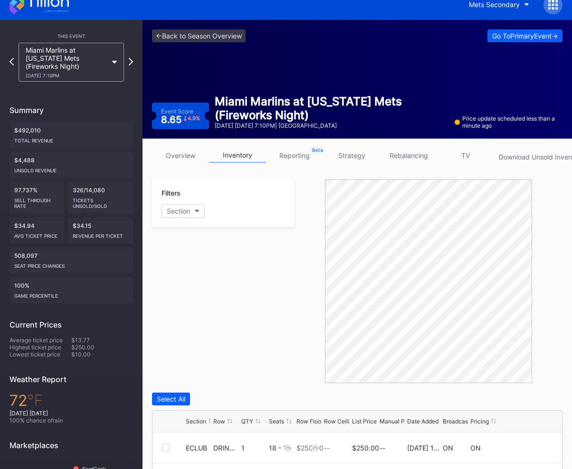
scroll to position [0, 0]
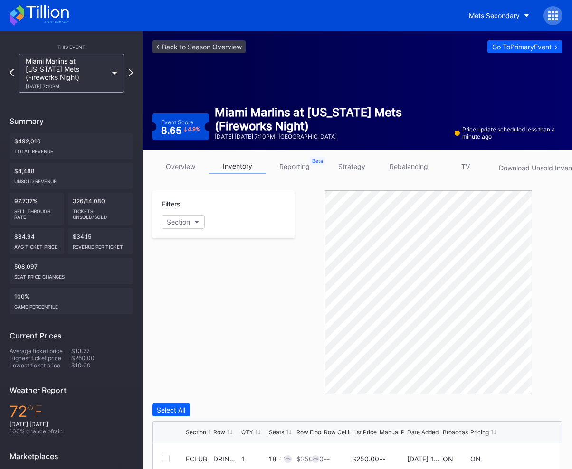
click at [191, 298] on div "Filters Section" at bounding box center [223, 292] width 142 height 204
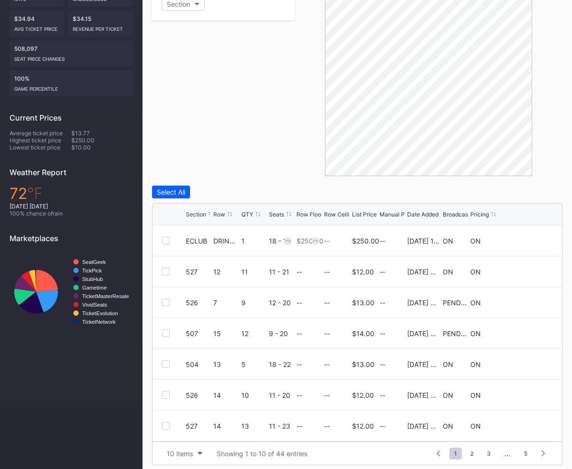
scroll to position [223, 0]
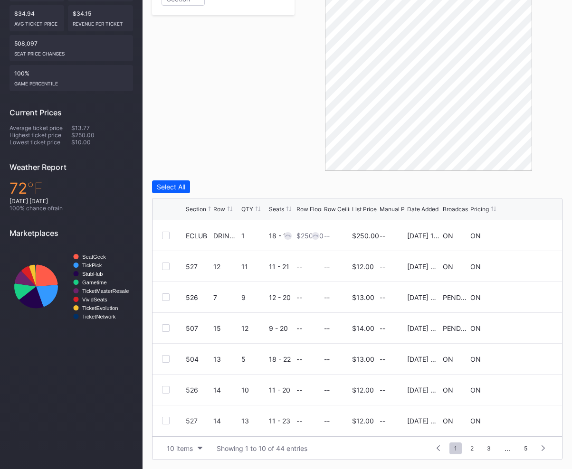
click at [254, 158] on div "Filters Section" at bounding box center [223, 69] width 142 height 204
click at [245, 195] on div "Select All Section Row QTY Seats Row Floor Row Ceiling List Price Manual Price …" at bounding box center [357, 320] width 410 height 280
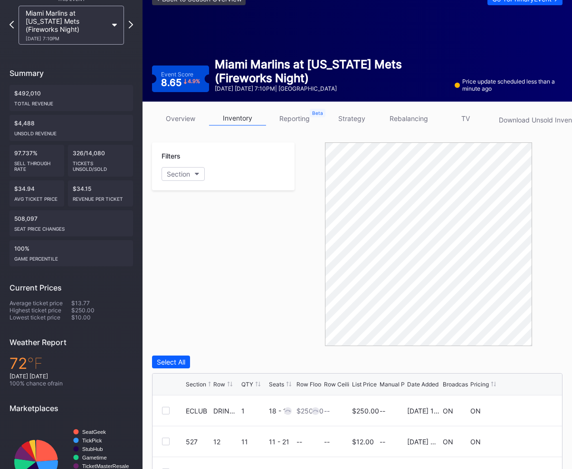
scroll to position [38, 0]
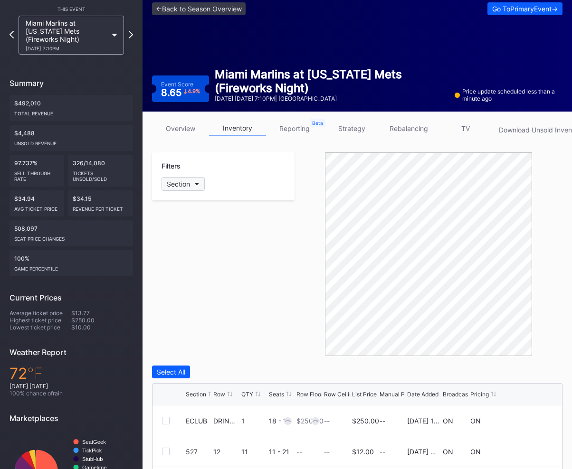
click at [199, 177] on button "Section" at bounding box center [182, 184] width 43 height 14
type input "507"
click at [176, 242] on div "507" at bounding box center [216, 237] width 111 height 18
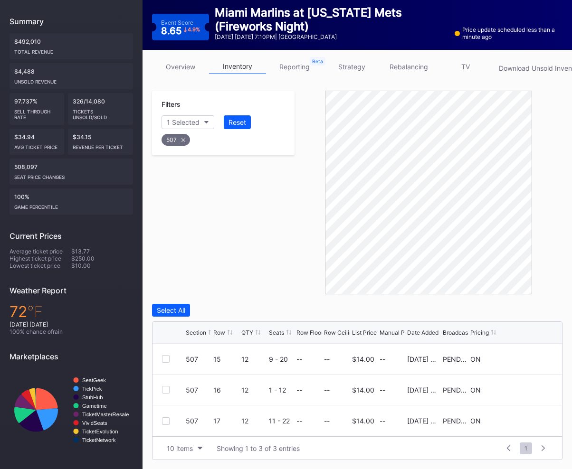
click at [184, 139] on icon at bounding box center [183, 140] width 4 height 4
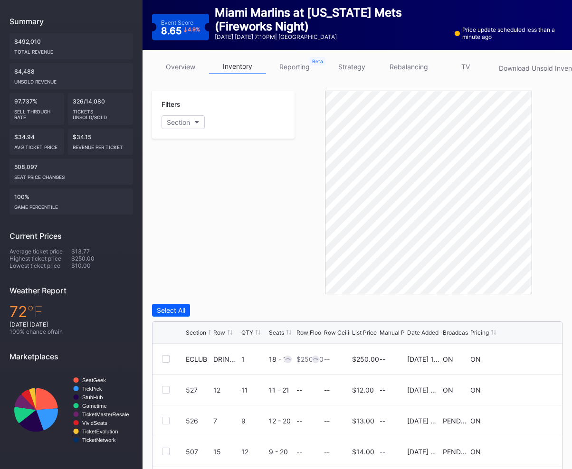
click at [247, 184] on div "Filters Section" at bounding box center [223, 193] width 142 height 204
click at [264, 183] on div "Filters Section" at bounding box center [223, 193] width 142 height 204
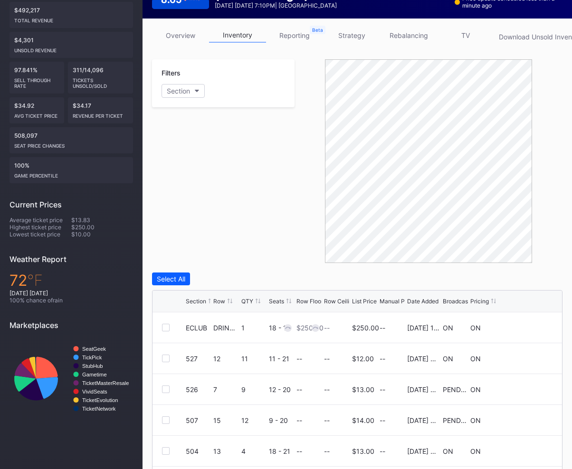
scroll to position [134, 0]
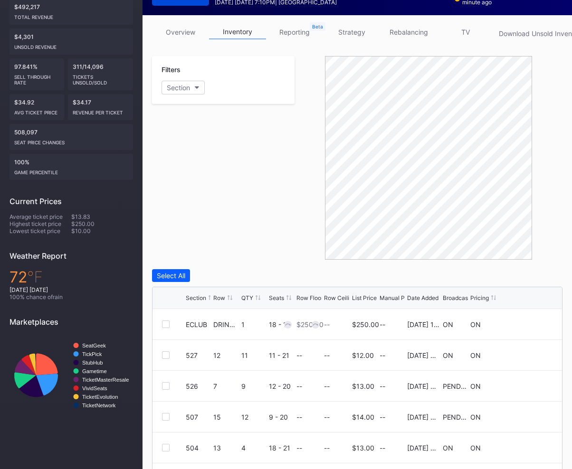
click at [284, 182] on div "Filters Section" at bounding box center [223, 158] width 142 height 204
click at [265, 189] on div "Filters Section" at bounding box center [223, 158] width 142 height 204
click at [265, 213] on div "Filters Section" at bounding box center [223, 158] width 142 height 204
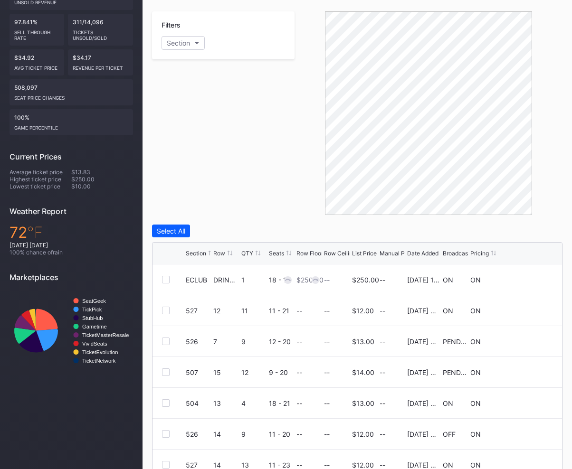
scroll to position [190, 0]
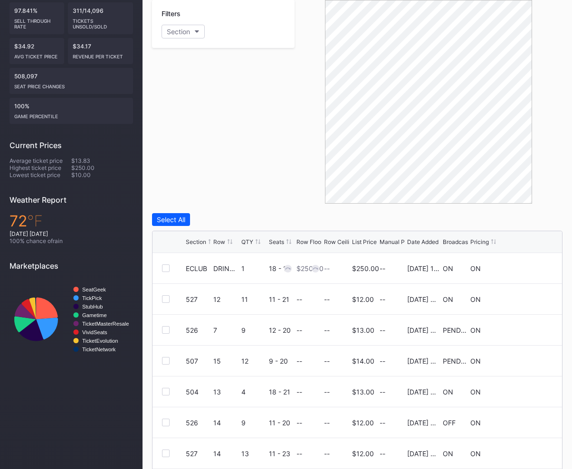
click at [451, 244] on div "Broadcast" at bounding box center [456, 241] width 27 height 7
click at [283, 180] on div "Filters Section" at bounding box center [223, 102] width 142 height 204
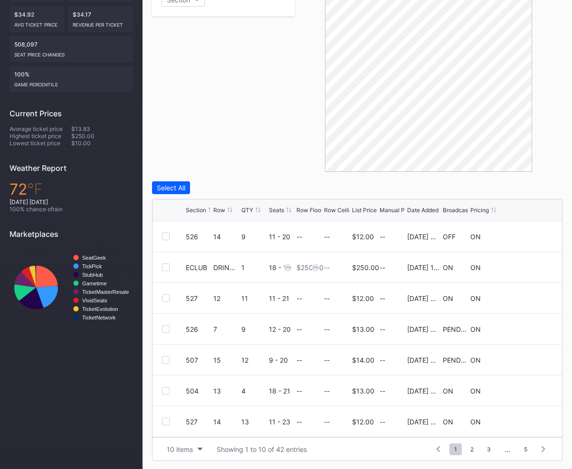
scroll to position [223, 0]
click at [292, 147] on div "Filters Section" at bounding box center [223, 69] width 142 height 204
click at [229, 108] on div "Filters Section" at bounding box center [223, 69] width 142 height 204
click at [417, 207] on div "Date Added" at bounding box center [422, 209] width 31 height 7
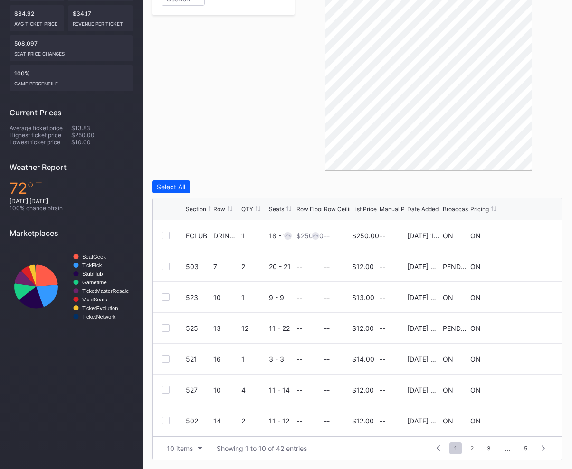
click at [417, 207] on div "Date Added" at bounding box center [422, 209] width 31 height 7
click at [177, 446] on div "10 items" at bounding box center [180, 448] width 26 height 8
click at [185, 425] on div "200 items" at bounding box center [184, 424] width 31 height 8
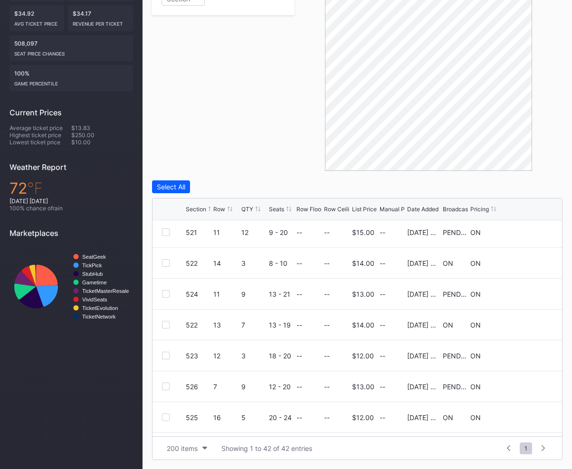
scroll to position [0, 0]
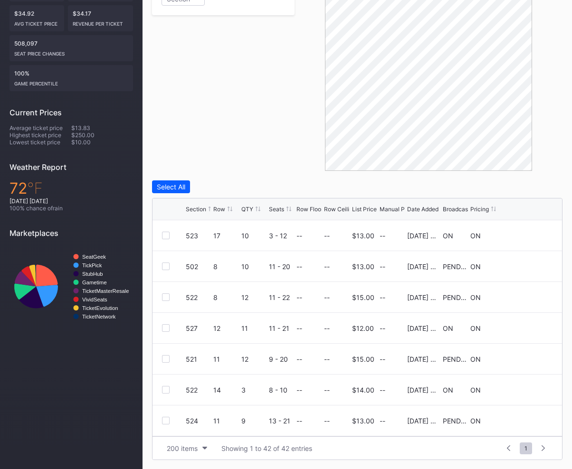
click at [273, 158] on div "Filters Section" at bounding box center [223, 69] width 142 height 204
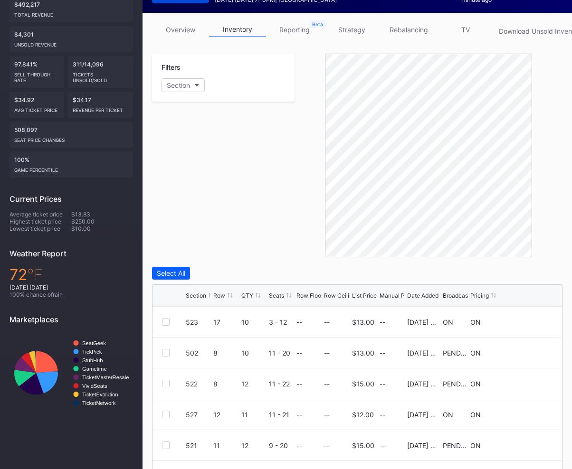
scroll to position [126, 0]
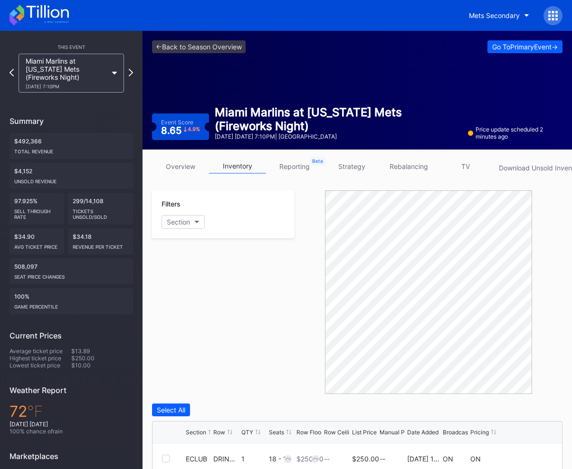
click at [272, 271] on div "Filters Section" at bounding box center [223, 292] width 142 height 204
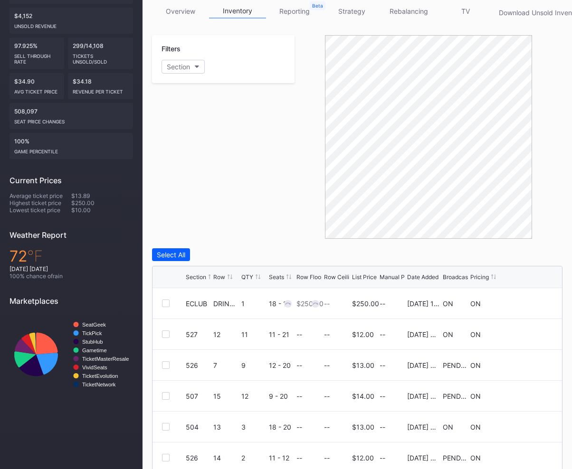
scroll to position [157, 0]
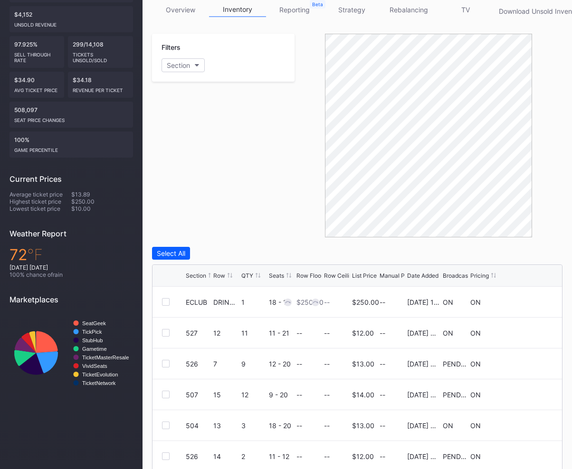
click at [444, 275] on div "Broadcast" at bounding box center [456, 275] width 27 height 7
click at [453, 277] on div "Broadcast" at bounding box center [456, 275] width 27 height 7
click at [283, 222] on div "Filters Section" at bounding box center [223, 136] width 142 height 204
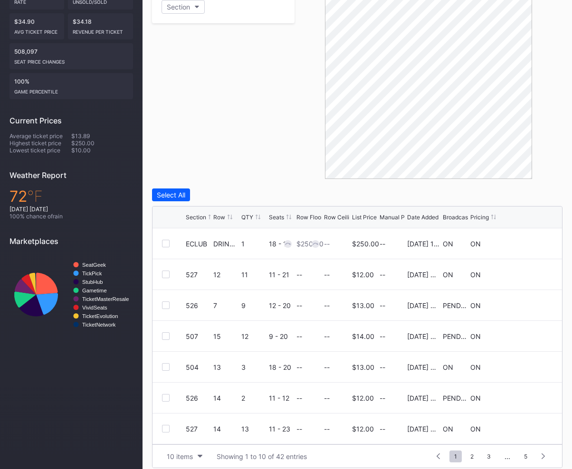
scroll to position [222, 0]
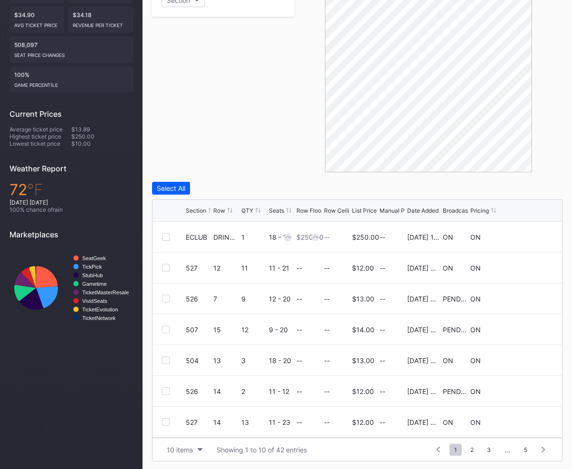
click at [452, 209] on div "Broadcast" at bounding box center [456, 210] width 27 height 7
click at [467, 208] on div "Broadcast" at bounding box center [456, 210] width 27 height 7
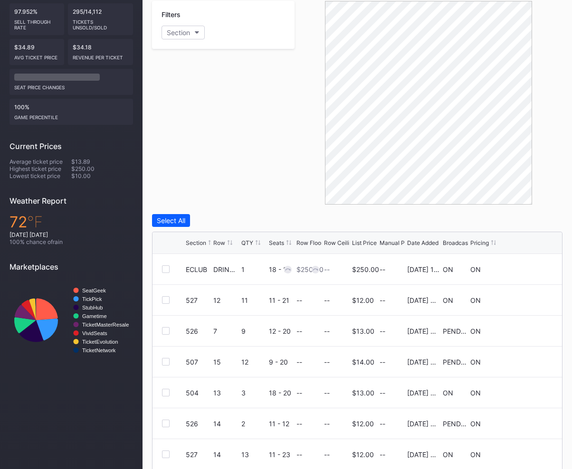
scroll to position [223, 0]
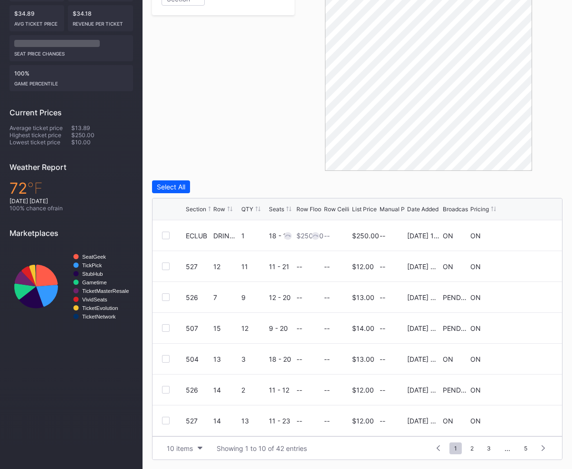
click at [312, 176] on div "Filters Section Select All Section Row QTY Seats Row Floor Row Ceiling List Pri…" at bounding box center [357, 213] width 410 height 493
click at [453, 208] on div "Broadcast" at bounding box center [456, 209] width 27 height 7
click at [418, 208] on div "Date Added" at bounding box center [422, 209] width 31 height 7
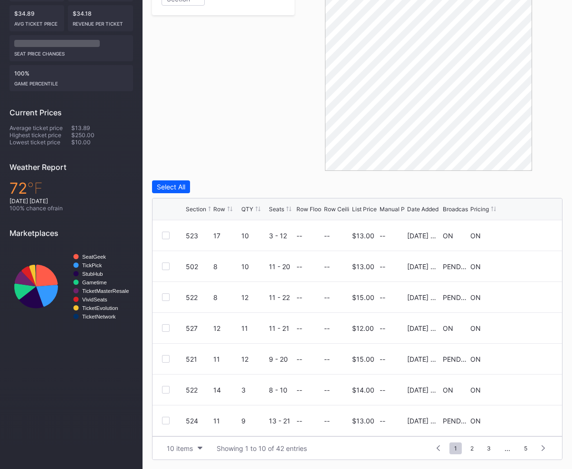
click at [262, 140] on div "Filters Section" at bounding box center [223, 69] width 142 height 204
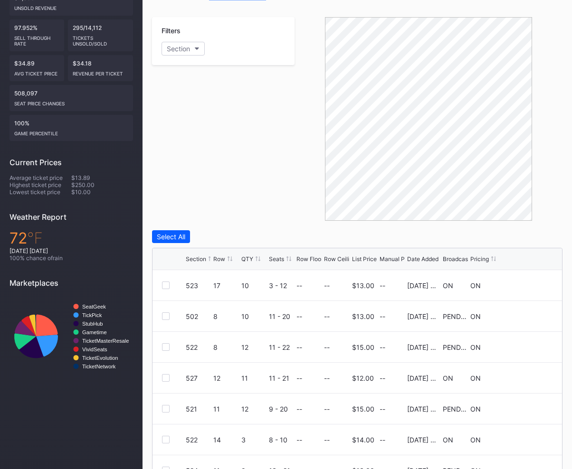
scroll to position [168, 0]
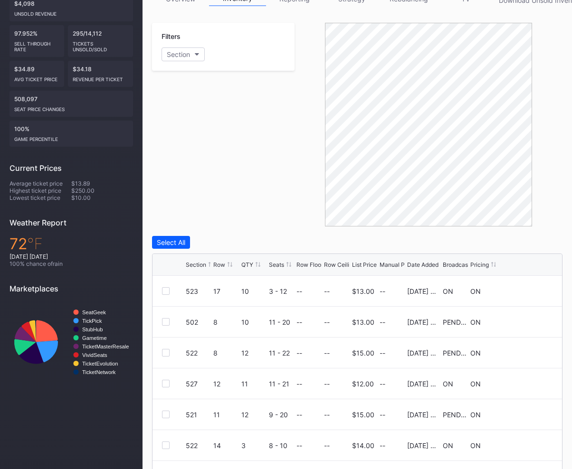
click at [176, 62] on div "Filters Section" at bounding box center [223, 47] width 142 height 48
click at [182, 57] on div "Section" at bounding box center [178, 54] width 23 height 8
type input "526"
click at [185, 104] on div "526" at bounding box center [189, 108] width 12 height 8
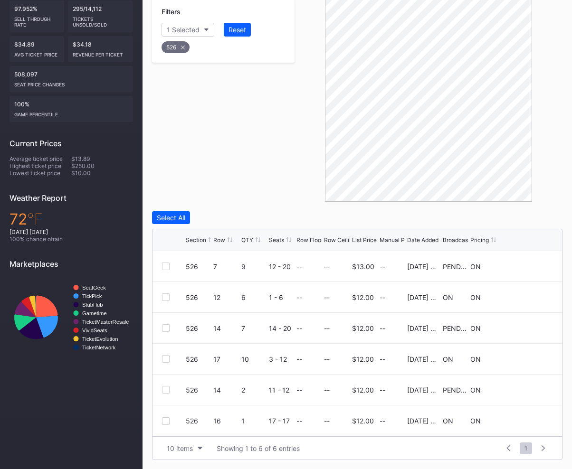
click at [311, 198] on div at bounding box center [428, 100] width 268 height 204
click at [457, 239] on div "Broadcast" at bounding box center [456, 239] width 27 height 7
click at [453, 239] on div "Broadcast" at bounding box center [456, 239] width 27 height 7
click at [448, 240] on div "Broadcast" at bounding box center [456, 239] width 27 height 7
click at [415, 240] on div "Date Added" at bounding box center [422, 239] width 31 height 7
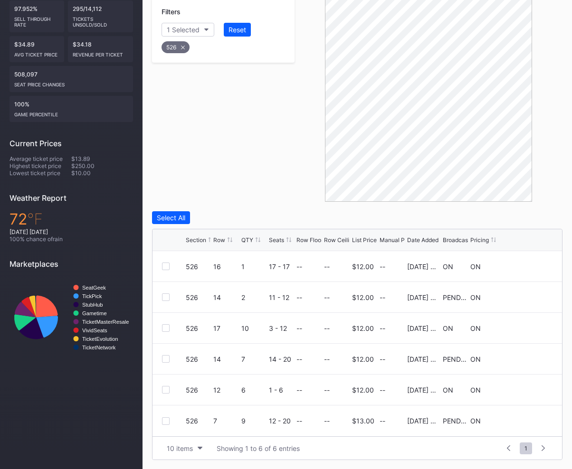
click at [415, 240] on div "Date Added" at bounding box center [422, 239] width 31 height 7
click at [455, 239] on div "Broadcast" at bounding box center [456, 239] width 27 height 7
click at [425, 238] on div "Date Added" at bounding box center [422, 239] width 31 height 7
click at [262, 173] on div "Filters 1 Selected Reset 526" at bounding box center [223, 100] width 142 height 204
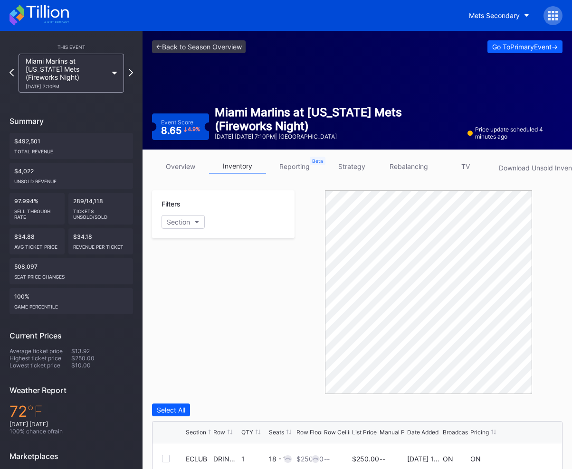
click at [208, 292] on div "Filters Section" at bounding box center [223, 292] width 142 height 204
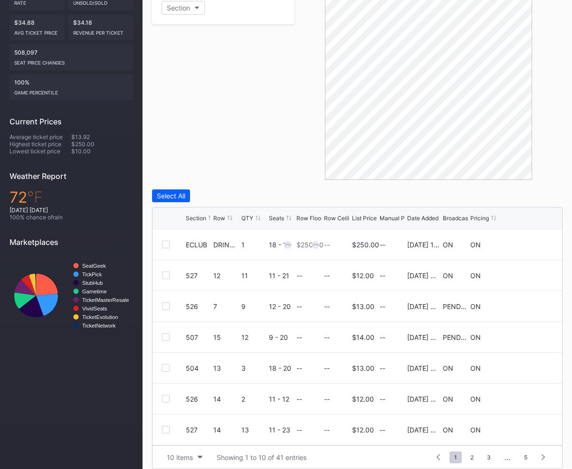
scroll to position [223, 0]
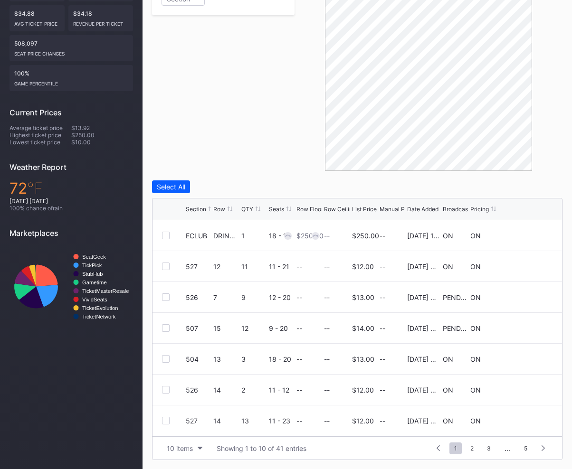
click at [243, 163] on div "Filters Section" at bounding box center [223, 69] width 142 height 204
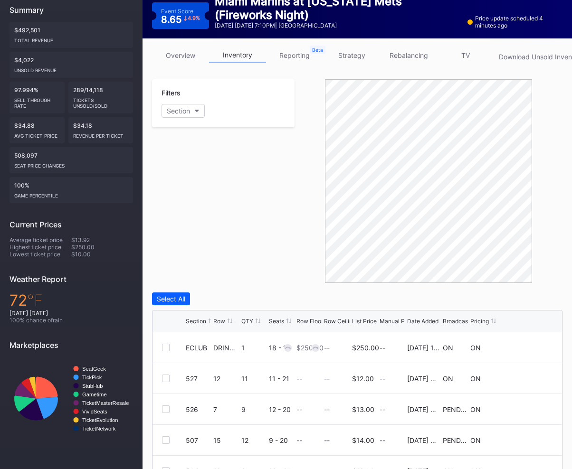
scroll to position [0, 0]
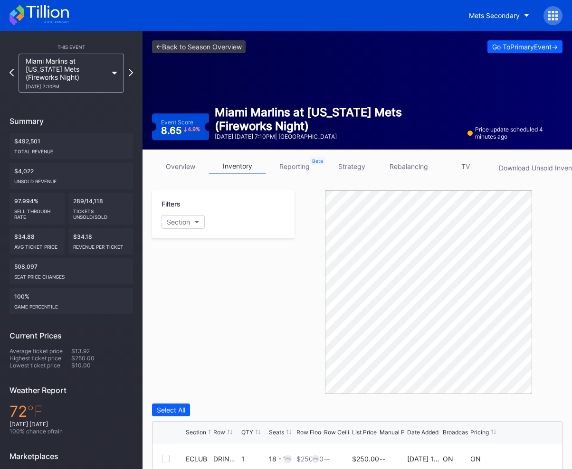
click at [180, 171] on link "overview" at bounding box center [180, 166] width 57 height 15
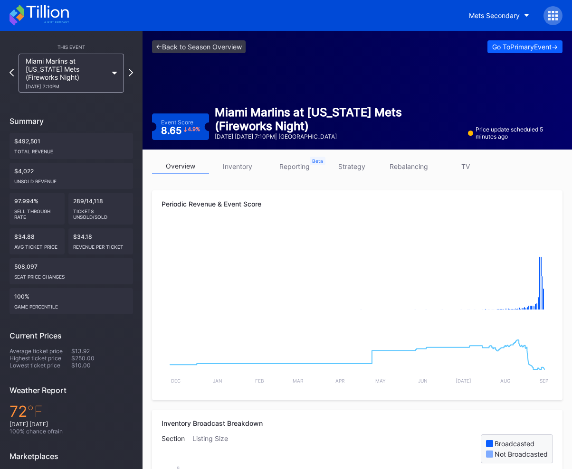
click at [243, 165] on link "inventory" at bounding box center [237, 166] width 57 height 15
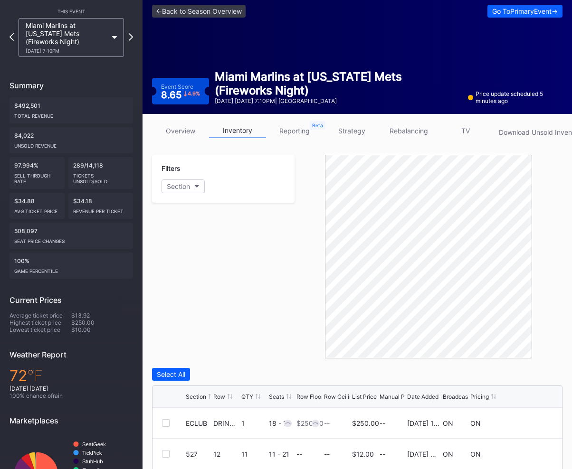
scroll to position [47, 0]
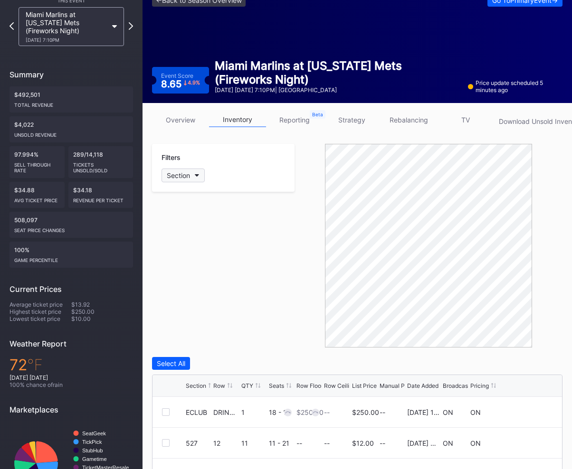
click at [193, 179] on button "Section" at bounding box center [182, 176] width 43 height 14
type input "526"
click at [187, 232] on div "526" at bounding box center [189, 229] width 12 height 8
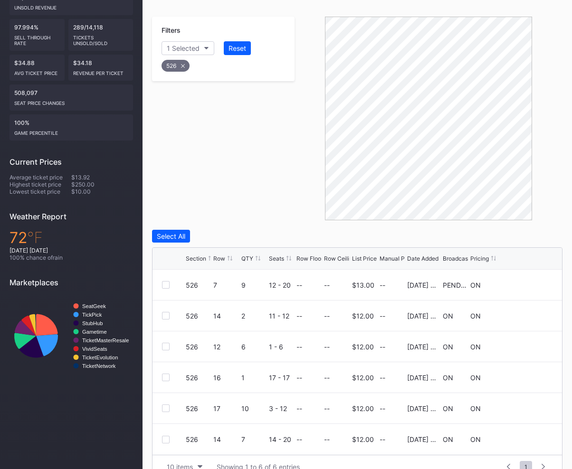
scroll to position [192, 0]
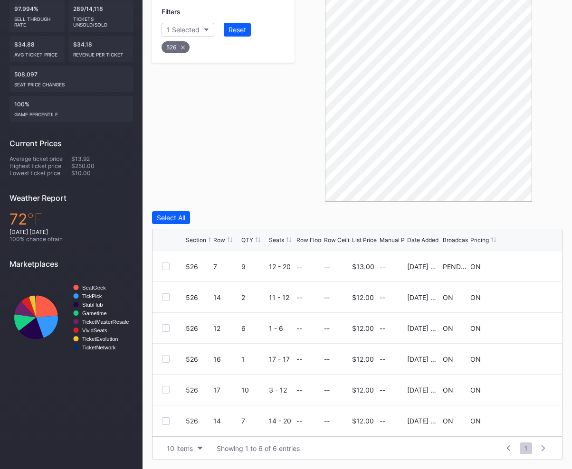
click at [289, 187] on div "Filters 1 Selected Reset 526" at bounding box center [223, 100] width 142 height 204
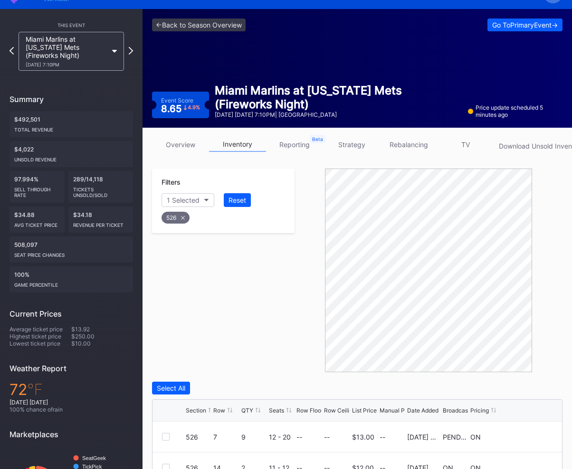
scroll to position [0, 0]
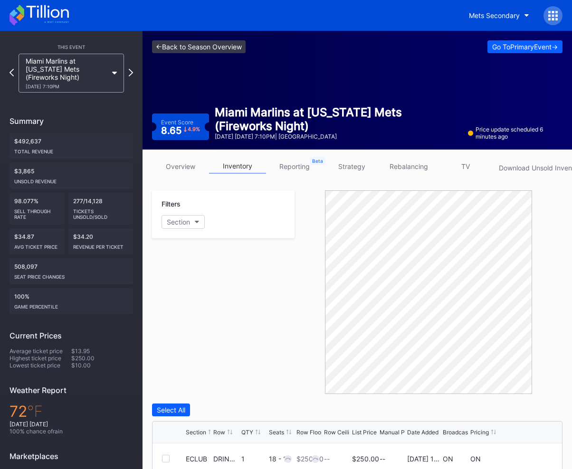
click at [192, 44] on link "<- Back to Season Overview" at bounding box center [199, 46] width 94 height 13
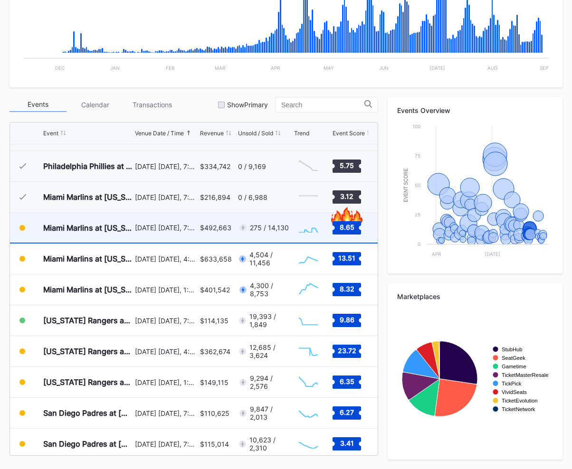
scroll to position [2029, 0]
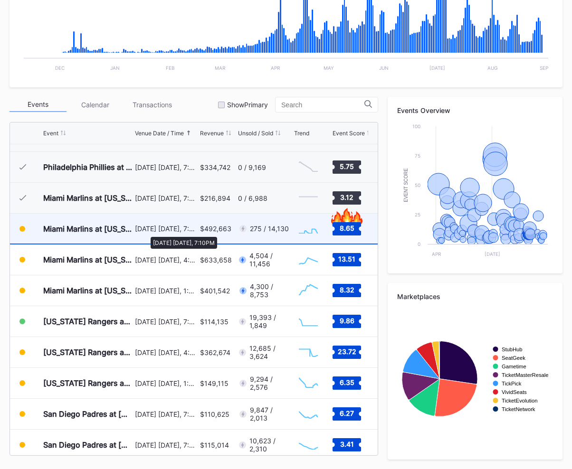
click at [146, 232] on div "[DATE] [DATE], 7:10PM" at bounding box center [166, 229] width 63 height 8
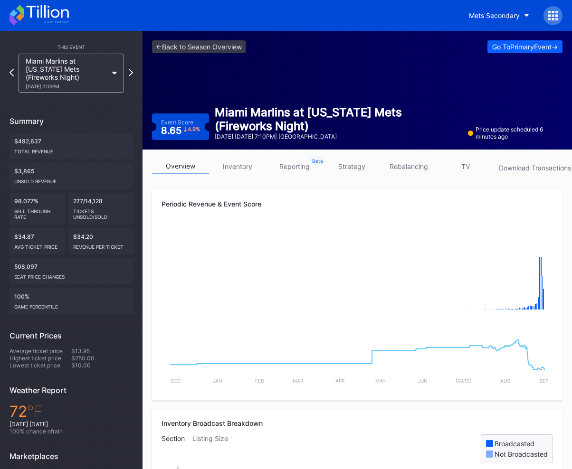
click at [202, 251] on rect "Chart title" at bounding box center [356, 272] width 391 height 95
click at [244, 164] on link "inventory" at bounding box center [237, 166] width 57 height 15
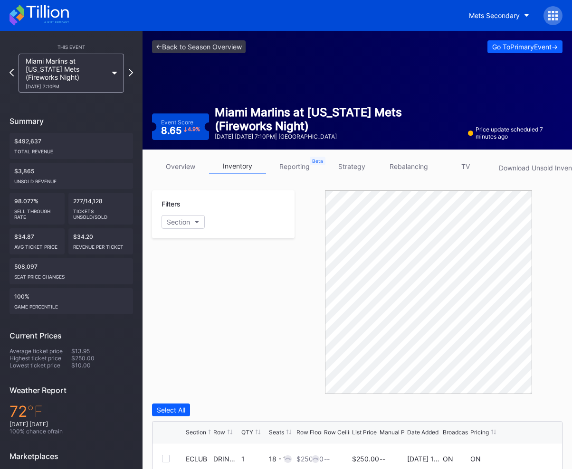
click at [219, 299] on div "Filters Section" at bounding box center [223, 292] width 142 height 204
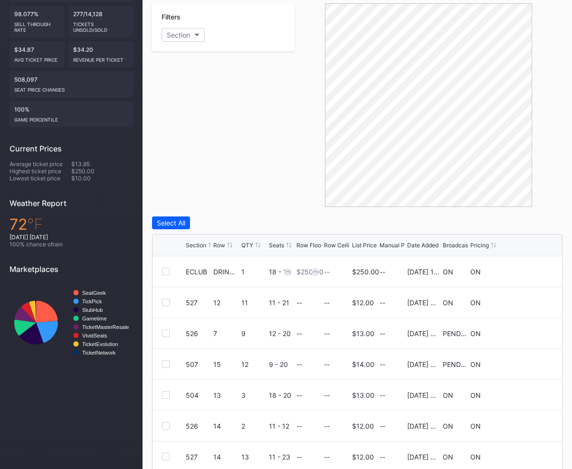
scroll to position [188, 0]
click at [211, 99] on div "Filters Section" at bounding box center [223, 105] width 142 height 204
click at [225, 110] on div "Filters Section" at bounding box center [223, 105] width 142 height 204
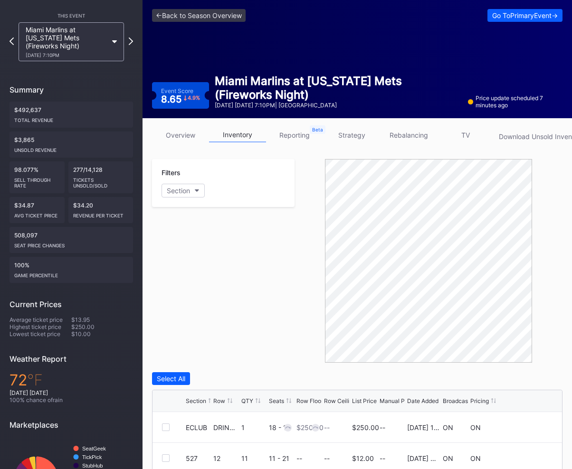
scroll to position [28, 0]
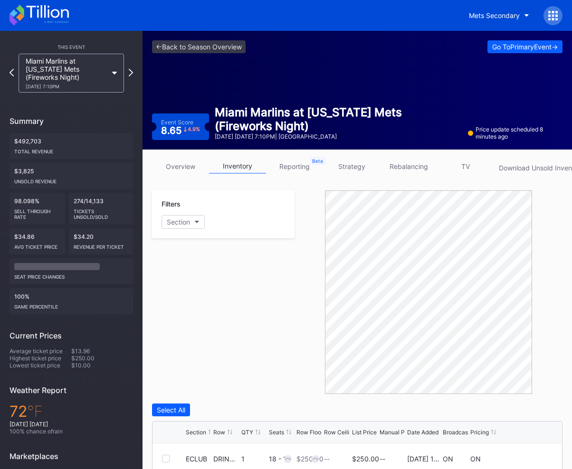
click at [288, 327] on div "Filters Section" at bounding box center [223, 292] width 142 height 204
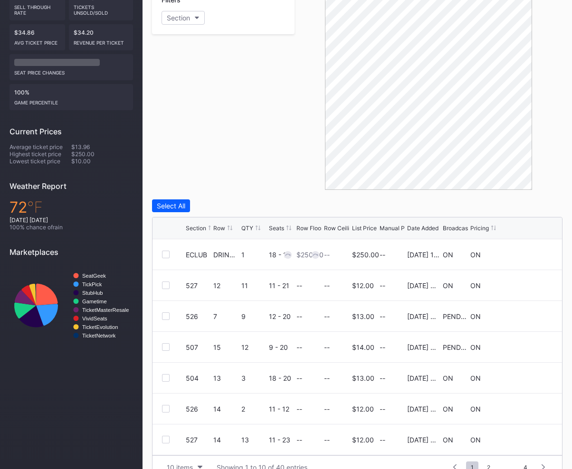
scroll to position [223, 0]
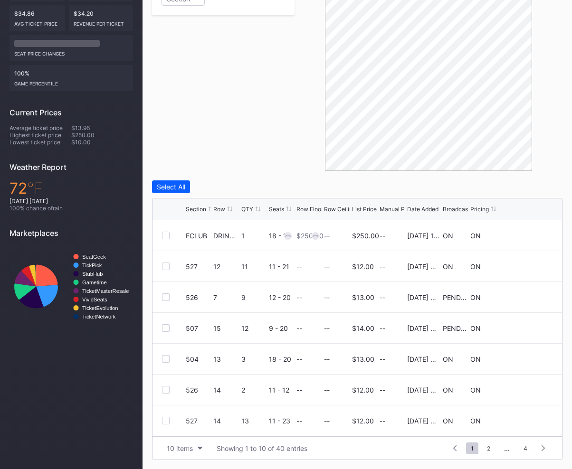
click at [456, 208] on div "Broadcast" at bounding box center [456, 209] width 27 height 7
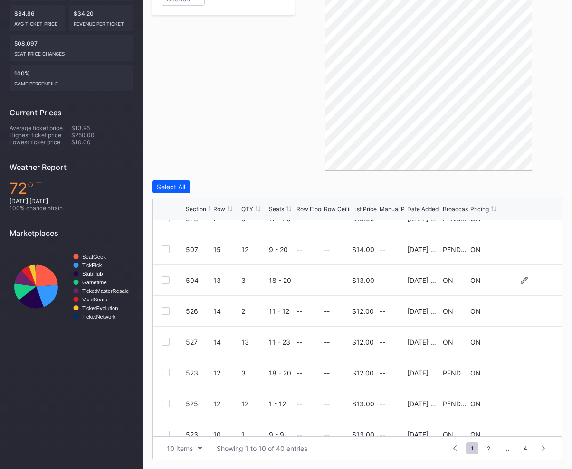
scroll to position [93, 0]
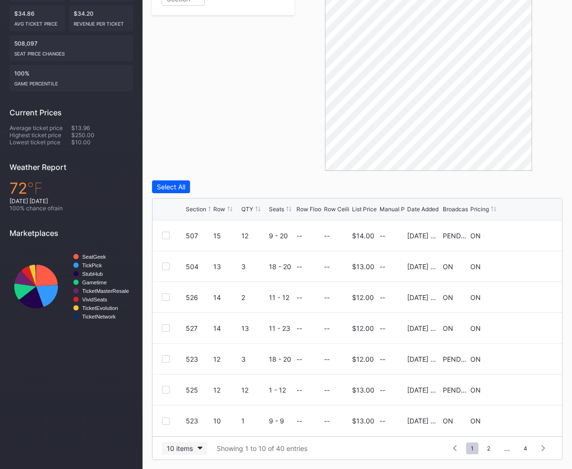
click at [174, 448] on div "10 items" at bounding box center [180, 448] width 26 height 8
click at [186, 425] on div "200 items" at bounding box center [184, 424] width 31 height 8
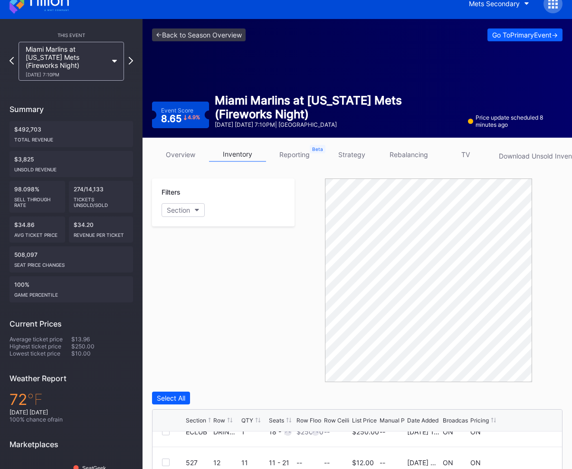
scroll to position [0, 0]
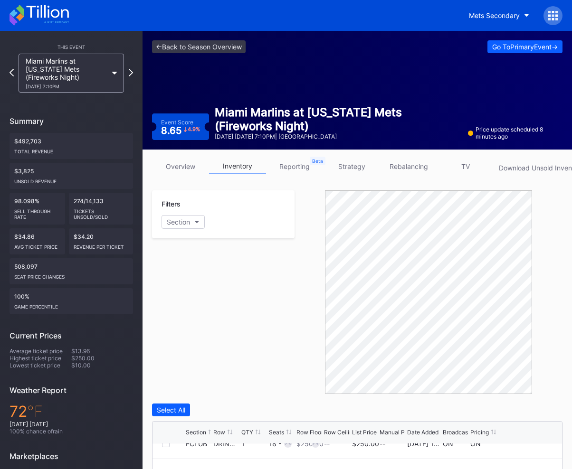
click at [178, 168] on link "overview" at bounding box center [180, 166] width 57 height 15
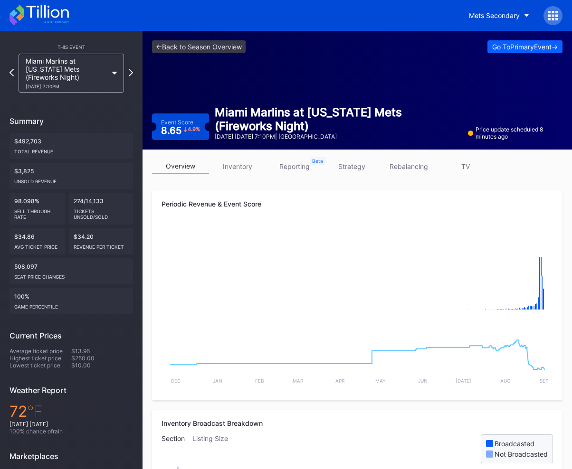
click at [292, 168] on link "reporting" at bounding box center [294, 166] width 57 height 15
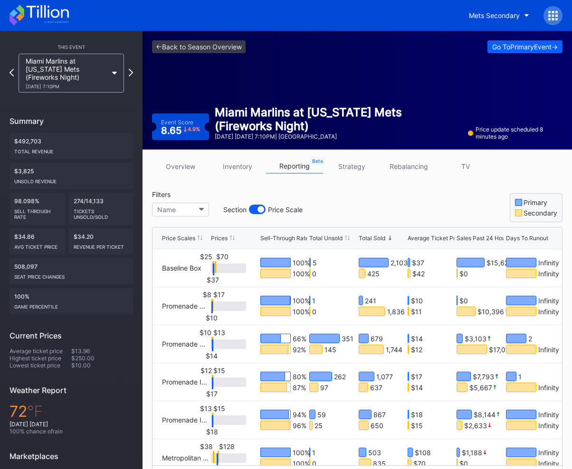
click at [330, 241] on div "Total Unsold" at bounding box center [325, 238] width 33 height 7
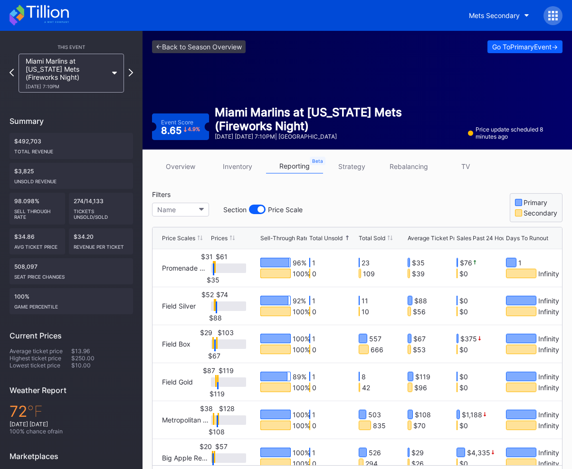
click at [330, 241] on div "Total Unsold" at bounding box center [325, 238] width 33 height 7
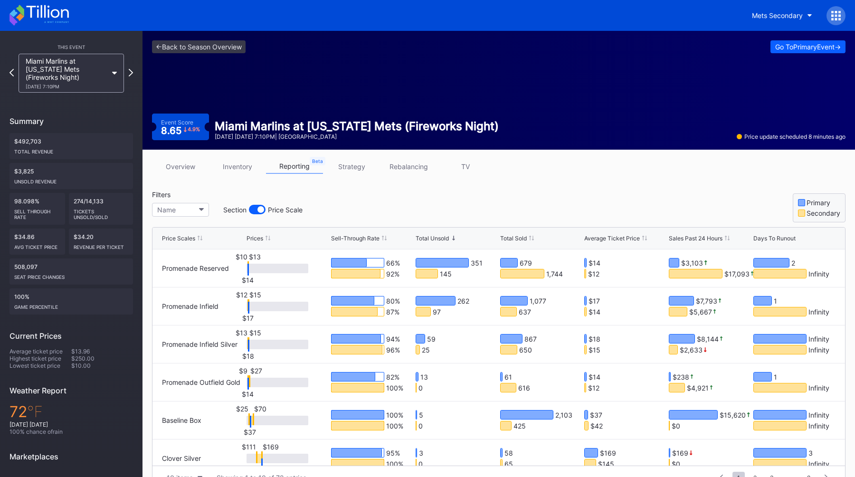
click at [228, 170] on link "inventory" at bounding box center [237, 166] width 57 height 15
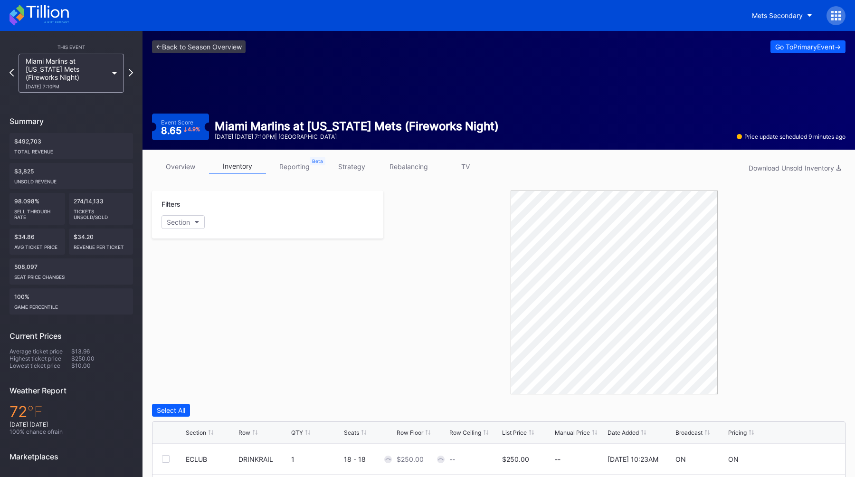
click at [323, 317] on div "Filters Section" at bounding box center [267, 292] width 231 height 204
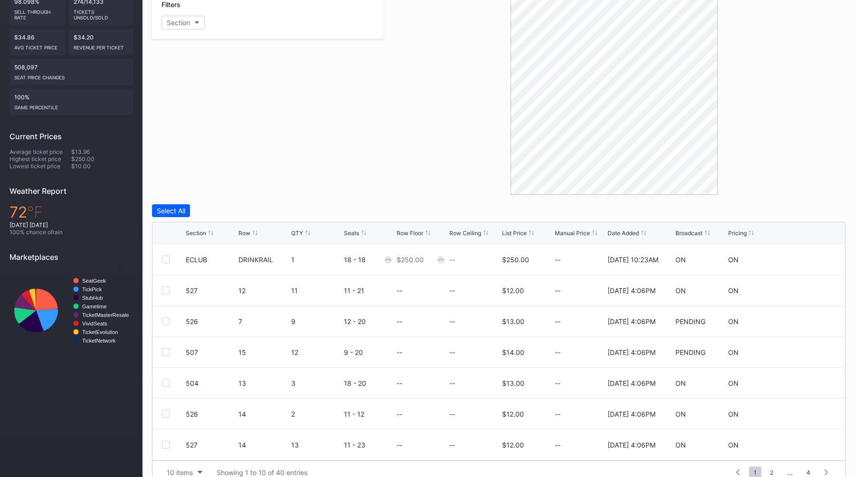
scroll to position [216, 0]
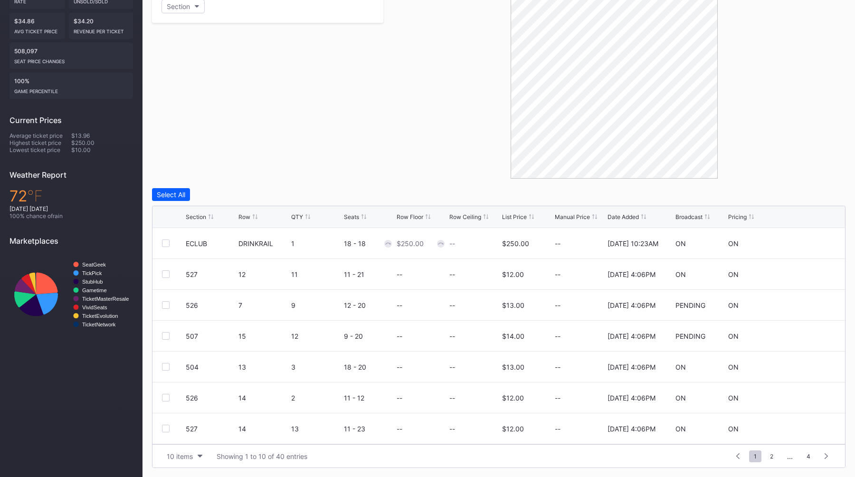
click at [415, 82] on div at bounding box center [614, 77] width 462 height 204
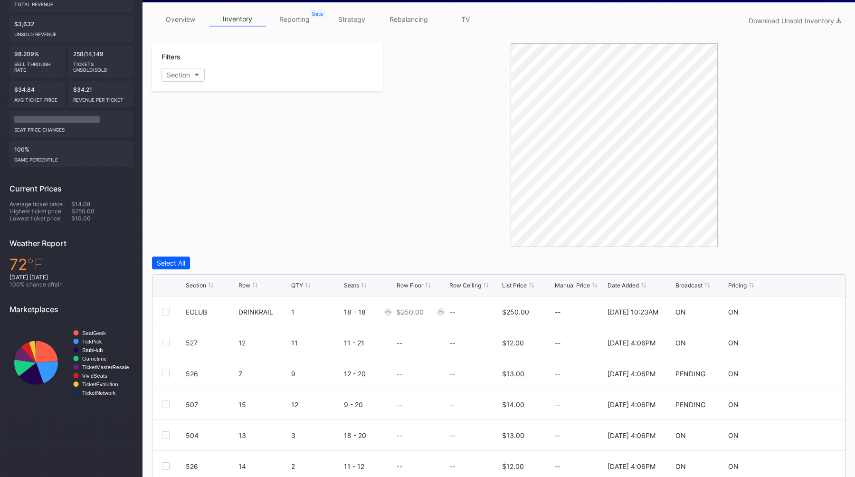
scroll to position [216, 0]
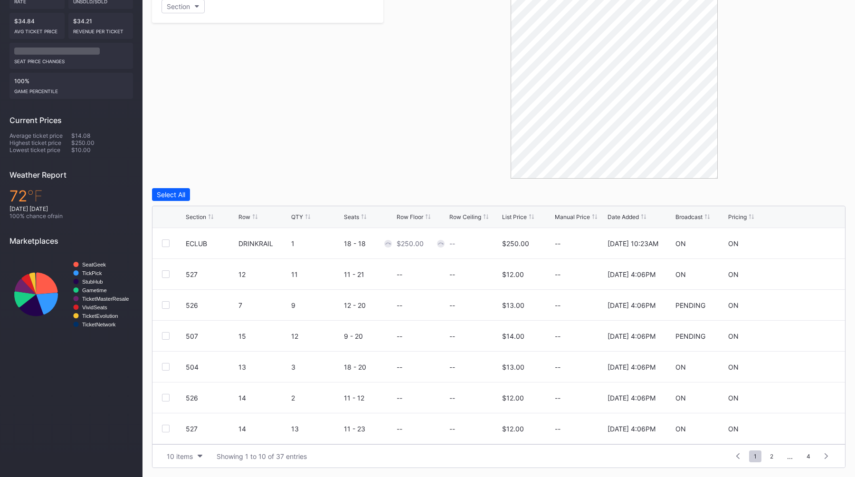
click at [406, 136] on div at bounding box center [614, 77] width 462 height 204
click at [421, 90] on div at bounding box center [614, 77] width 462 height 204
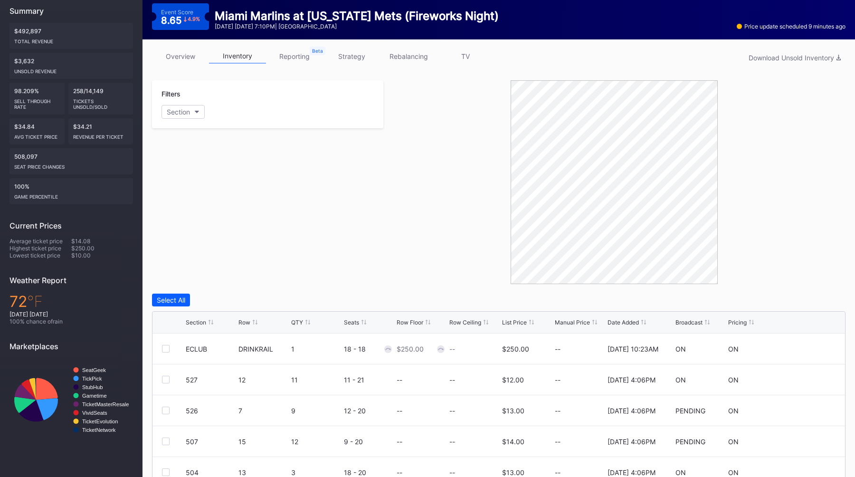
scroll to position [0, 0]
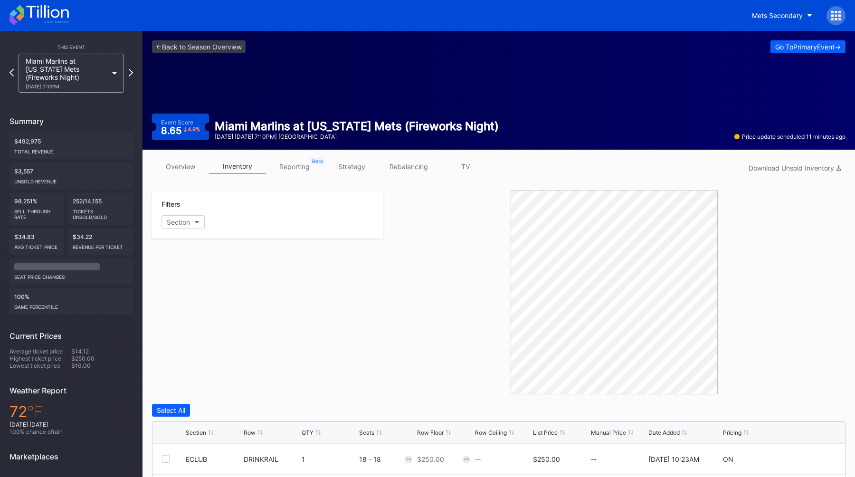
click at [369, 312] on div "Filters Section" at bounding box center [267, 292] width 231 height 204
click at [198, 51] on link "<- Back to Season Overview" at bounding box center [199, 46] width 94 height 13
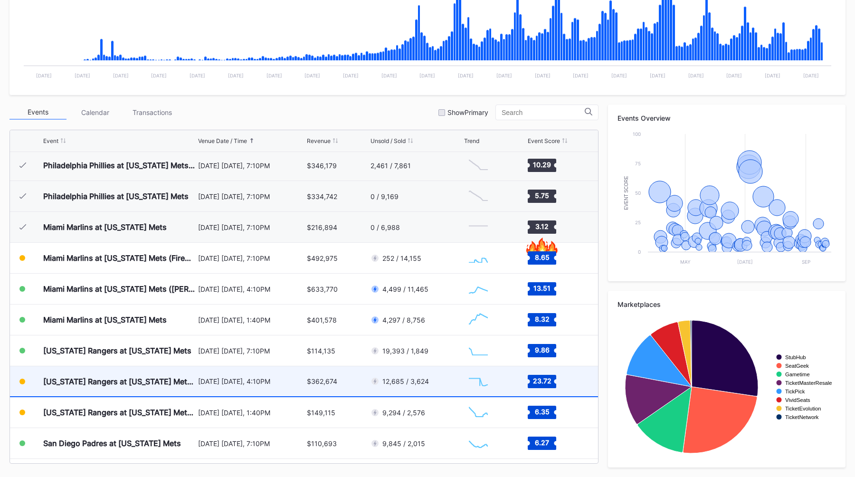
scroll to position [2000, 0]
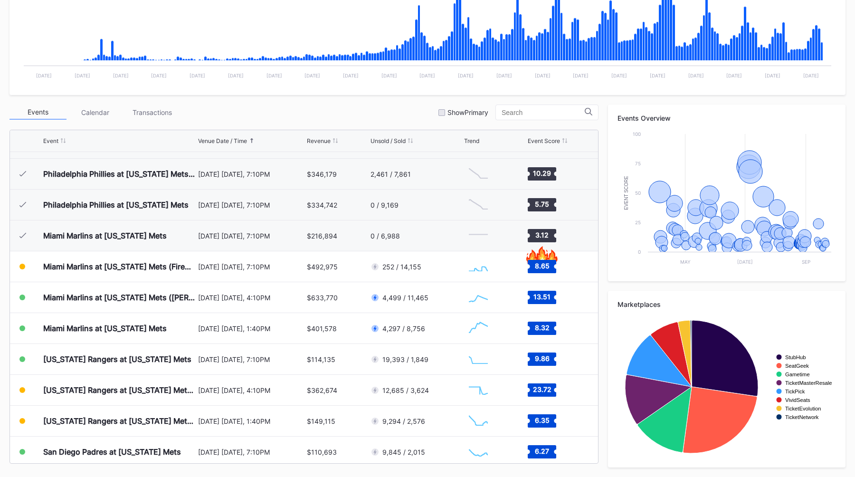
click at [238, 108] on div "Events Calendar Transactions Show Primary" at bounding box center [303, 112] width 589 height 16
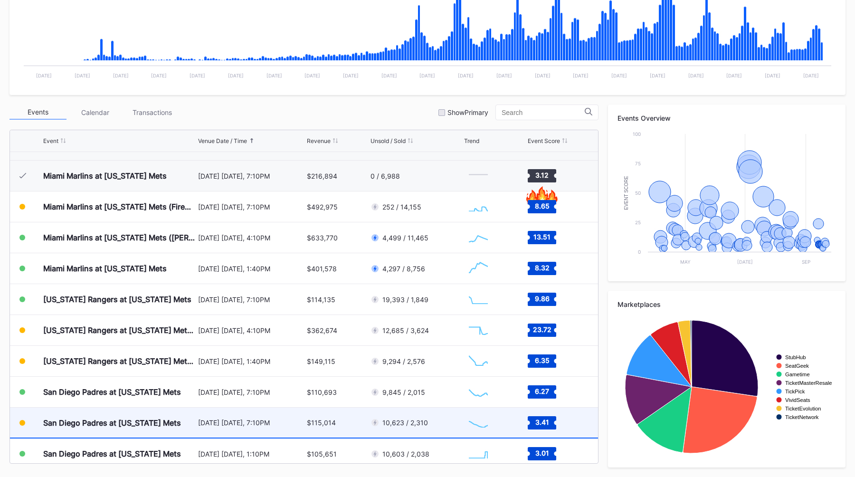
scroll to position [2058, 0]
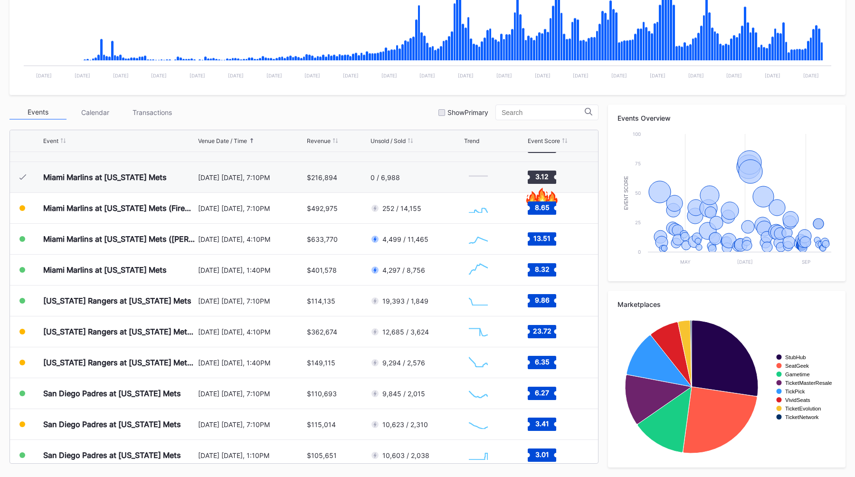
click at [231, 106] on div "Events Calendar Transactions Show Primary" at bounding box center [303, 112] width 589 height 16
click at [359, 103] on div "Periodic Revenue Cumulative Revenue Created with Highcharts 11.2.0 Chart title …" at bounding box center [427, 195] width 855 height 563
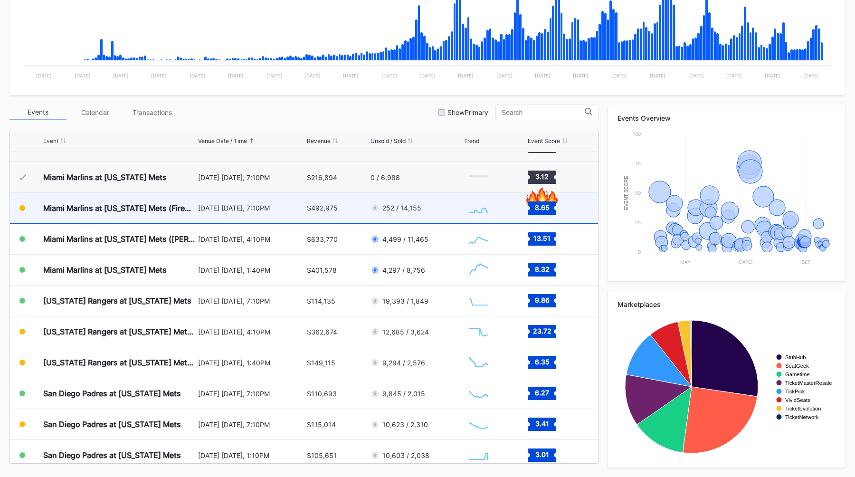
click at [341, 208] on div "$492,975" at bounding box center [337, 208] width 61 height 30
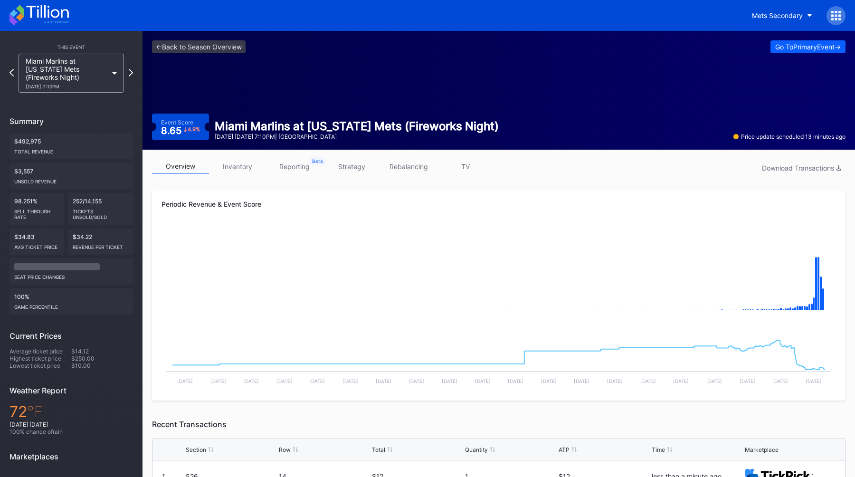
click at [236, 166] on link "inventory" at bounding box center [237, 166] width 57 height 15
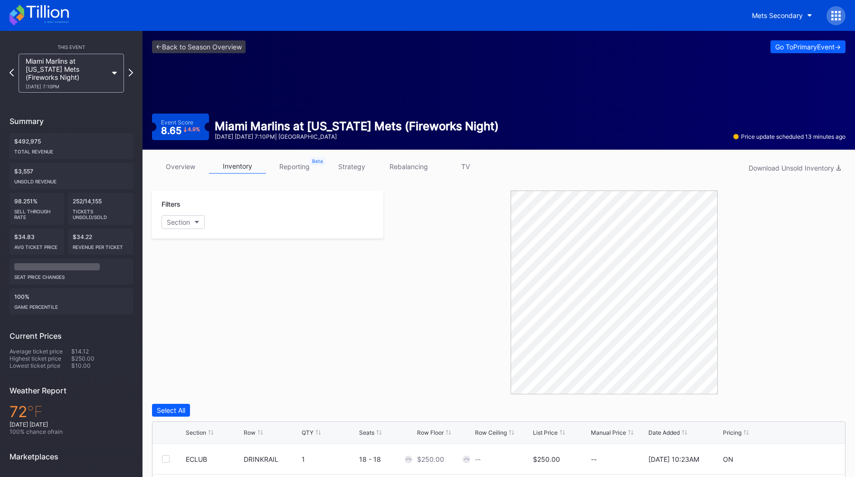
click at [294, 283] on div "Filters Section" at bounding box center [267, 292] width 231 height 204
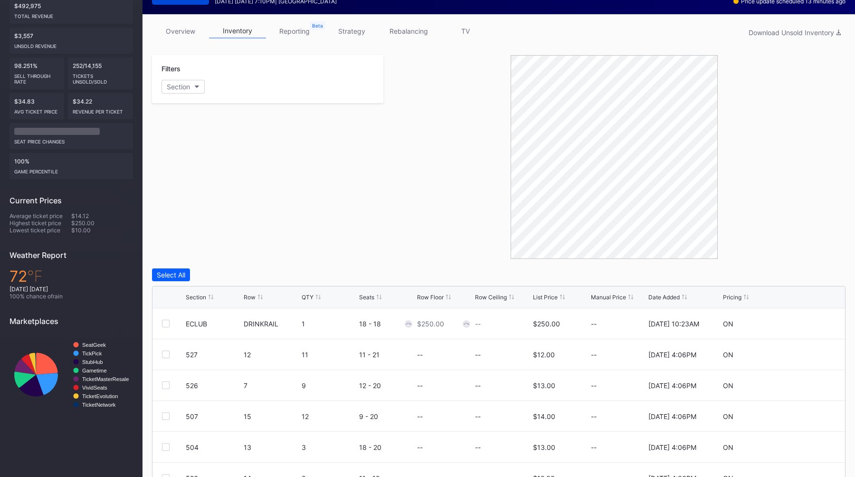
scroll to position [216, 0]
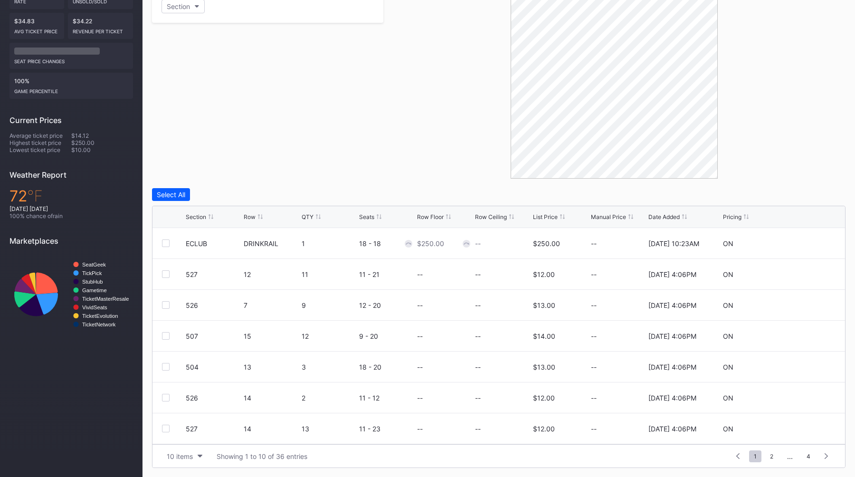
click at [322, 173] on div "Filters Section" at bounding box center [267, 77] width 231 height 204
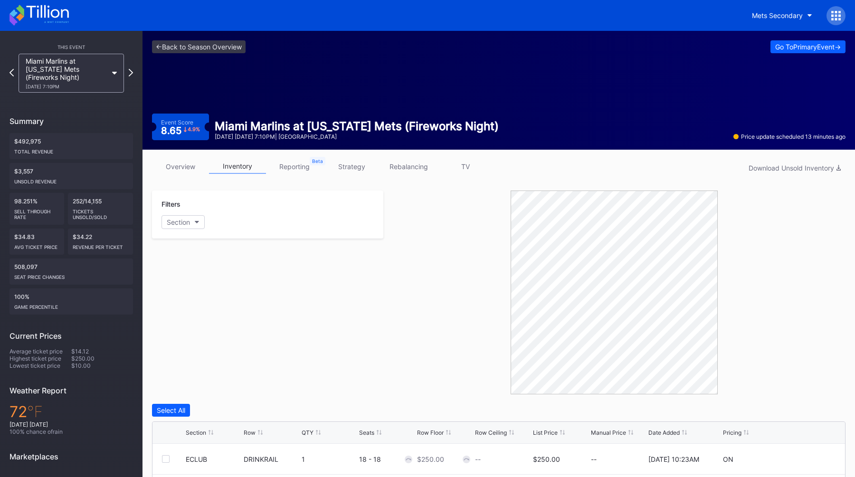
scroll to position [216, 0]
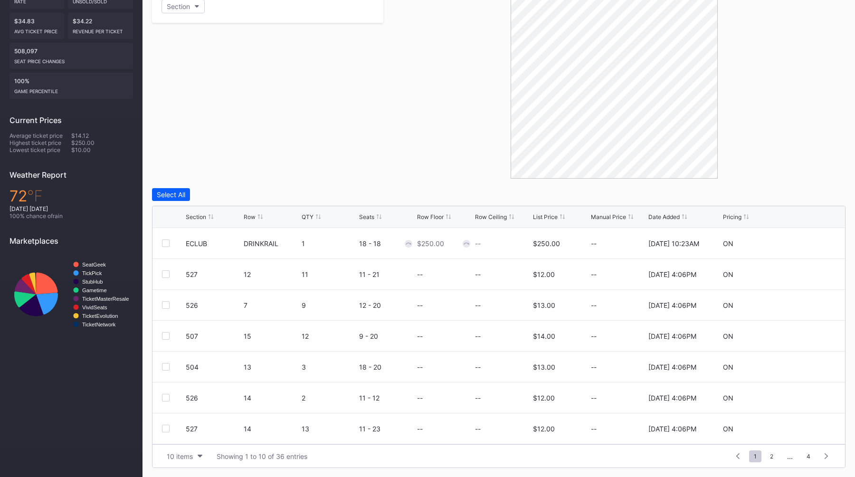
click at [607, 216] on div "Manual Price" at bounding box center [608, 216] width 35 height 7
click at [668, 219] on div "Date Added" at bounding box center [663, 216] width 31 height 7
click at [668, 212] on div "Section Row QTY Seats Row Floor Row Ceiling List Price Manual Price Date Added …" at bounding box center [498, 217] width 692 height 22
click at [411, 177] on div at bounding box center [614, 77] width 462 height 204
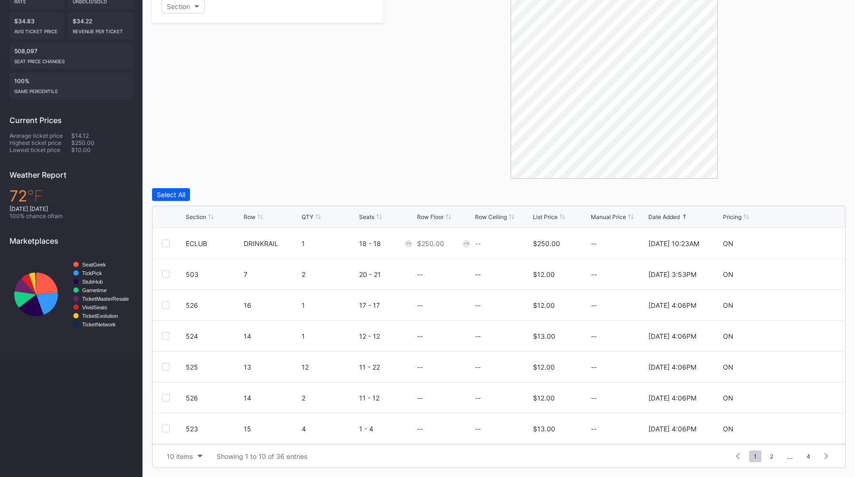
scroll to position [0, 0]
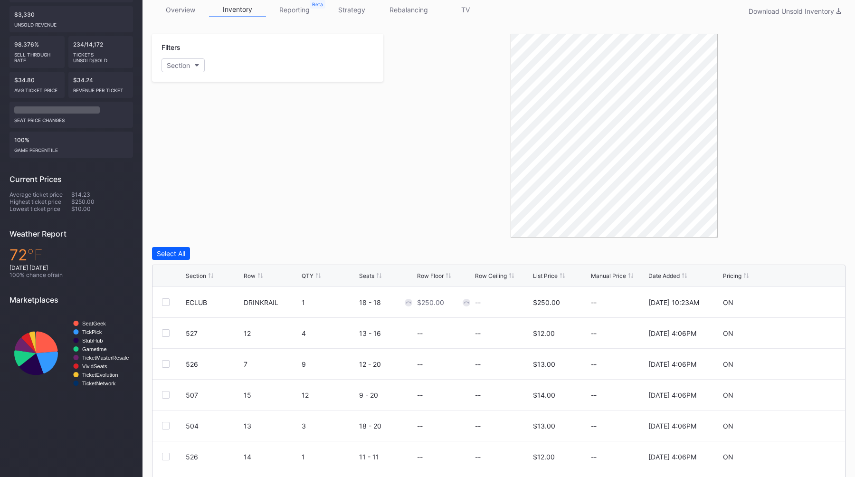
scroll to position [182, 0]
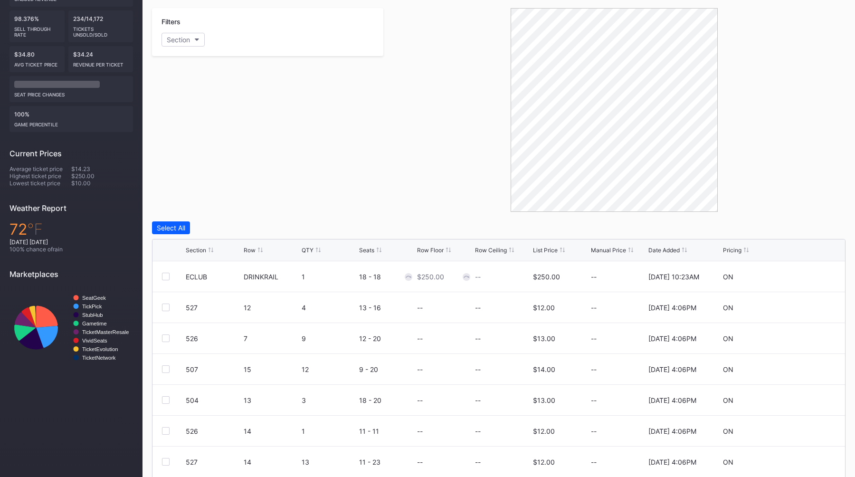
click at [436, 177] on div at bounding box center [614, 110] width 462 height 204
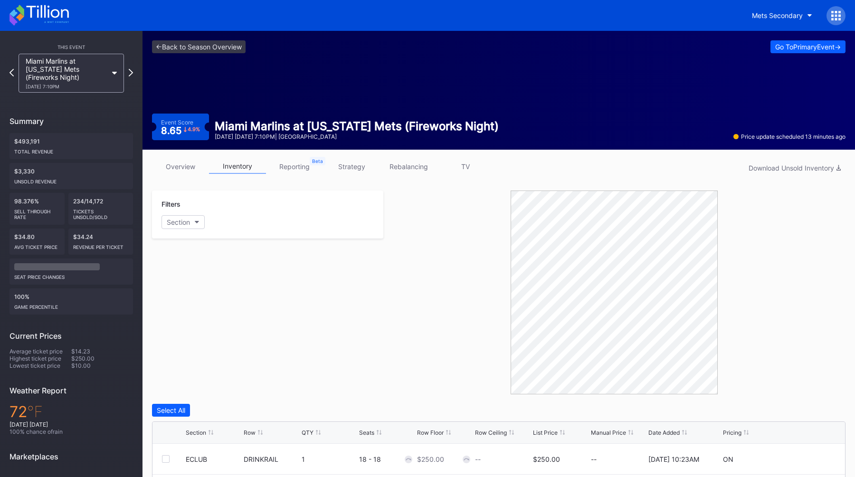
click at [354, 287] on div "Filters Section" at bounding box center [267, 292] width 231 height 204
click at [163, 168] on link "overview" at bounding box center [180, 166] width 57 height 15
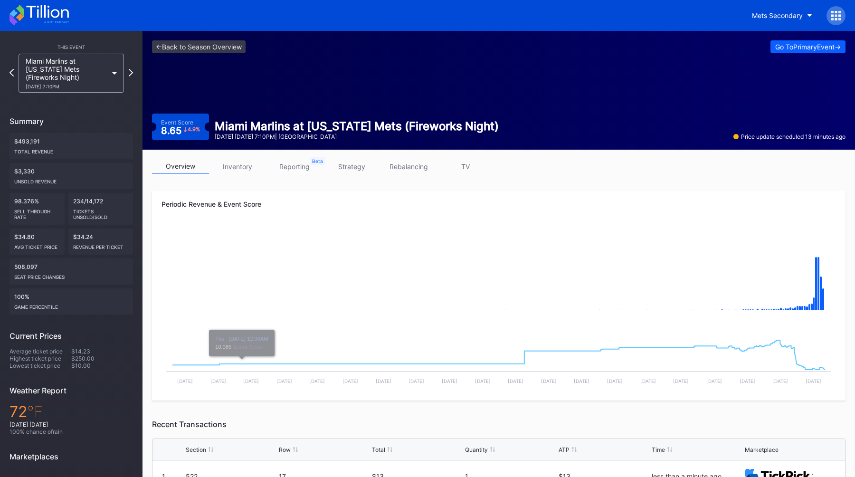
click at [236, 171] on link "inventory" at bounding box center [237, 166] width 57 height 15
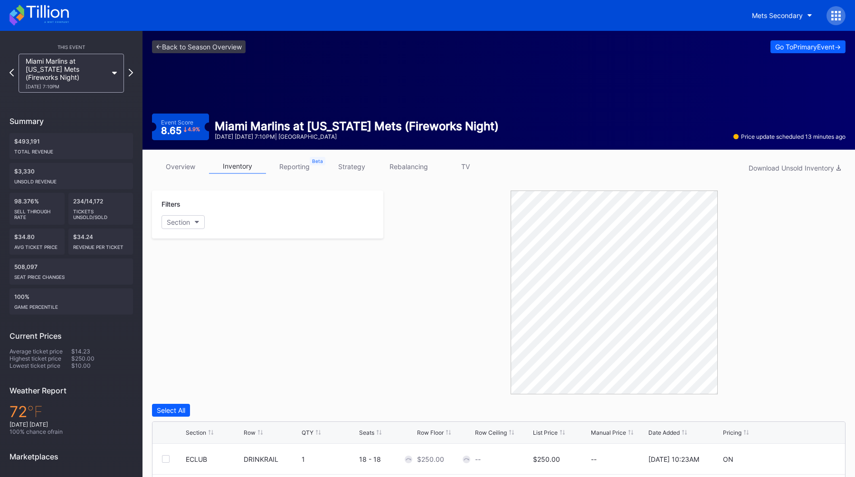
click at [353, 166] on link "strategy" at bounding box center [351, 166] width 57 height 15
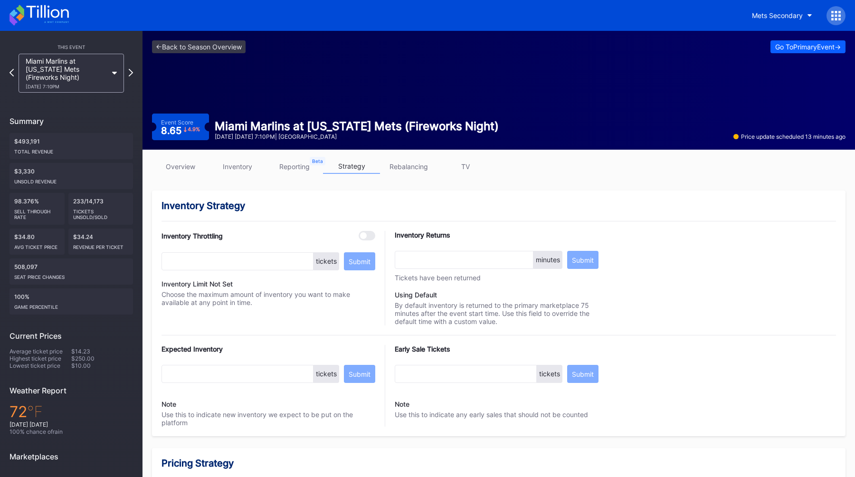
click at [338, 198] on div "Inventory Strategy Inventory Throttling tickets Submit Inventory Limit Not Set …" at bounding box center [498, 312] width 693 height 245
click at [245, 167] on link "inventory" at bounding box center [237, 166] width 57 height 15
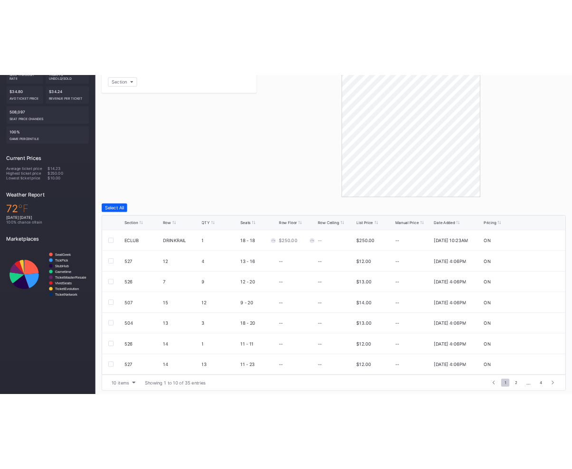
scroll to position [216, 0]
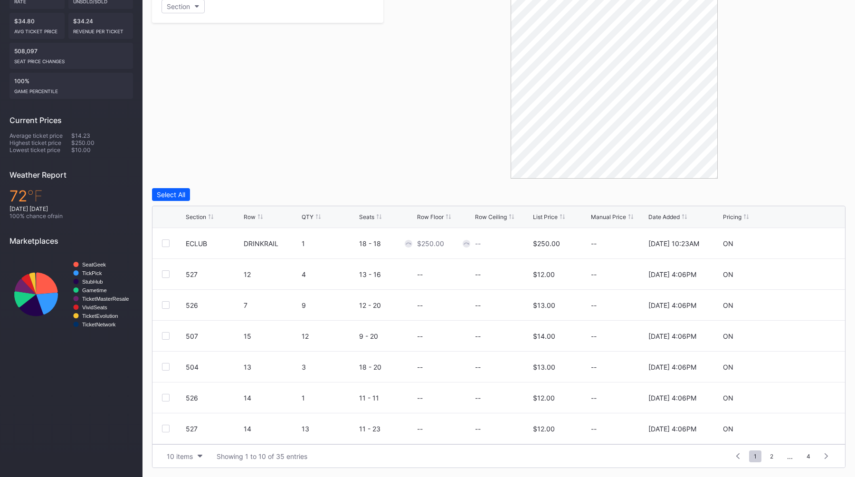
click at [343, 174] on div "Filters Section" at bounding box center [267, 77] width 231 height 204
click at [347, 158] on div "Filters Section" at bounding box center [267, 77] width 231 height 204
click at [346, 122] on div "Filters Section" at bounding box center [267, 77] width 231 height 204
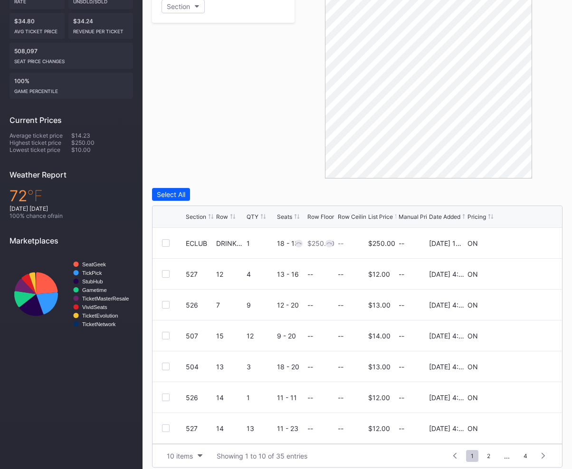
click at [299, 161] on div at bounding box center [428, 77] width 268 height 204
click at [277, 130] on div "Filters Section" at bounding box center [223, 77] width 142 height 204
click at [290, 142] on div "Filters Section" at bounding box center [223, 77] width 142 height 204
click at [258, 71] on div "Filters Section" at bounding box center [223, 77] width 142 height 204
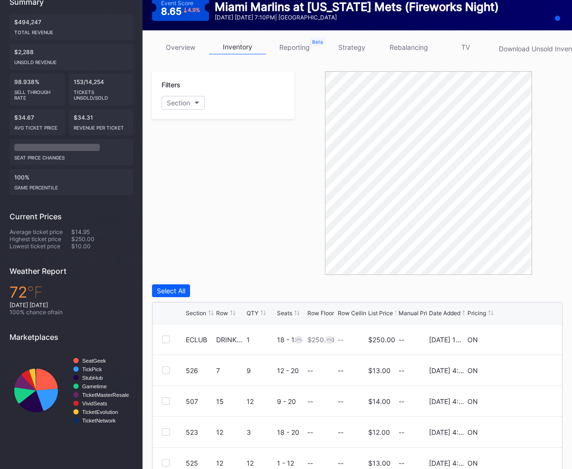
scroll to position [223, 0]
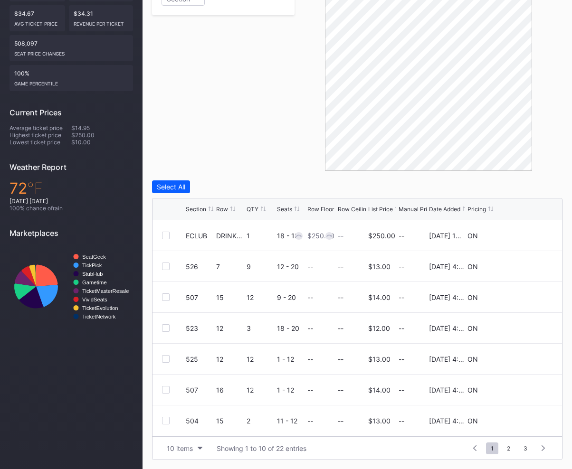
click at [234, 147] on div "Filters Section" at bounding box center [223, 69] width 142 height 204
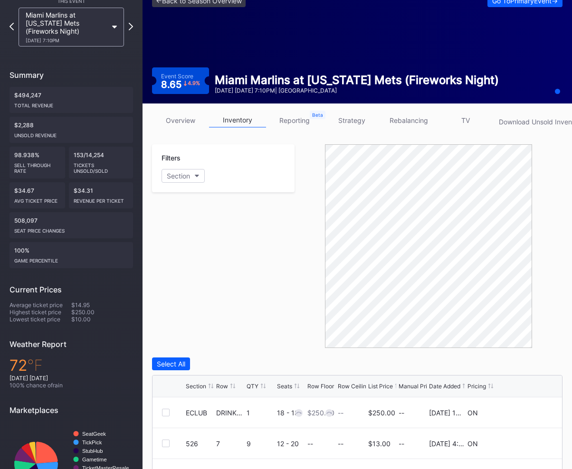
scroll to position [0, 0]
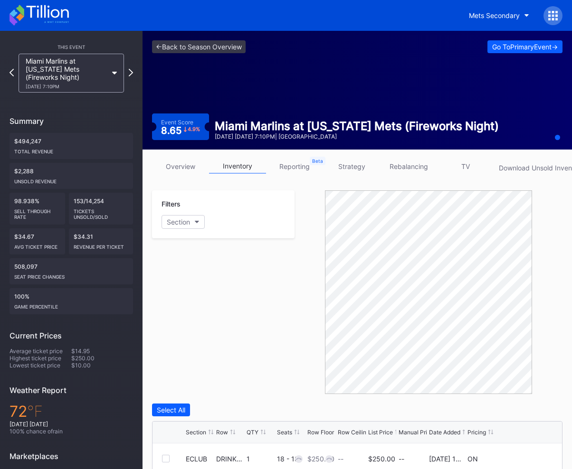
click at [312, 162] on link "reporting" at bounding box center [294, 166] width 57 height 15
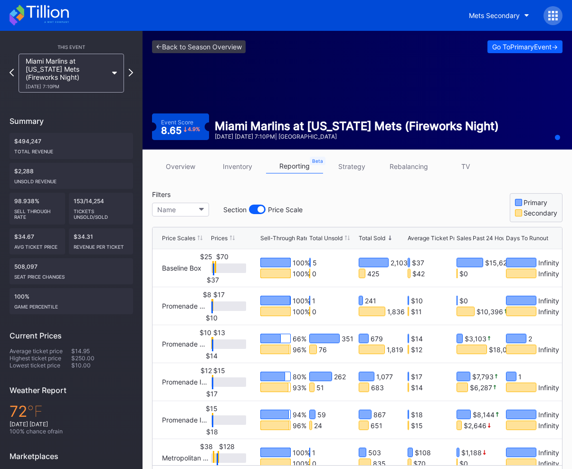
click at [329, 240] on div "Total Unsold" at bounding box center [325, 238] width 33 height 7
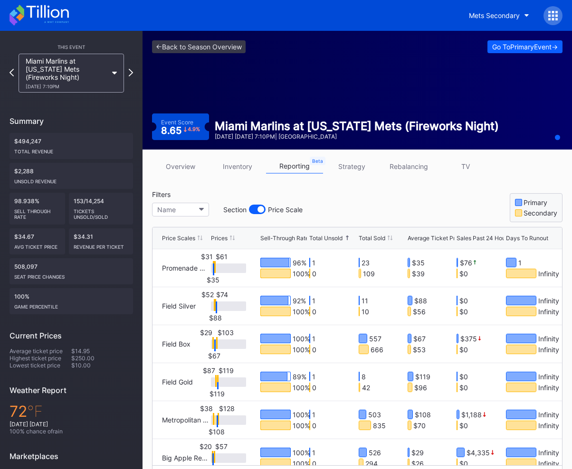
click at [329, 240] on div "Total Unsold" at bounding box center [325, 238] width 33 height 7
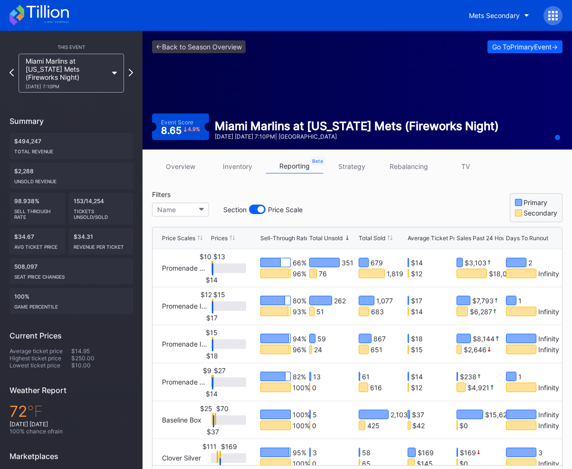
click at [359, 218] on div "Filters Name Section Price Scale Primary Secondary" at bounding box center [357, 206] width 410 height 32
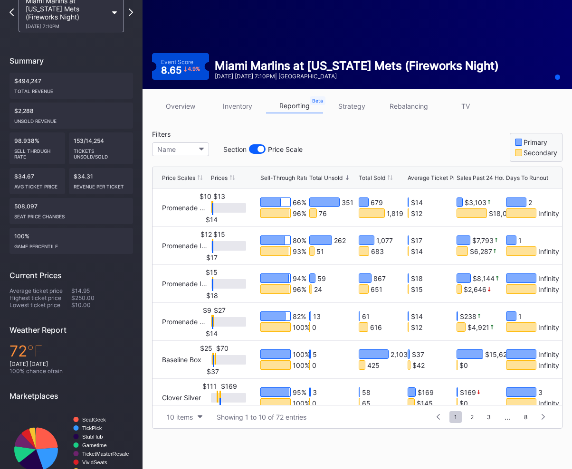
scroll to position [61, 0]
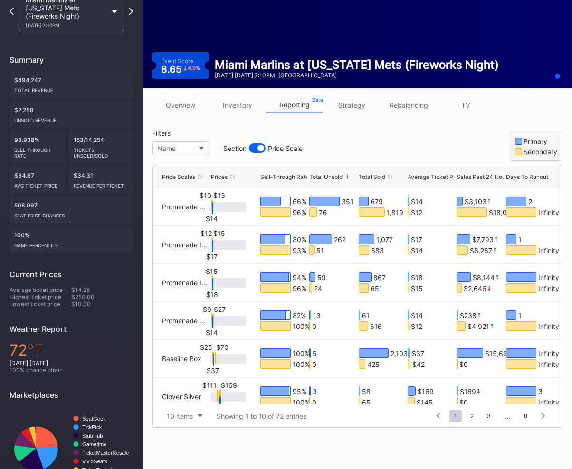
click at [385, 149] on div "Filters Name Section Price Scale Primary Secondary" at bounding box center [357, 145] width 410 height 32
click at [366, 140] on div "Filters Name Section Price Scale Primary Secondary" at bounding box center [357, 145] width 410 height 32
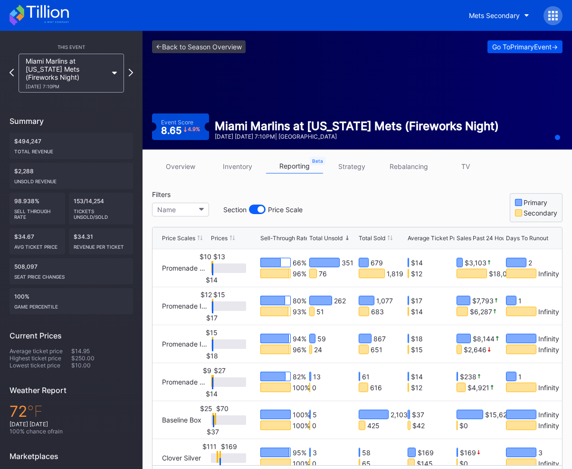
click at [501, 50] on div "Go To Primary Event ->" at bounding box center [525, 47] width 66 height 8
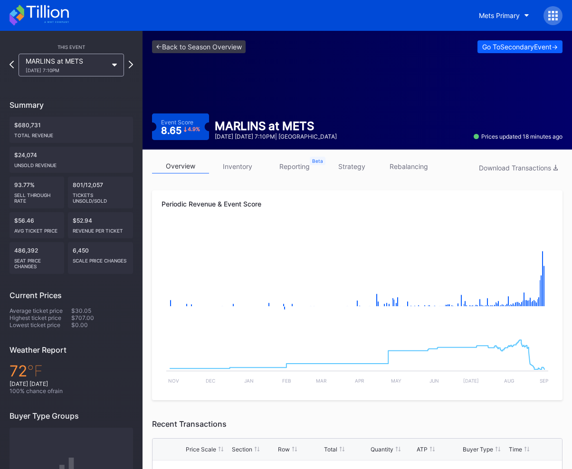
click at [229, 162] on link "inventory" at bounding box center [237, 166] width 57 height 15
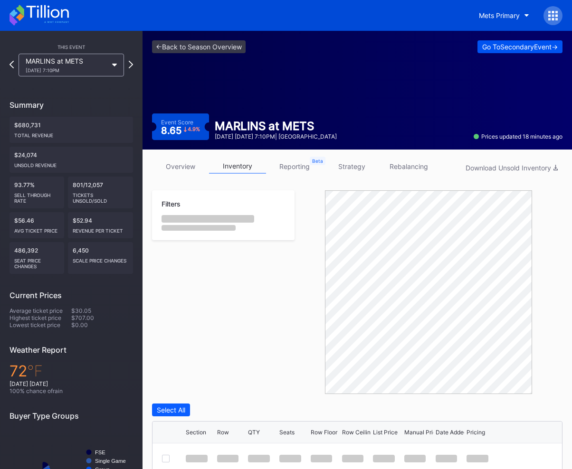
click at [499, 48] on div "Go To Secondary Event ->" at bounding box center [519, 47] width 75 height 8
